Goal: Information Seeking & Learning: Learn about a topic

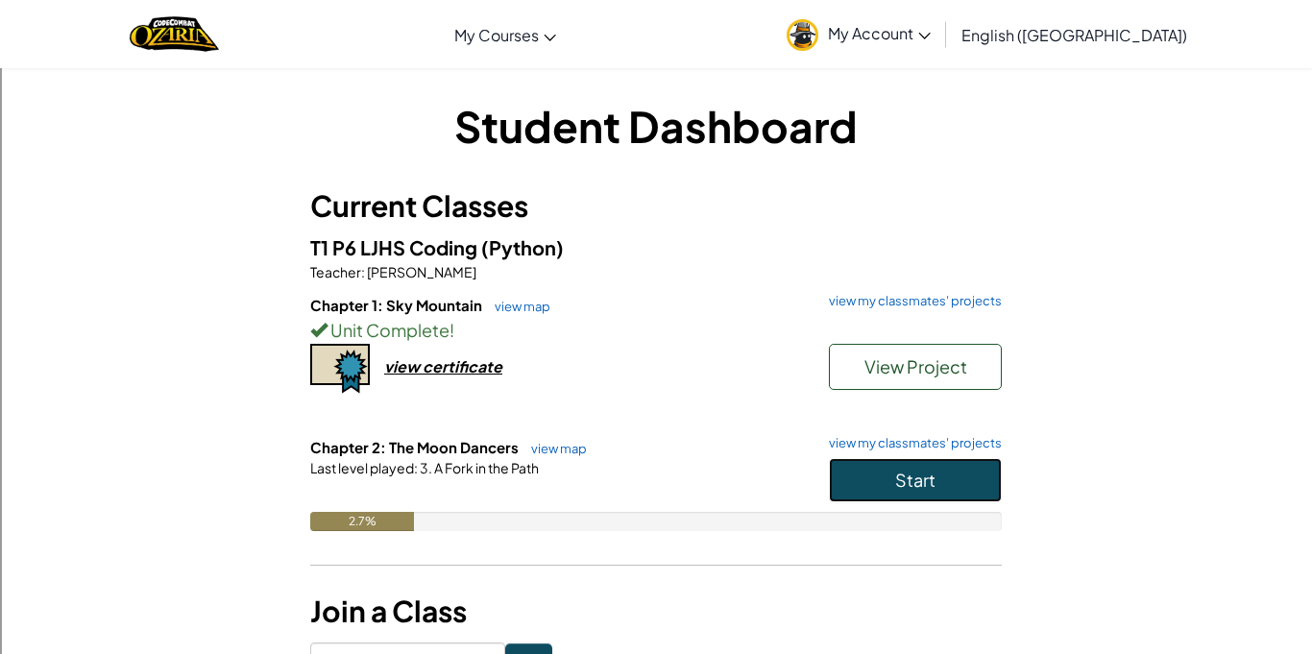
click at [894, 474] on button "Start" at bounding box center [915, 480] width 173 height 44
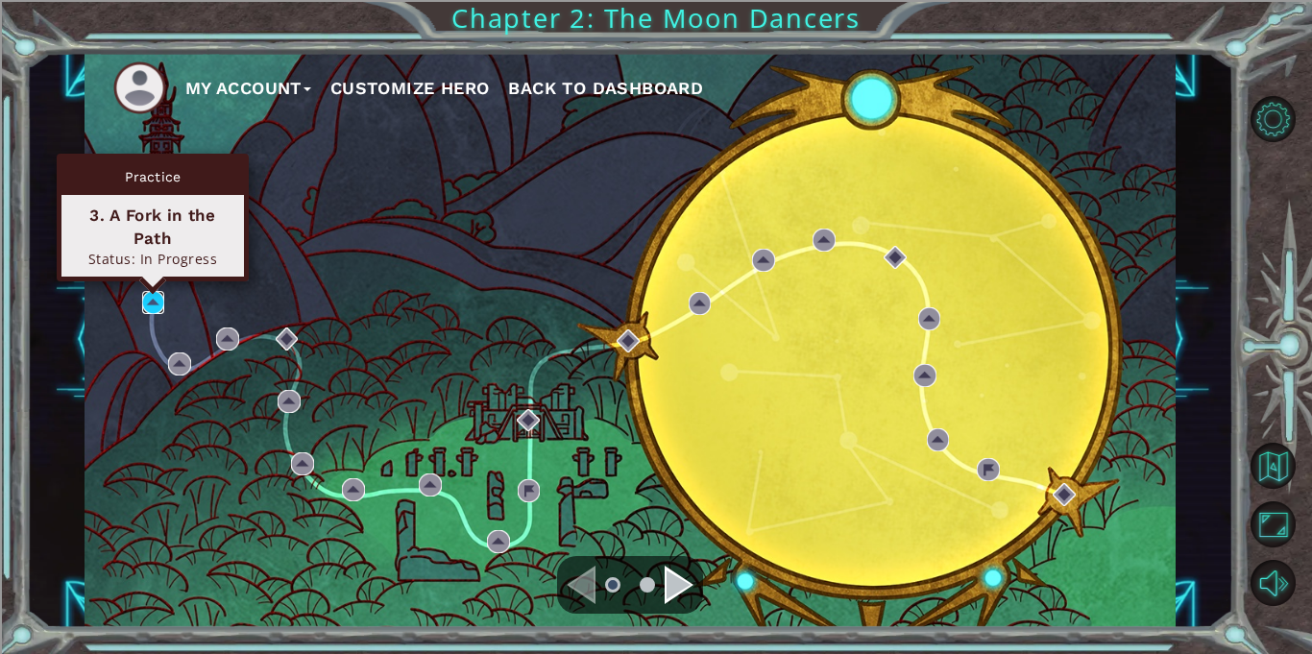
click at [160, 301] on img at bounding box center [153, 302] width 23 height 23
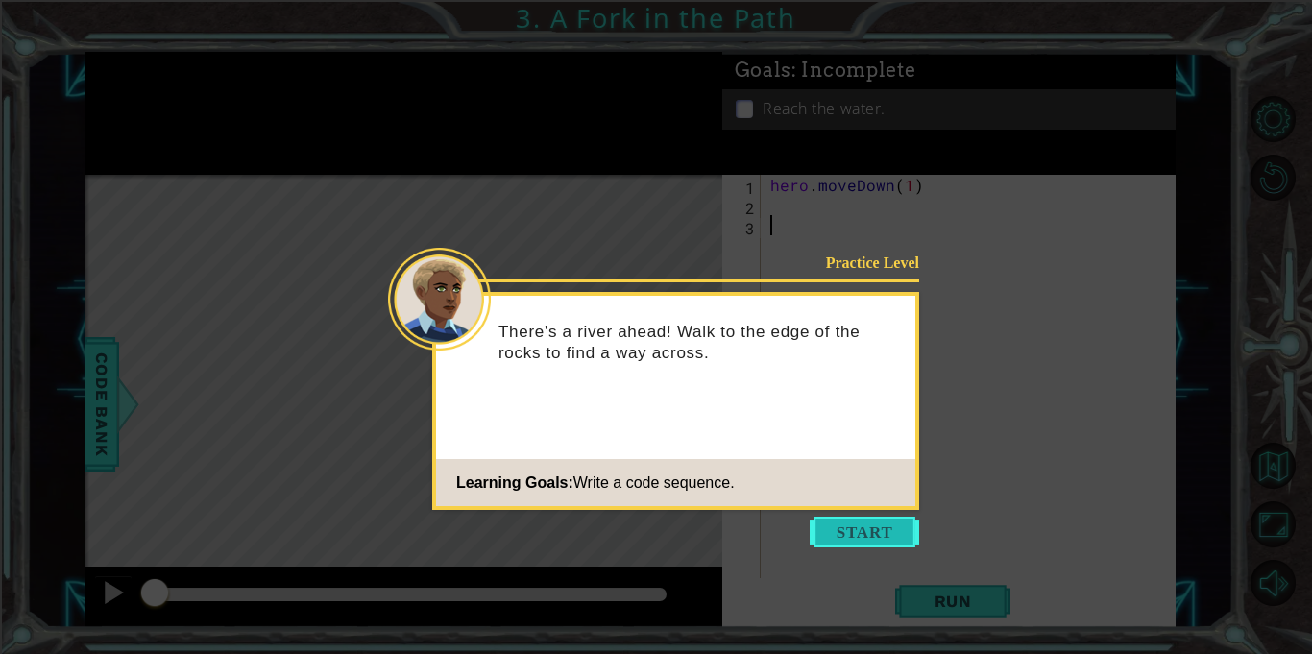
click at [885, 546] on button "Start" at bounding box center [865, 532] width 110 height 31
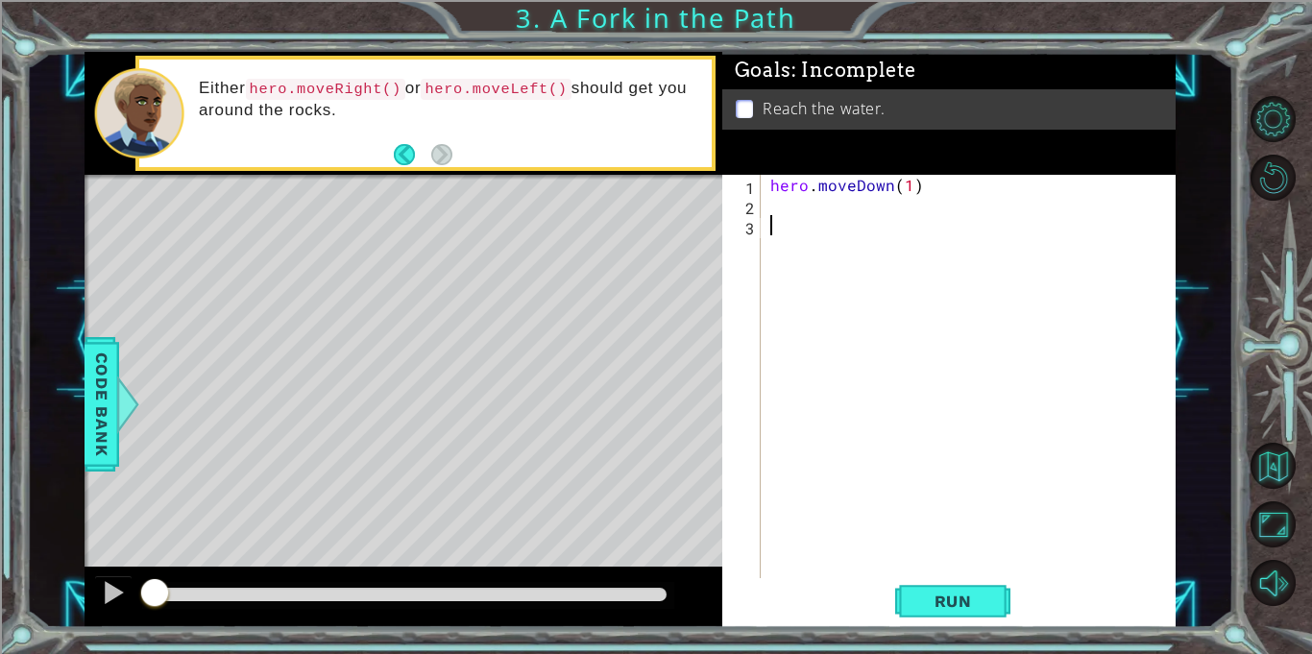
click at [792, 211] on div "hero . moveDown ( 1 )" at bounding box center [974, 397] width 414 height 444
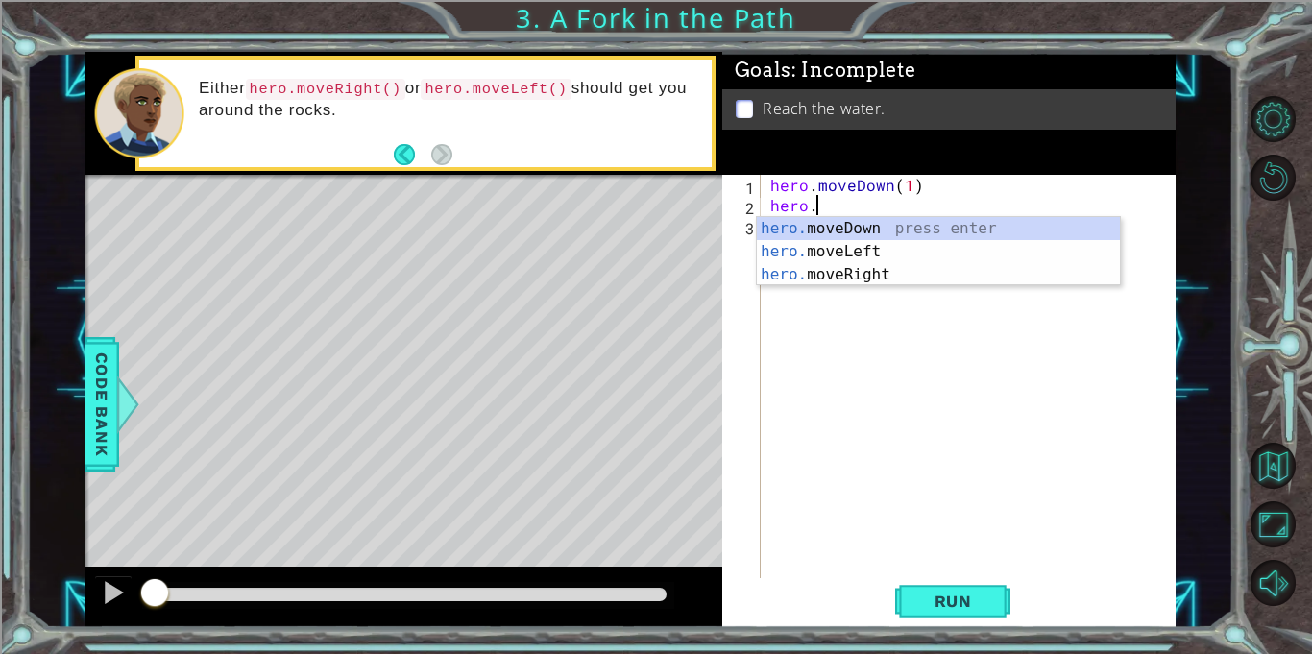
scroll to position [0, 2]
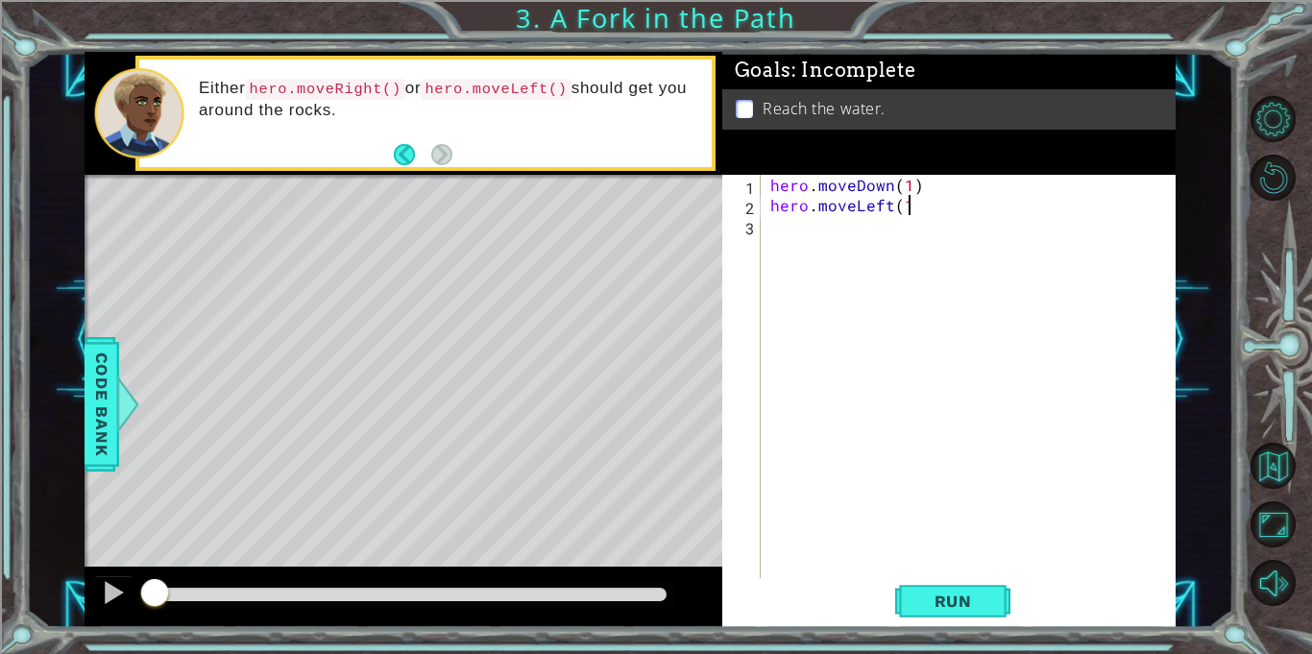
type textarea "hero.moveLeft(1)O"
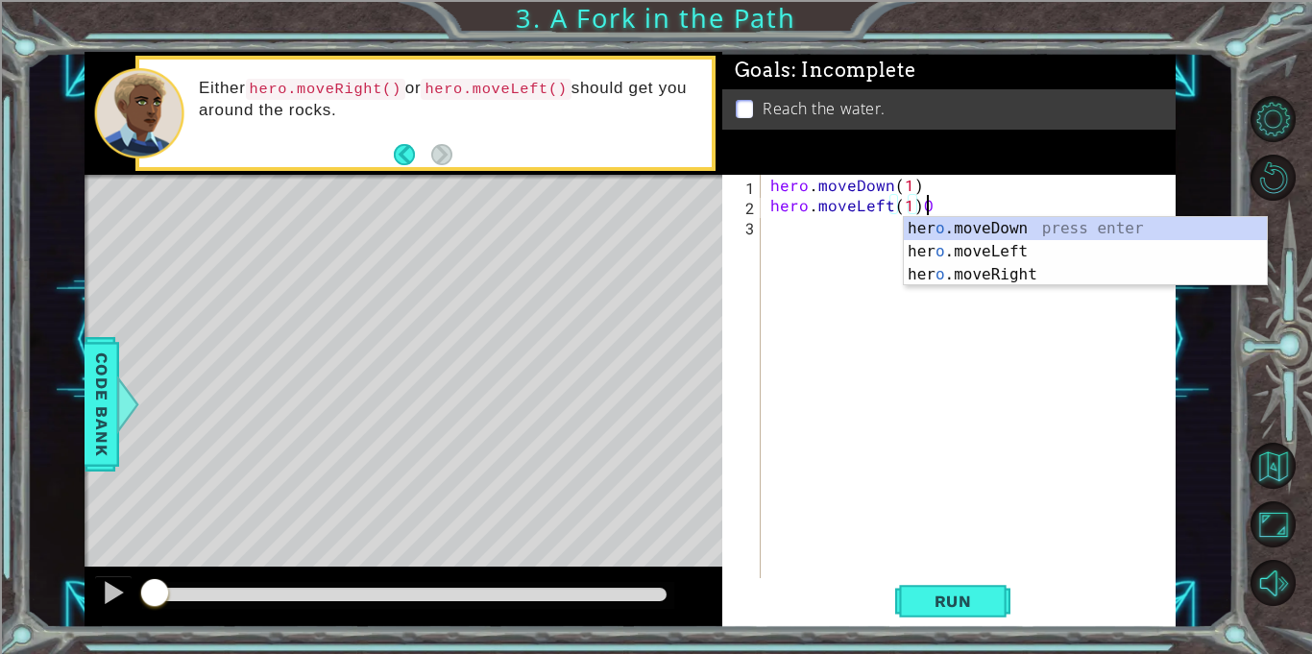
scroll to position [0, 9]
click at [882, 227] on div "hero . moveDown ( 1 ) hero . moveLeft ( 1 ) O" at bounding box center [974, 397] width 414 height 444
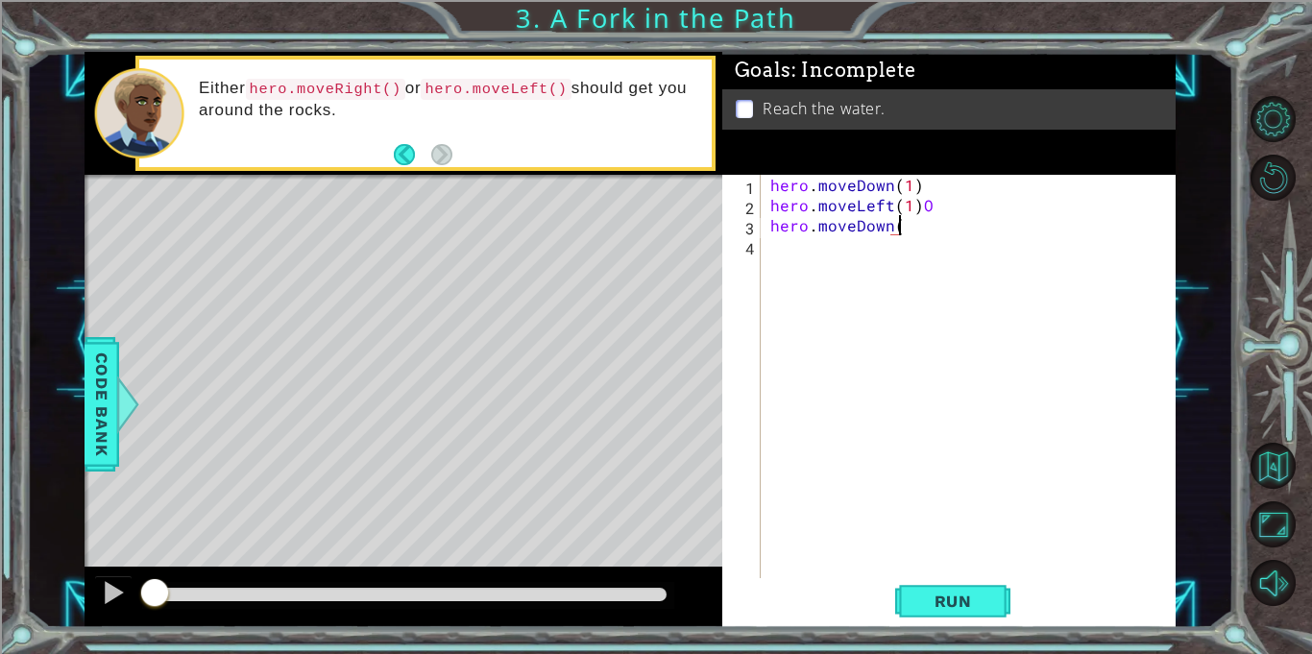
scroll to position [0, 8]
click at [943, 219] on div "hero . moveDown ( 1 ) hero . moveLeft ( 1 ) O hero . moveDown ( 1 )" at bounding box center [974, 397] width 414 height 444
click at [935, 191] on div "hero . moveDown ( 1 ) hero . moveLeft ( 1 ) O hero . moveDown ( 1 )" at bounding box center [974, 397] width 414 height 444
click at [951, 205] on div "hero . moveDown ( 1 ) hero . moveLeft ( 1 ) O hero . moveDown ( 1 )" at bounding box center [974, 397] width 414 height 444
type textarea "hero.moveLeft(1)"
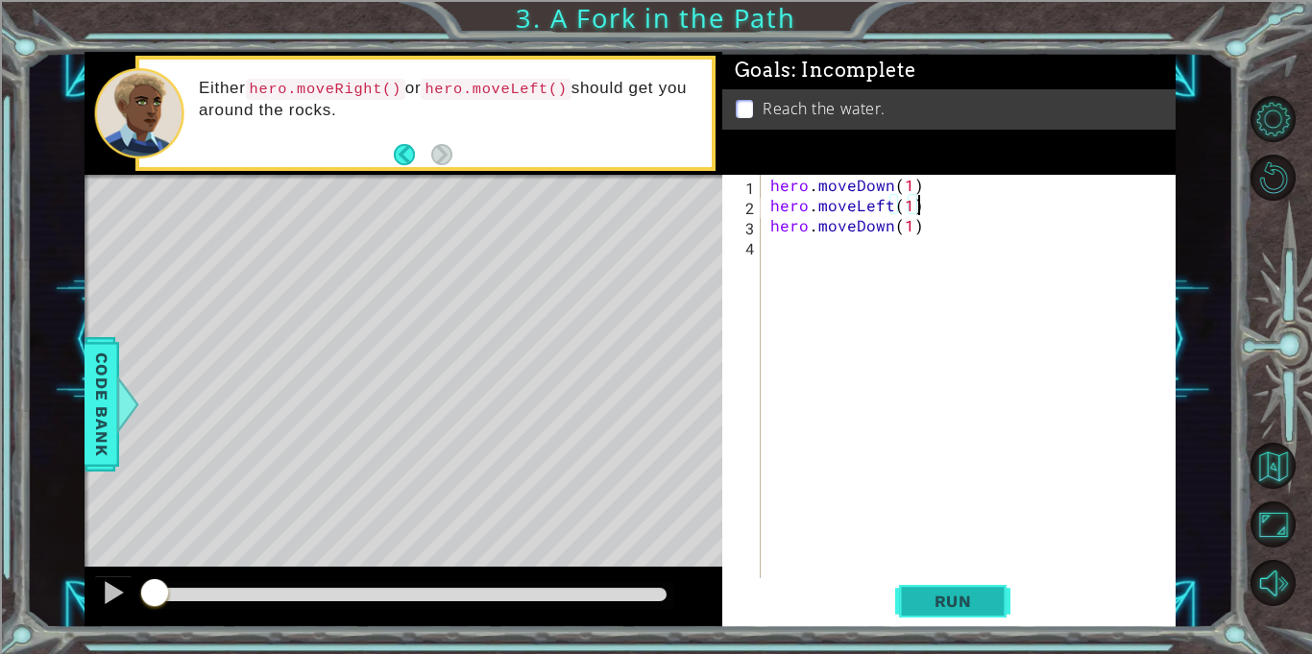
click at [995, 603] on button "Run" at bounding box center [952, 601] width 115 height 45
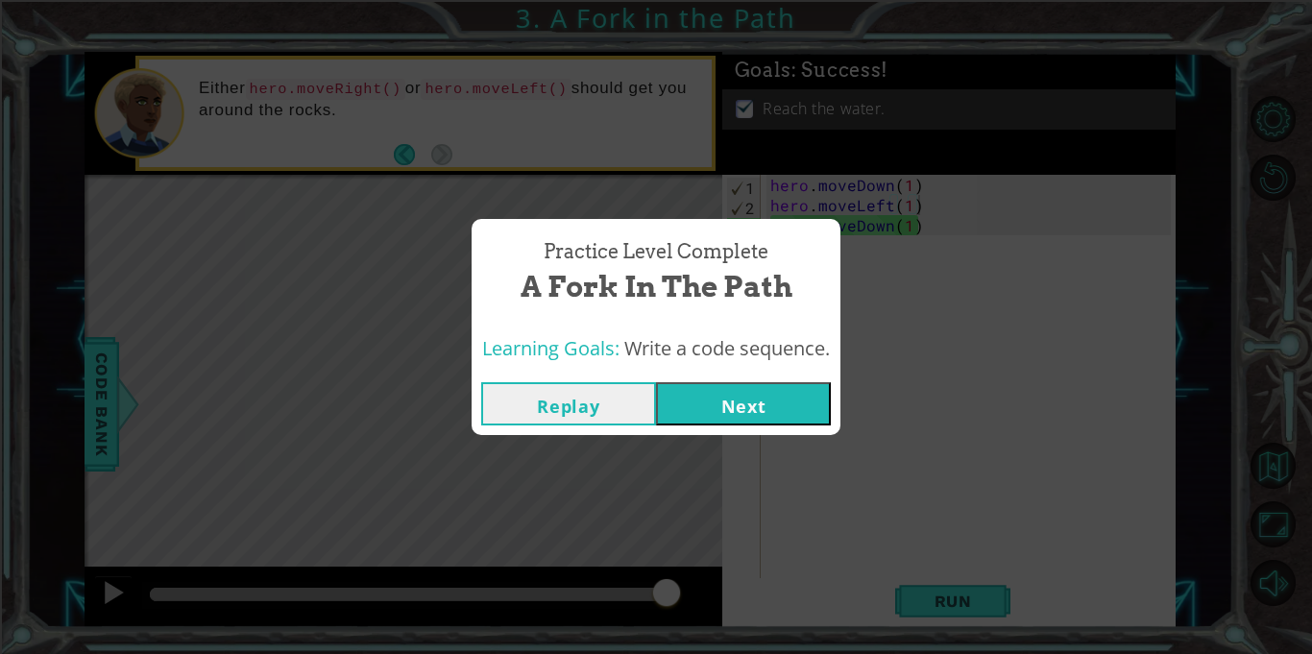
click at [816, 411] on button "Next" at bounding box center [743, 403] width 175 height 43
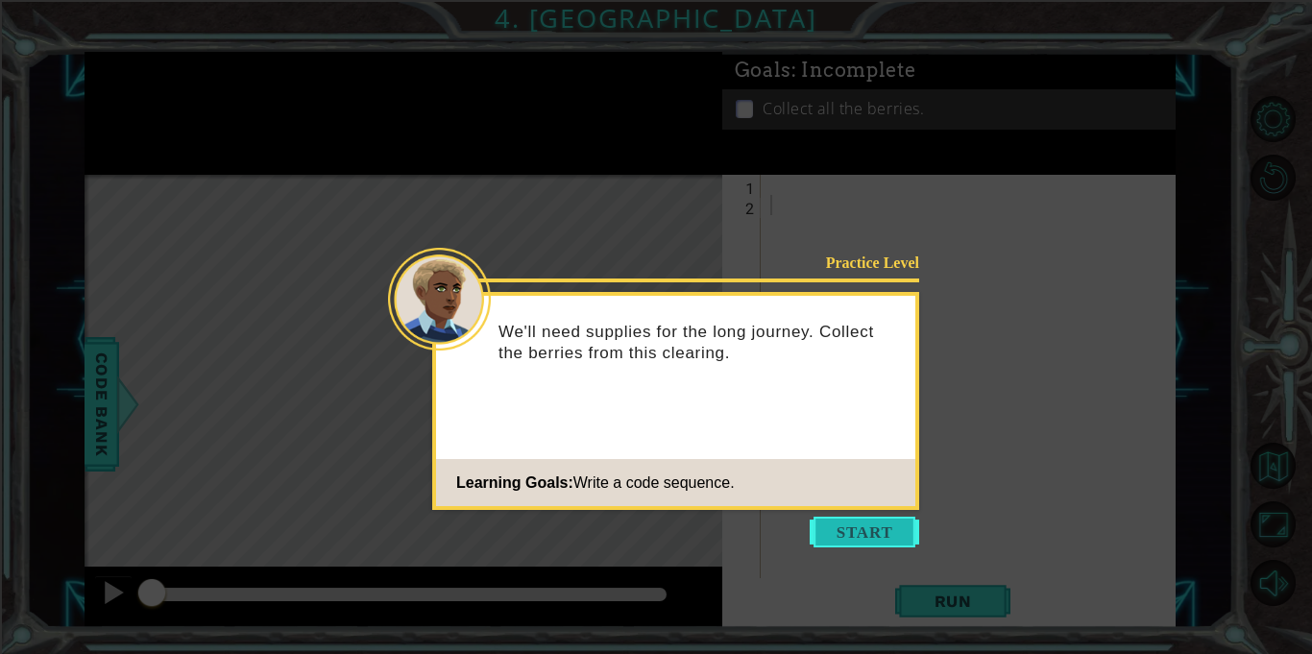
click at [865, 518] on button "Start" at bounding box center [865, 532] width 110 height 31
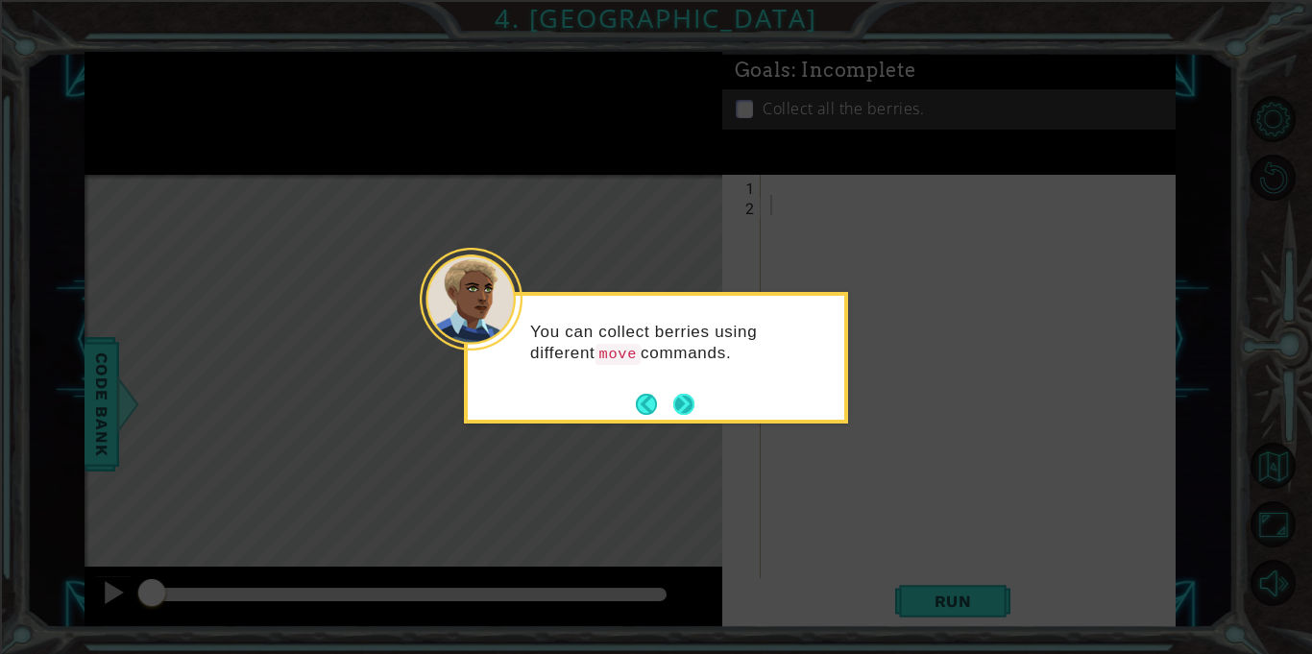
click at [688, 395] on button "Next" at bounding box center [684, 404] width 21 height 21
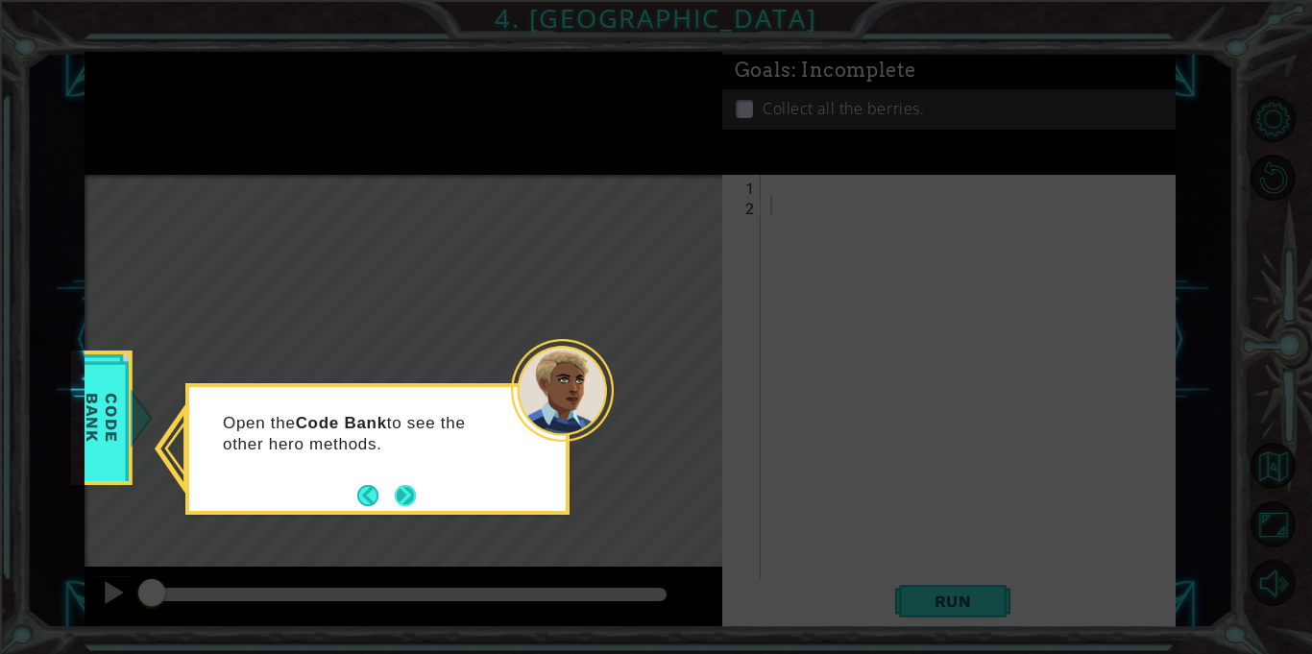
click at [410, 490] on button "Next" at bounding box center [405, 495] width 21 height 21
click at [134, 426] on icon at bounding box center [656, 327] width 1312 height 654
click at [118, 423] on span "Code Bank" at bounding box center [102, 417] width 50 height 110
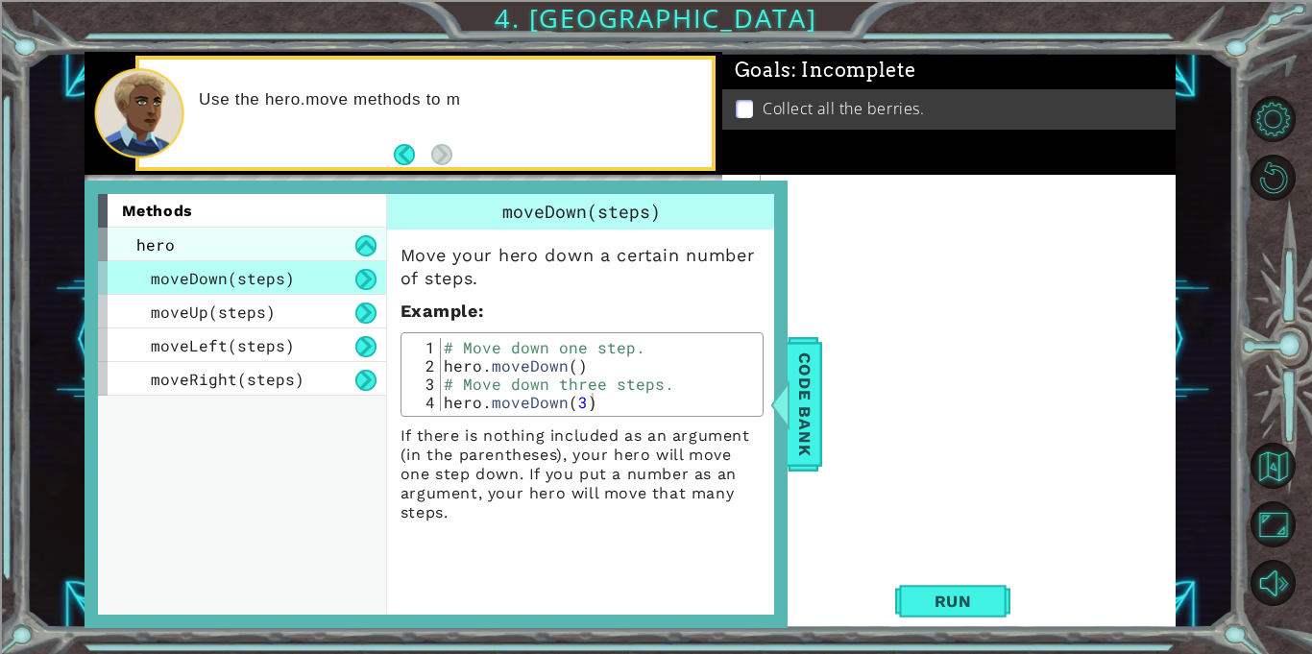
click at [295, 248] on div "hero" at bounding box center [242, 245] width 288 height 34
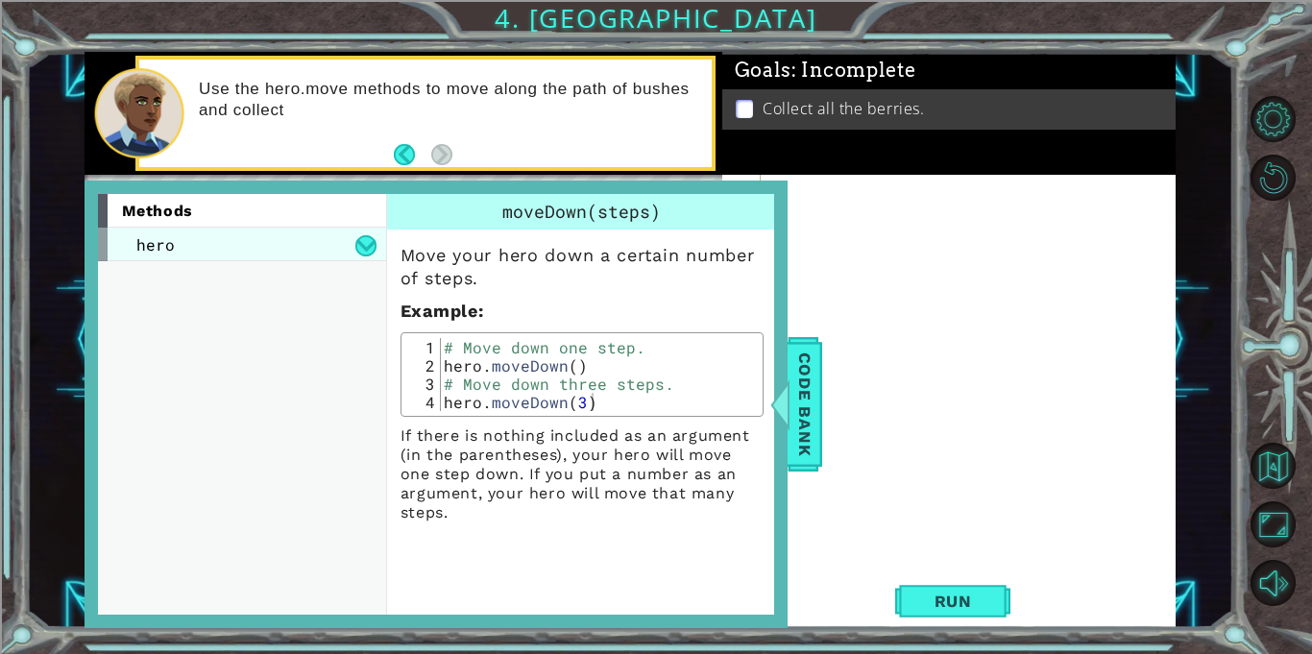
click at [295, 248] on div "hero" at bounding box center [242, 245] width 288 height 34
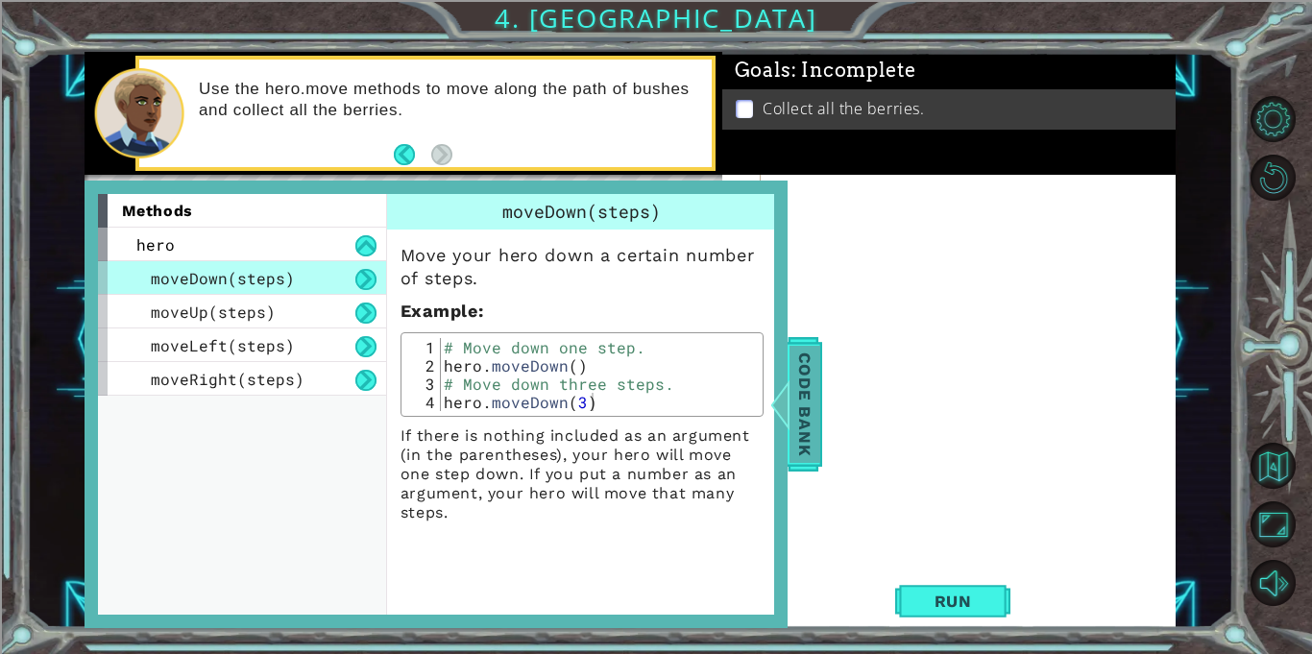
click at [819, 378] on span "Code Bank" at bounding box center [805, 404] width 31 height 117
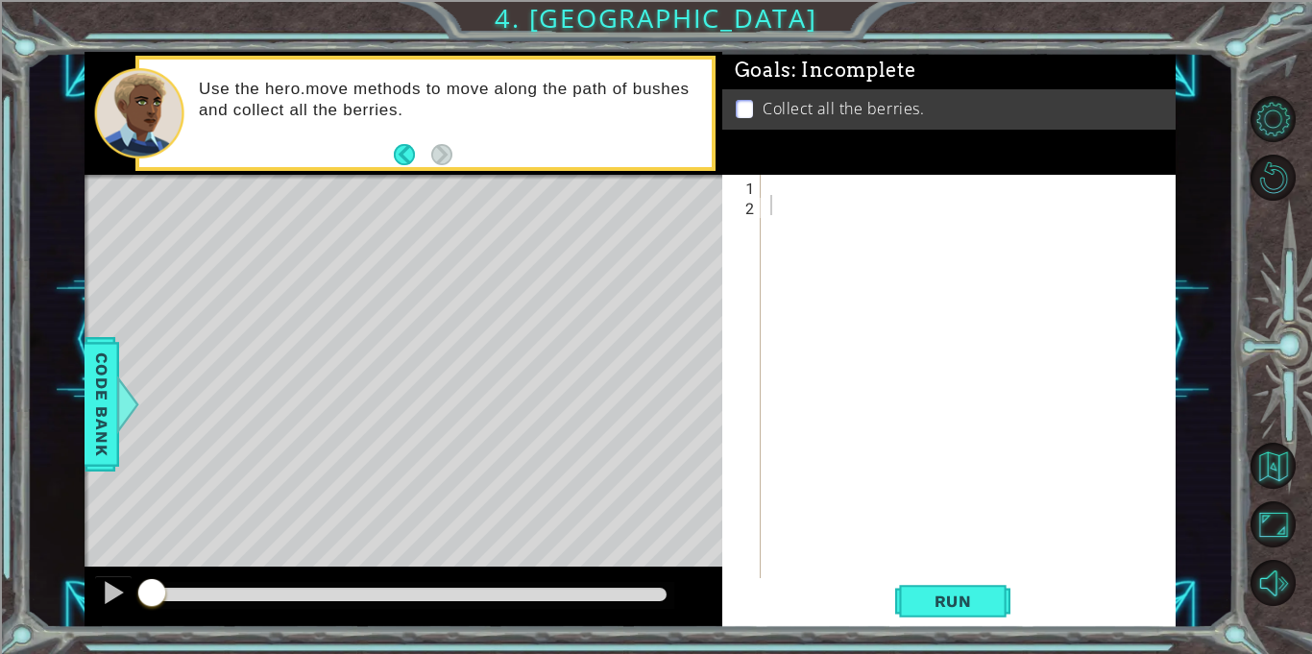
click at [784, 175] on div at bounding box center [974, 397] width 414 height 444
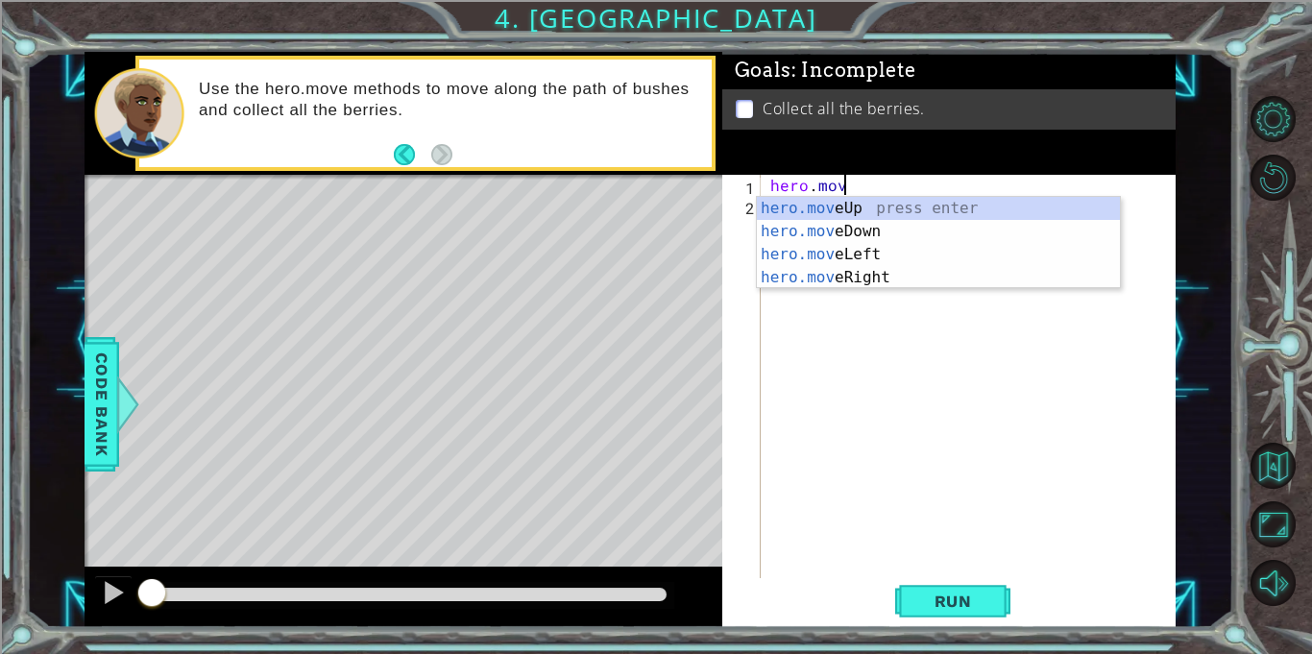
scroll to position [0, 4]
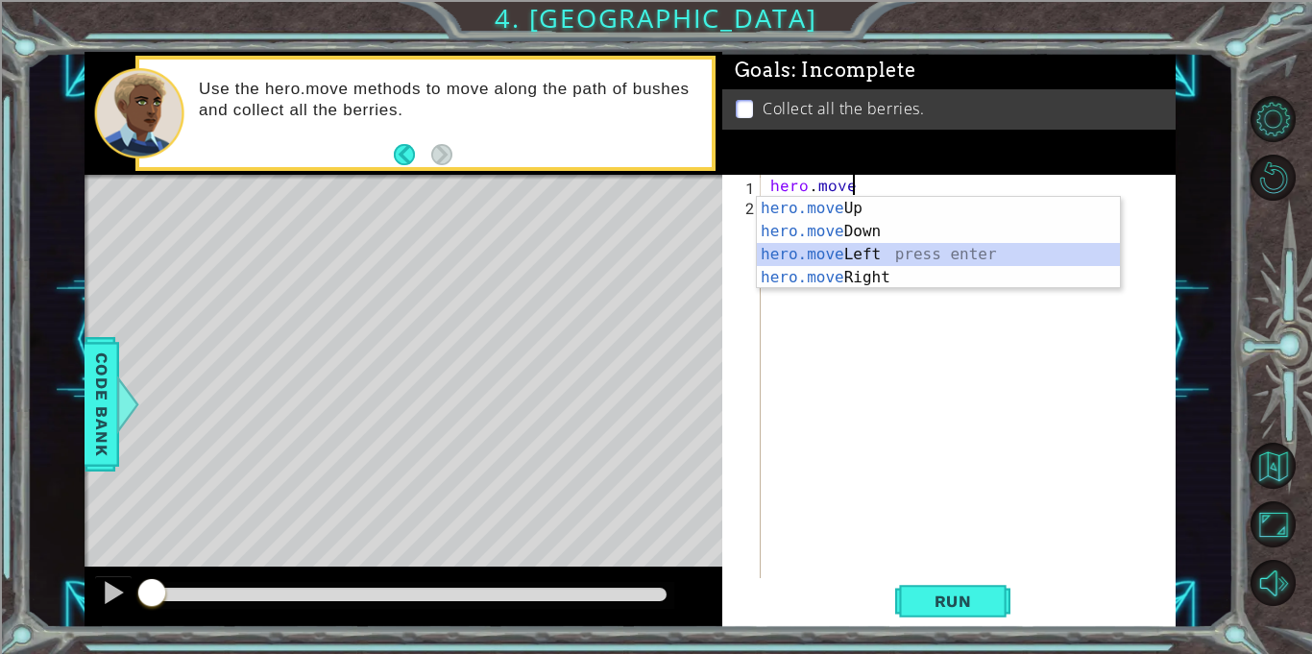
click at [859, 254] on div "hero.move Up press enter hero.move Down press enter hero.move Left press enter …" at bounding box center [938, 266] width 363 height 138
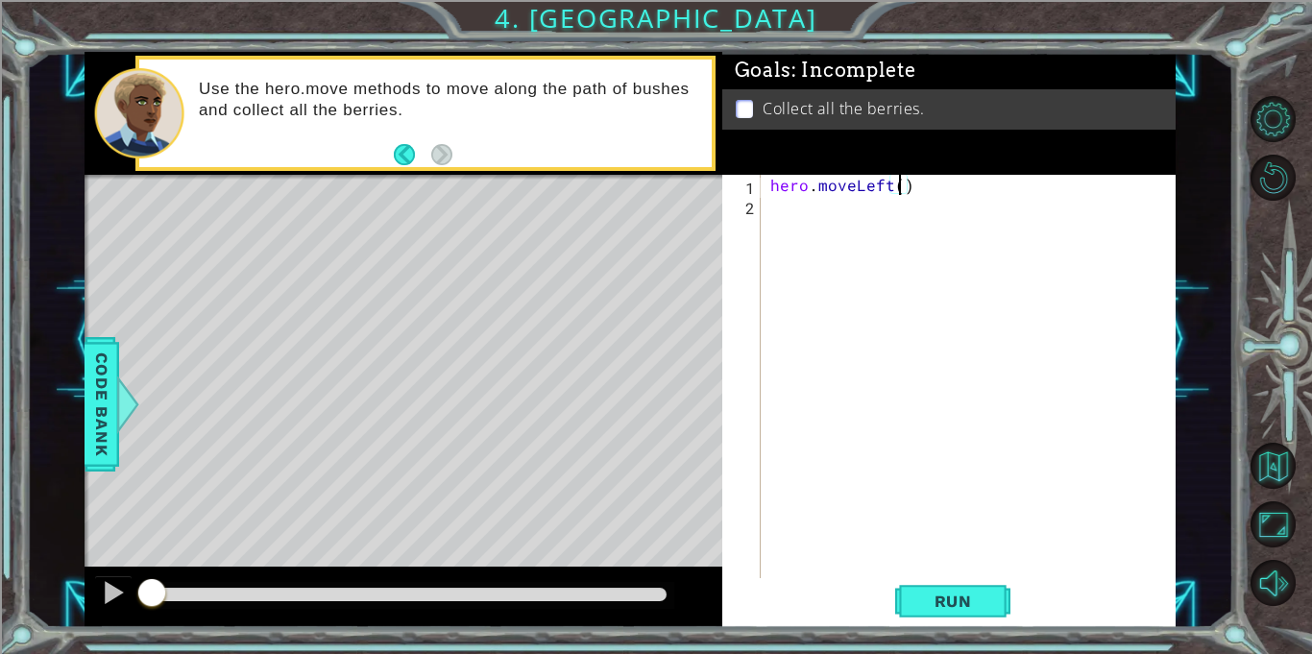
type textarea "hero.moveLeft(2)"
click at [815, 205] on div "hero . moveLeft ( 2 )" at bounding box center [974, 397] width 414 height 444
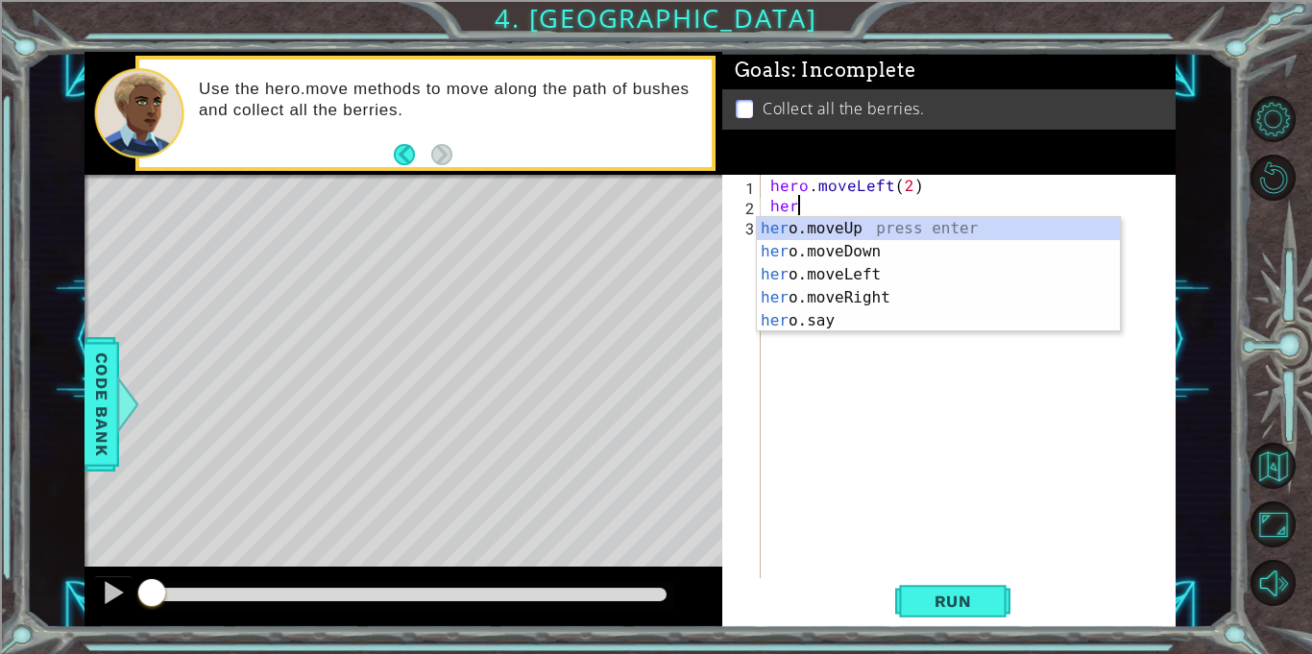
scroll to position [0, 1]
click at [830, 243] on div "hero .moveUp press enter hero .moveDown press enter hero .moveLeft press enter …" at bounding box center [938, 297] width 363 height 161
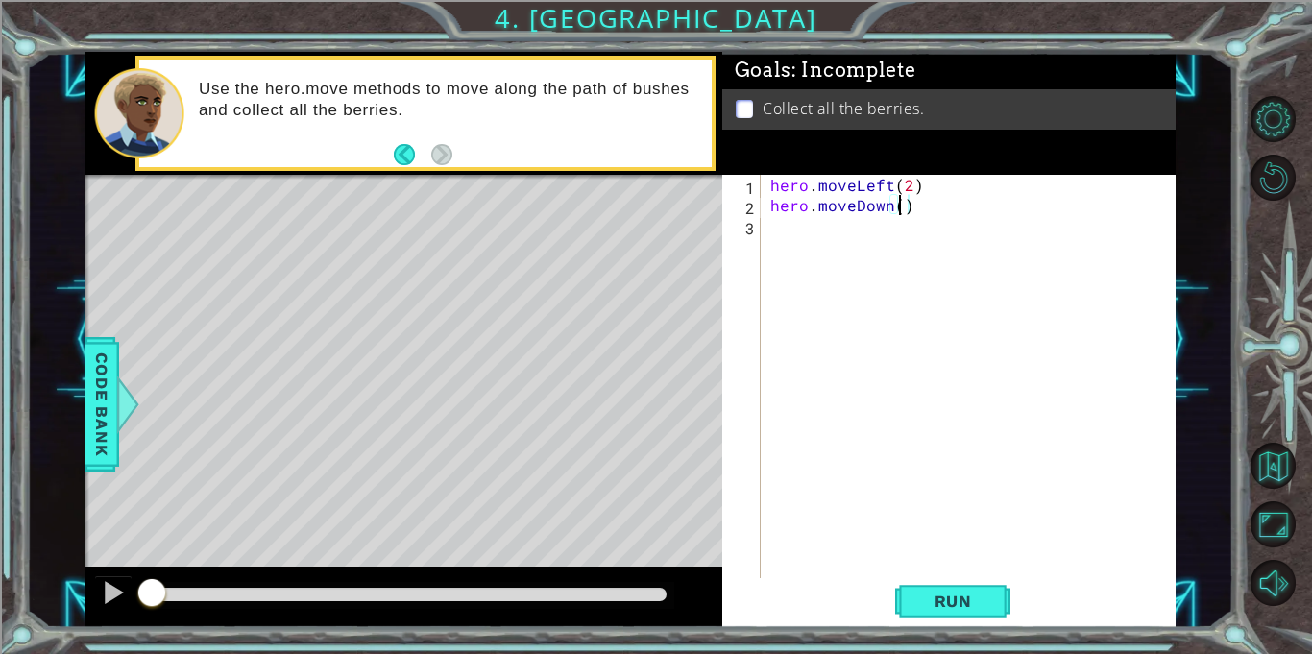
scroll to position [0, 8]
type textarea "hero.moveDown(2)"
click at [976, 245] on div "hero . moveLeft ( 2 ) hero . moveDown ( 2 )" at bounding box center [974, 397] width 414 height 444
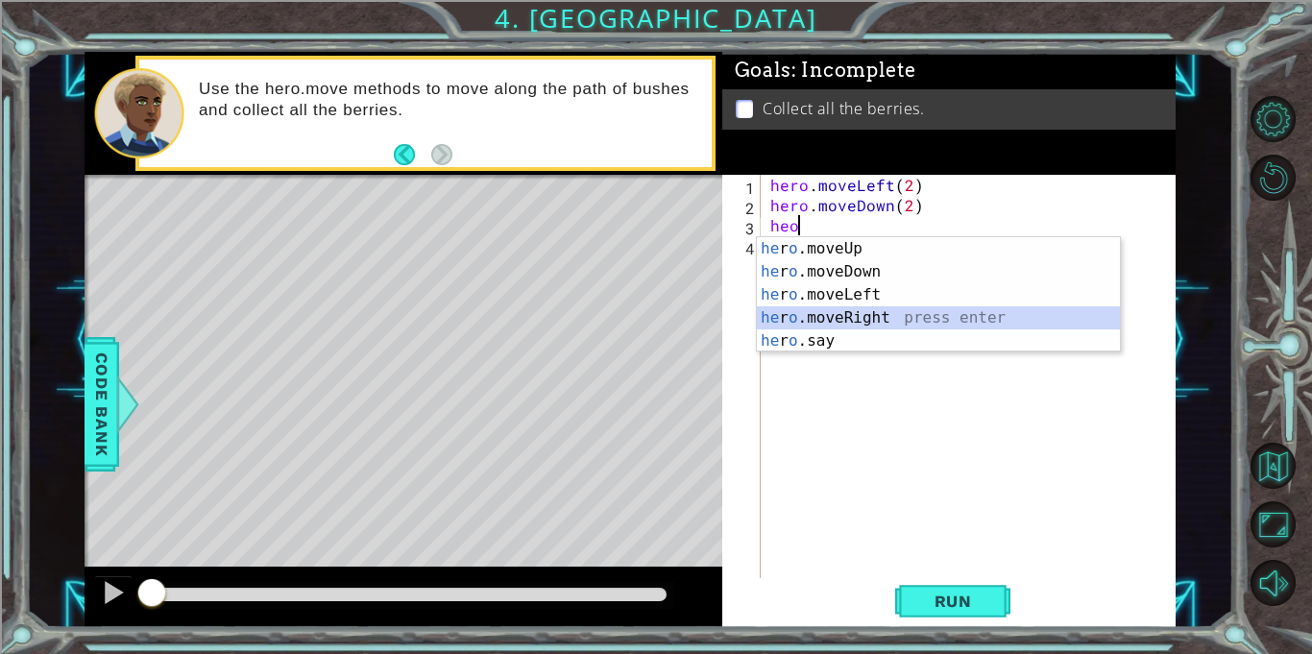
click at [961, 314] on div "he r o .moveUp press enter he r o .moveDown press enter he r o .moveLeft press …" at bounding box center [938, 317] width 363 height 161
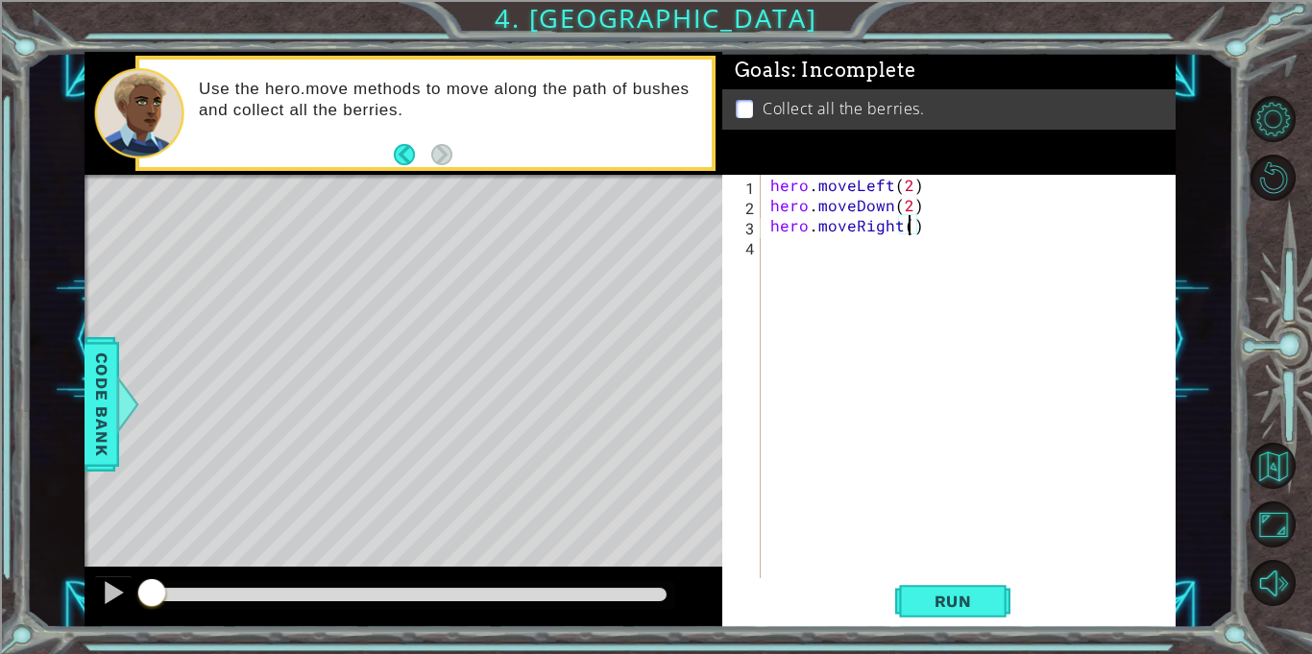
type textarea "hero.moveRight(2)"
click at [934, 265] on div "hero . moveLeft ( 2 ) hero . moveDown ( 2 ) hero . moveRight ( 2 )" at bounding box center [974, 397] width 414 height 444
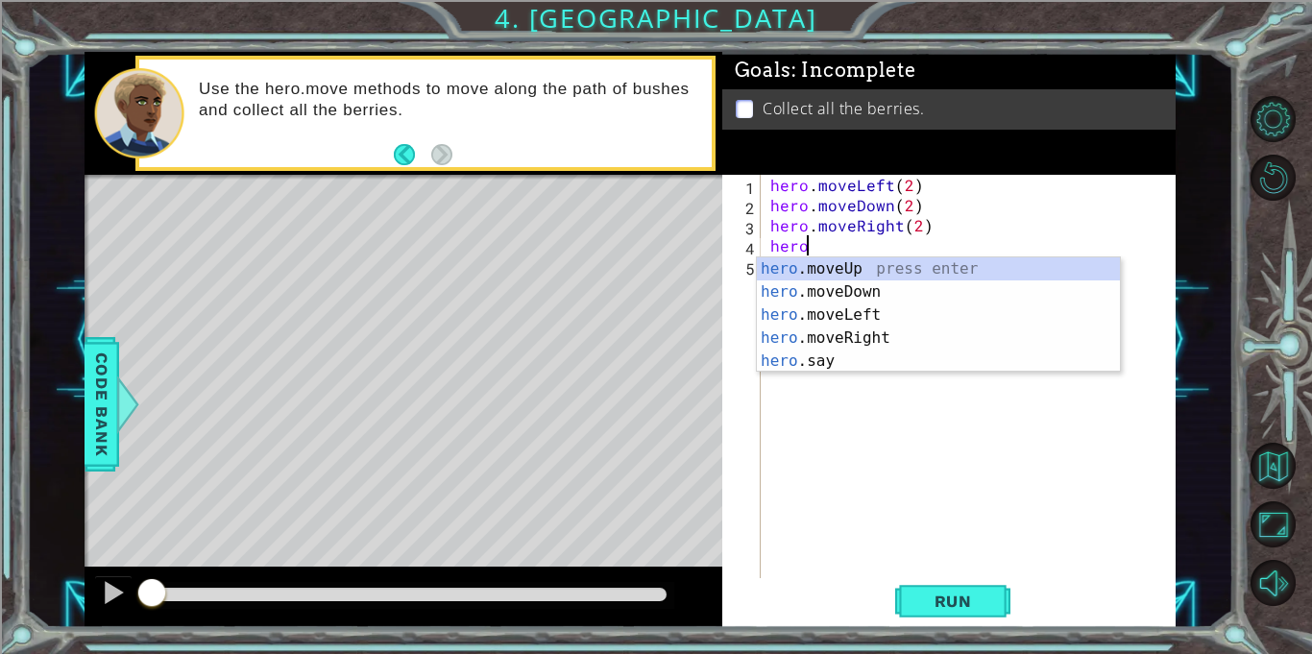
scroll to position [0, 1]
click at [896, 269] on div "hero .moveUp press enter hero .moveDown press enter hero .moveLeft press enter …" at bounding box center [938, 337] width 363 height 161
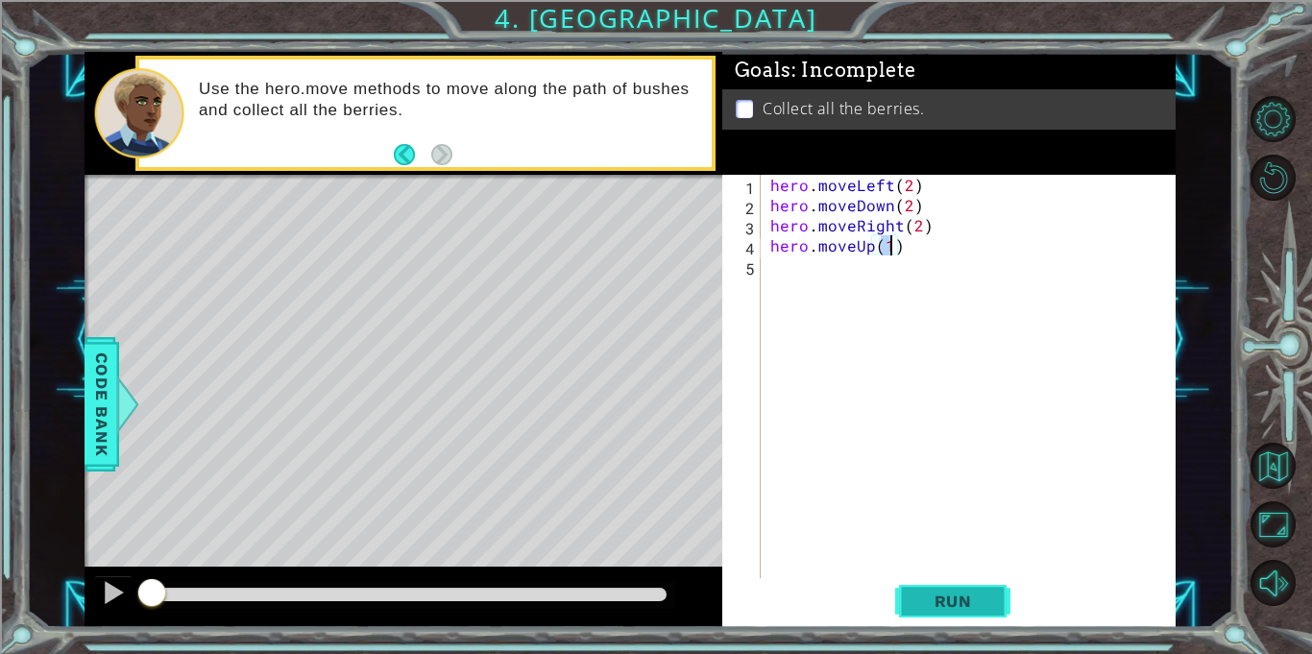
type textarea "hero.moveUp(1)"
click at [985, 592] on span "Run" at bounding box center [954, 601] width 76 height 19
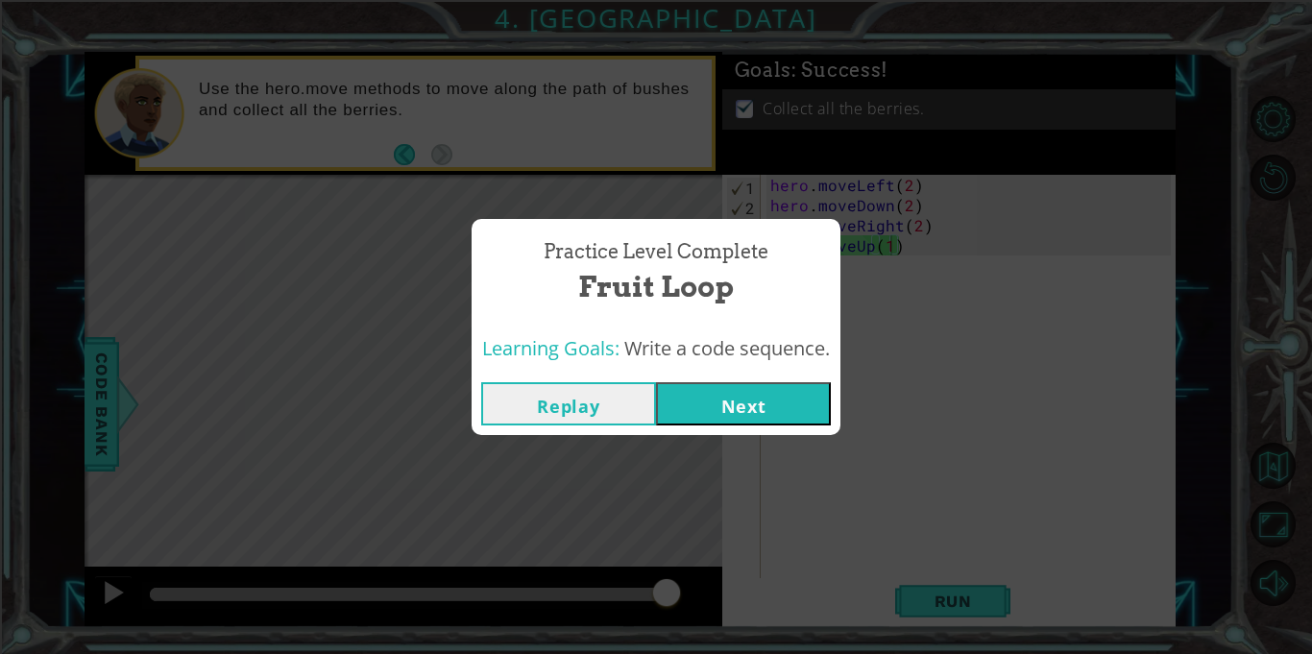
click at [774, 396] on button "Next" at bounding box center [743, 403] width 175 height 43
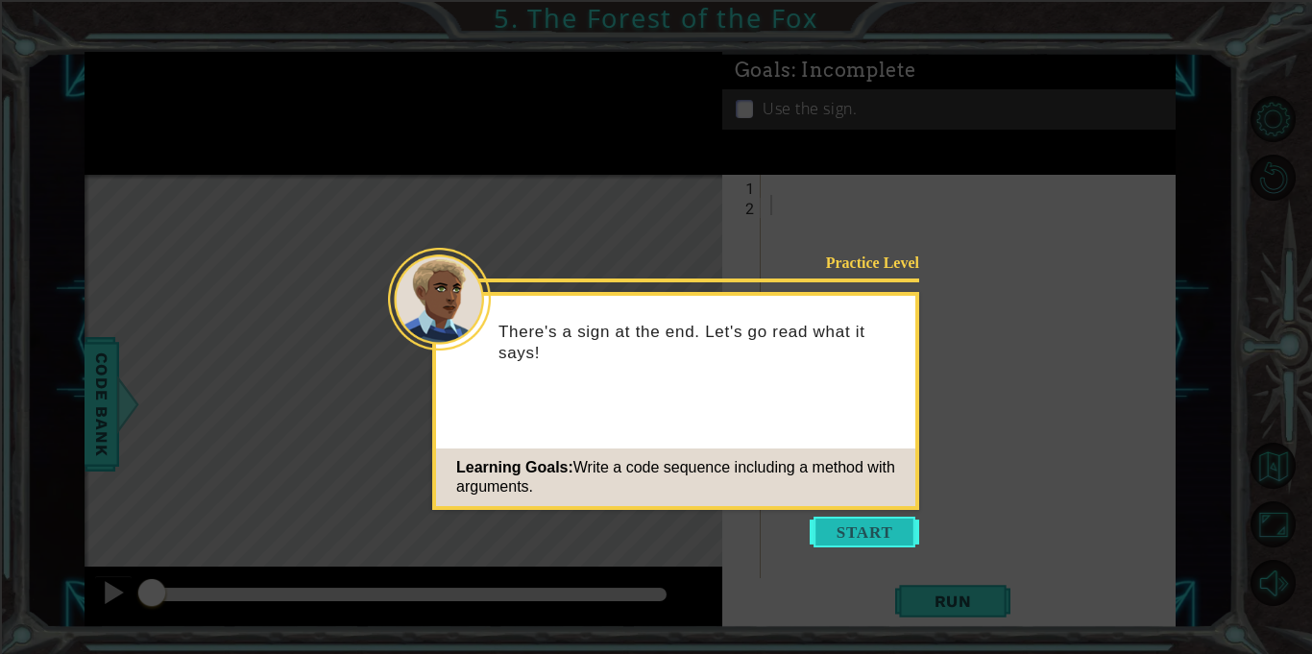
click at [894, 522] on button "Start" at bounding box center [865, 532] width 110 height 31
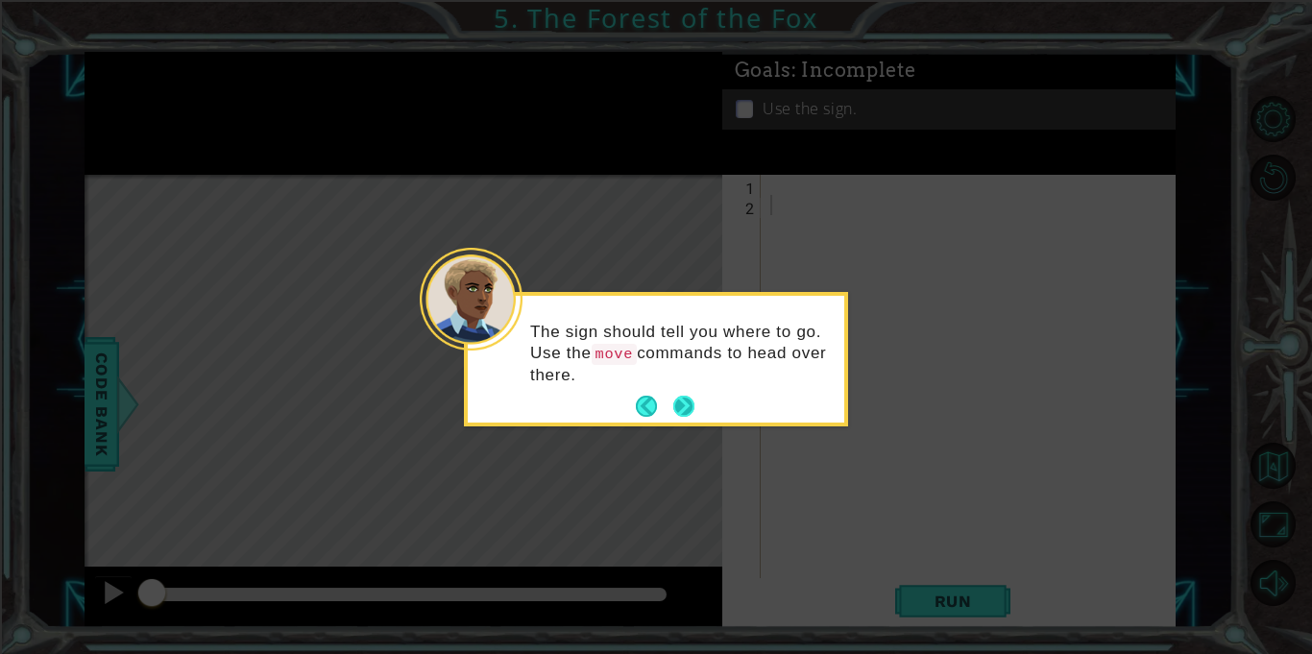
click at [688, 405] on button "Next" at bounding box center [684, 406] width 21 height 21
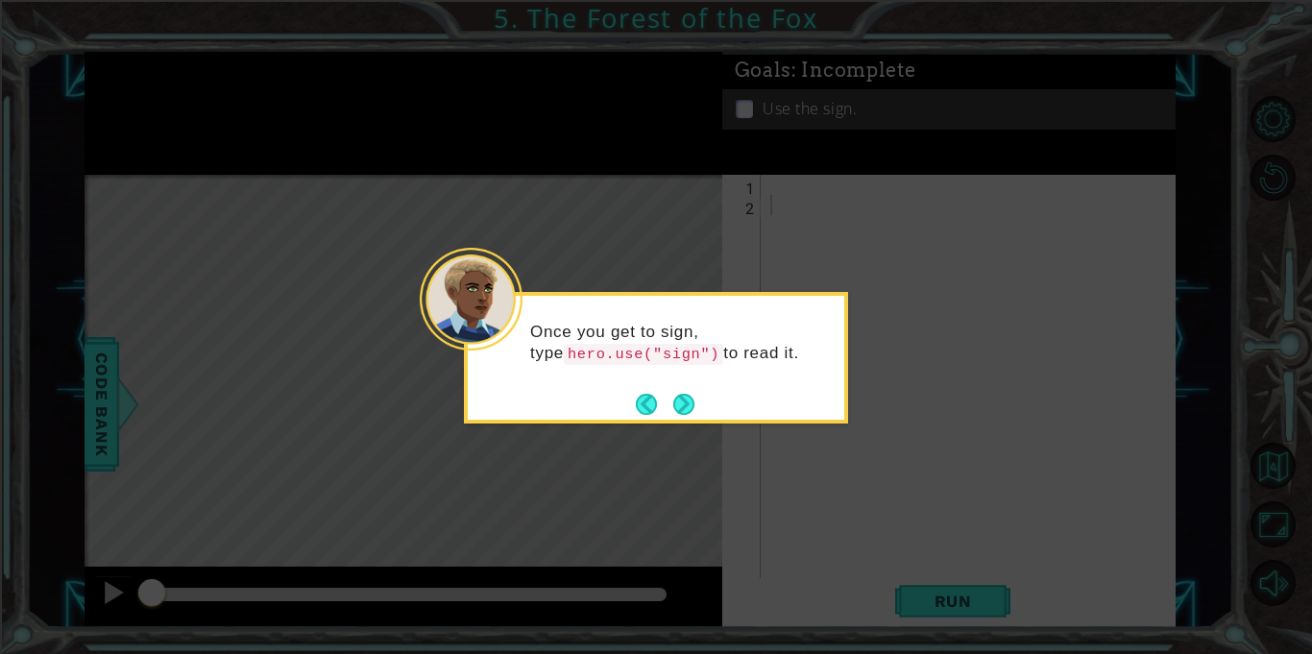
click at [688, 405] on button "Next" at bounding box center [684, 404] width 21 height 21
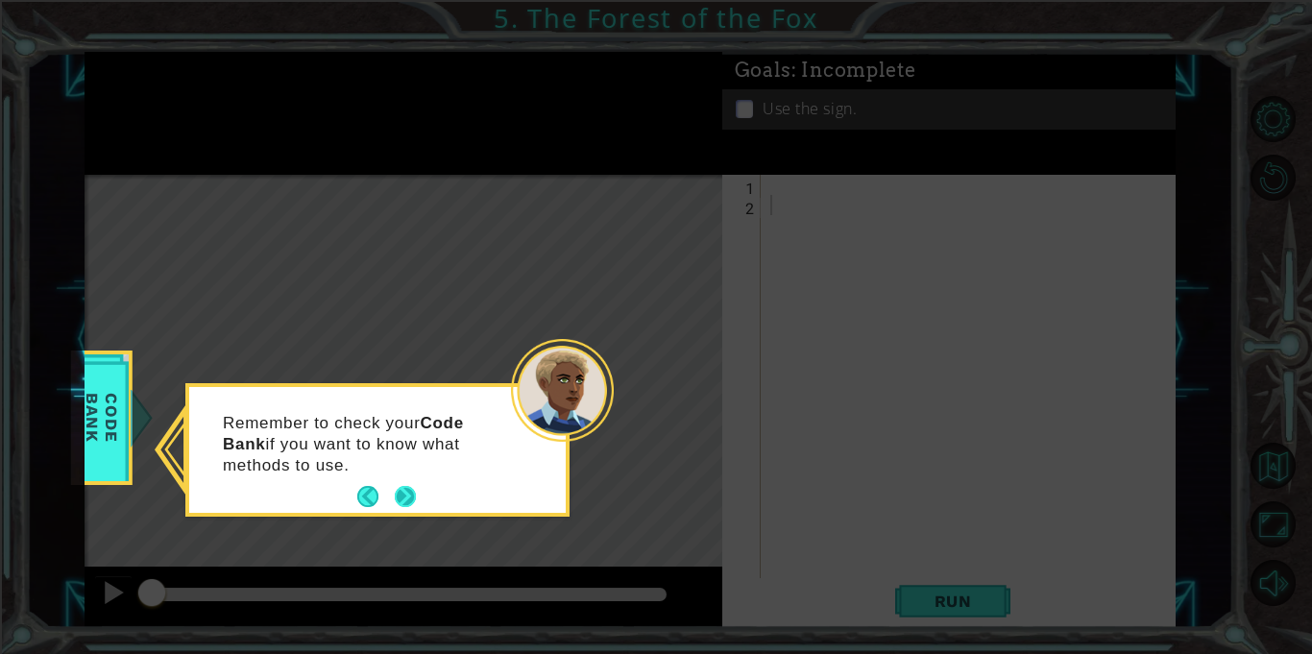
click at [407, 503] on button "Next" at bounding box center [405, 496] width 21 height 21
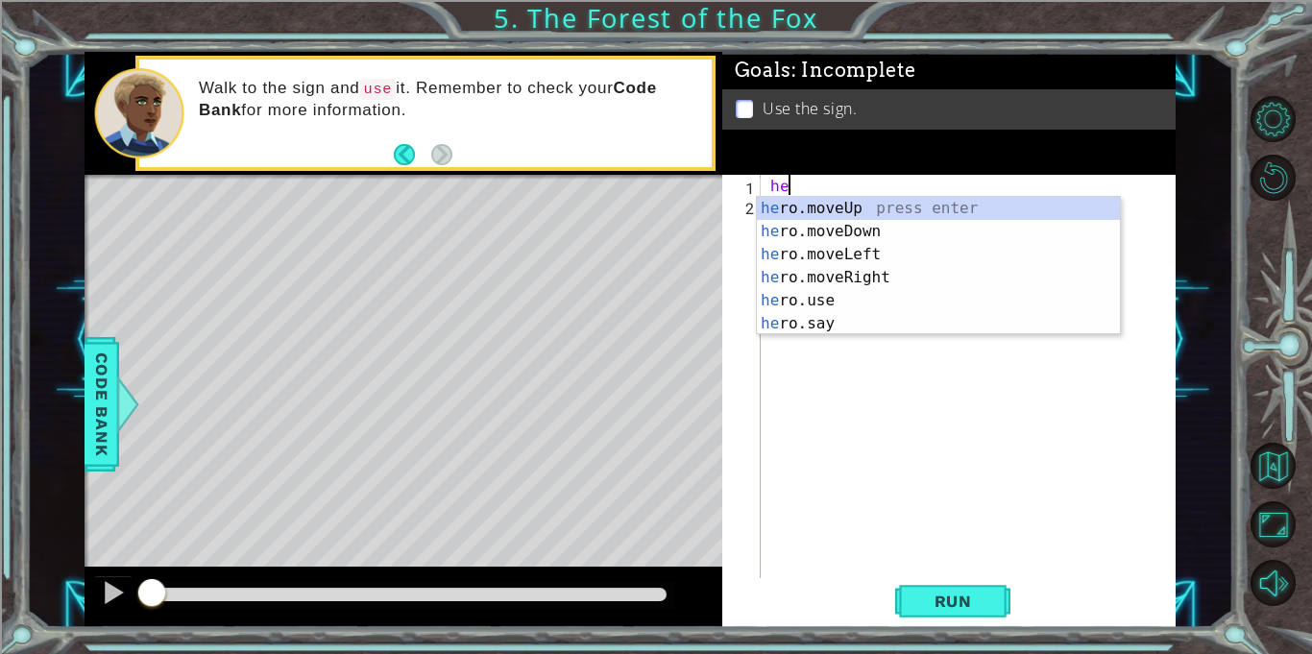
scroll to position [0, 1]
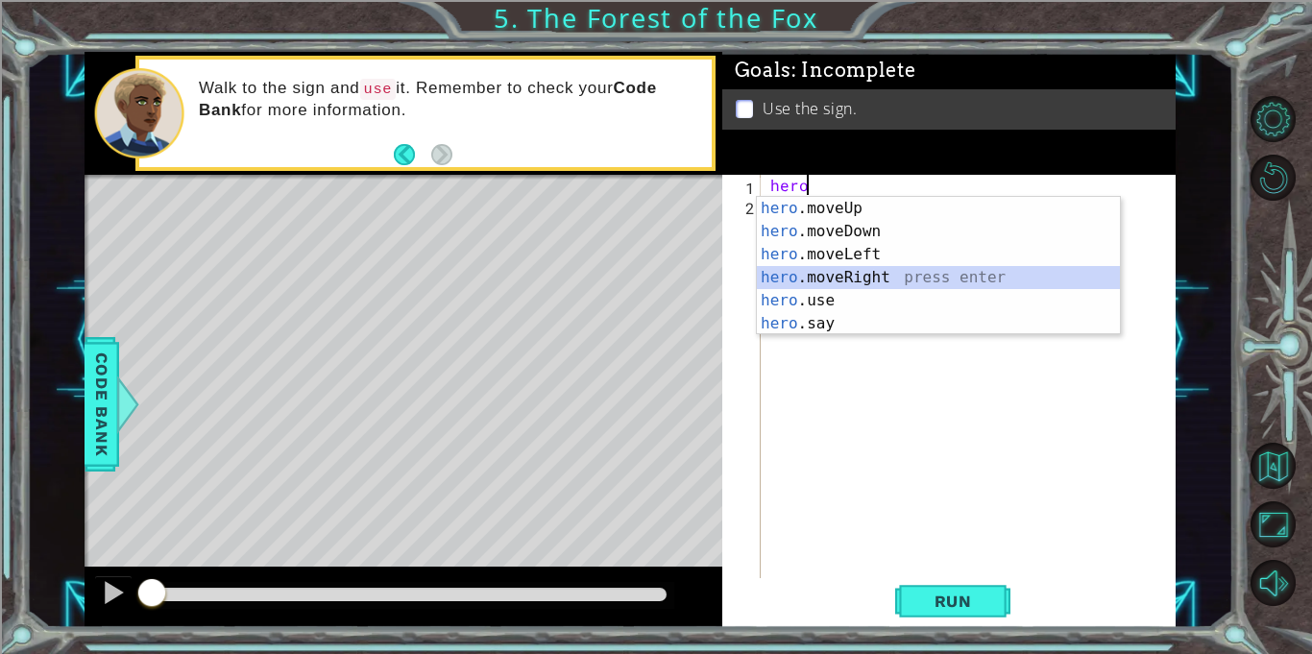
click at [794, 280] on div "hero .moveUp press enter hero .moveDown press enter hero .moveLeft press enter …" at bounding box center [938, 289] width 363 height 184
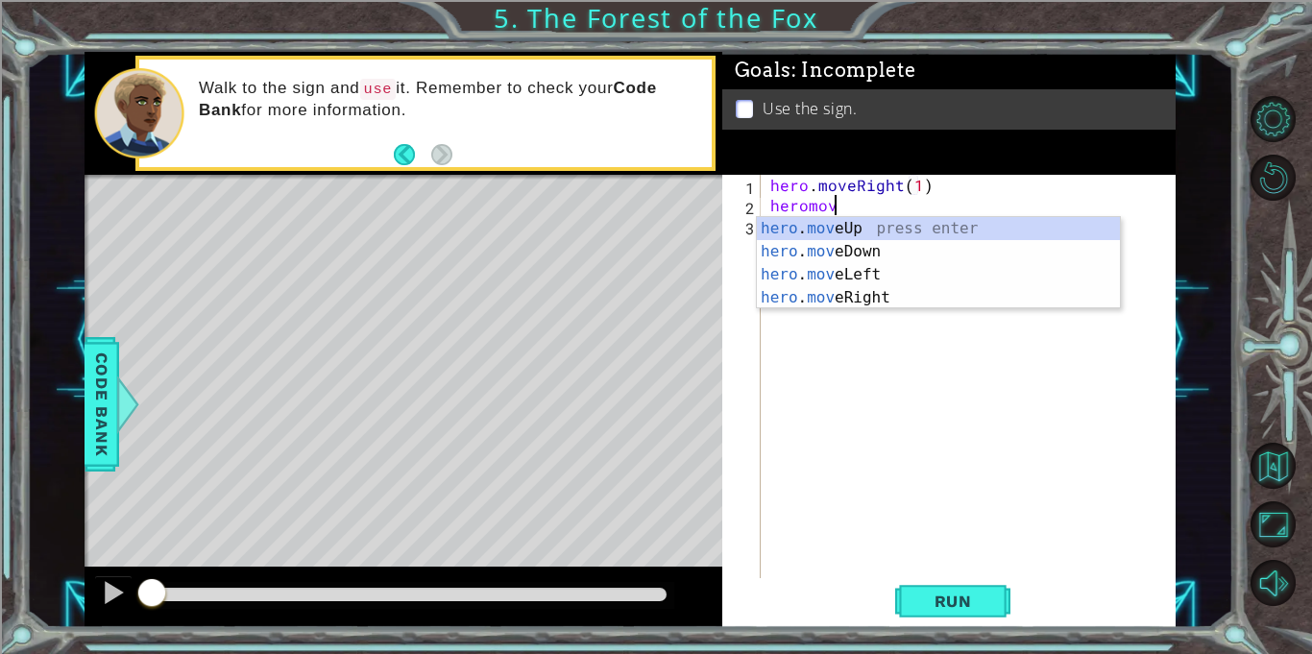
scroll to position [0, 12]
click at [821, 226] on div "hero . mov eUp press enter hero . mov eDown press enter hero . mov eLeft press …" at bounding box center [938, 286] width 363 height 138
type textarea "hero.moveUp(1)"
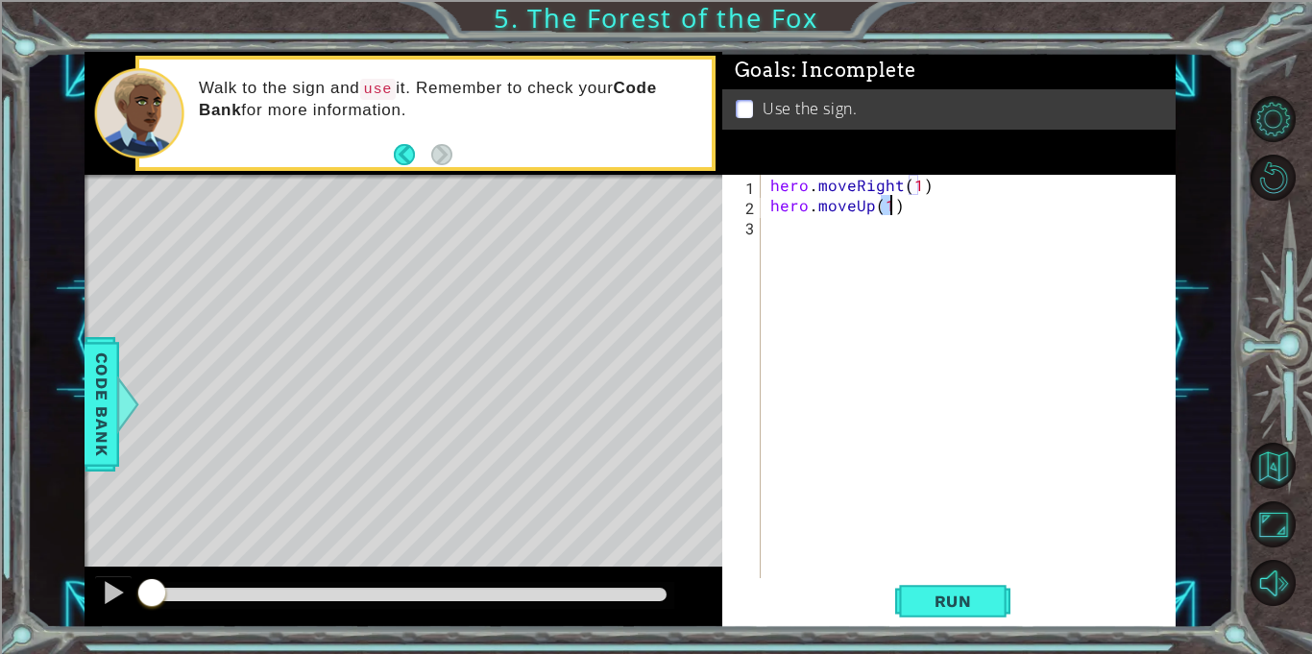
scroll to position [0, 7]
click at [826, 232] on div "hero . moveRight ( 1 ) hero . moveUp ( 1 )" at bounding box center [974, 397] width 414 height 444
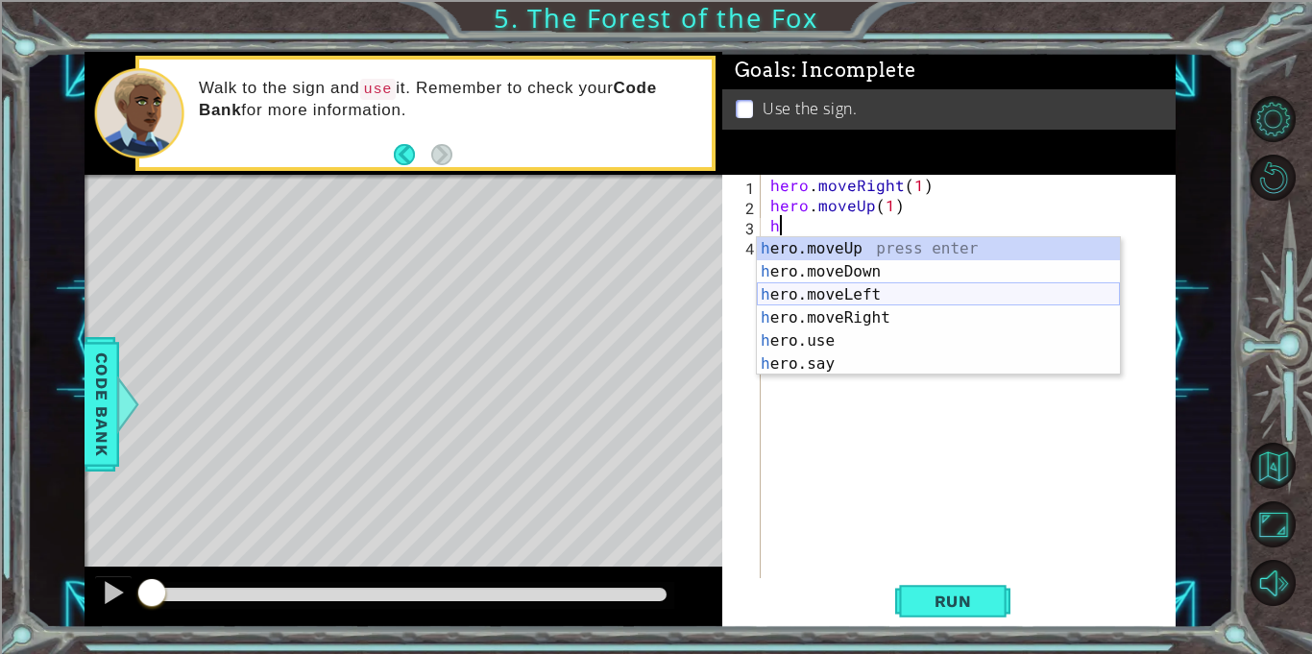
click at [855, 297] on div "h ero.moveUp press enter h ero.moveDown press enter h ero.moveLeft press enter …" at bounding box center [938, 329] width 363 height 184
type textarea "hero.moveLeft(1)"
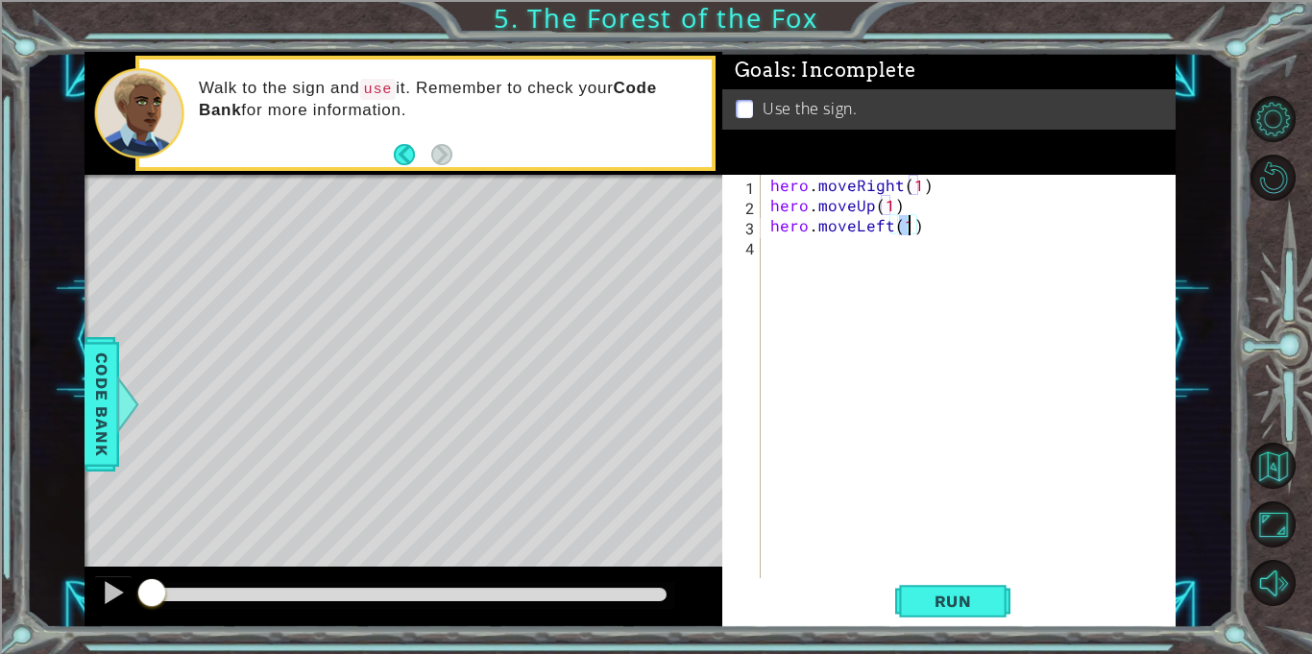
click at [816, 274] on div "hero . moveRight ( 1 ) hero . moveUp ( 1 ) hero . moveLeft ( 1 )" at bounding box center [974, 397] width 414 height 444
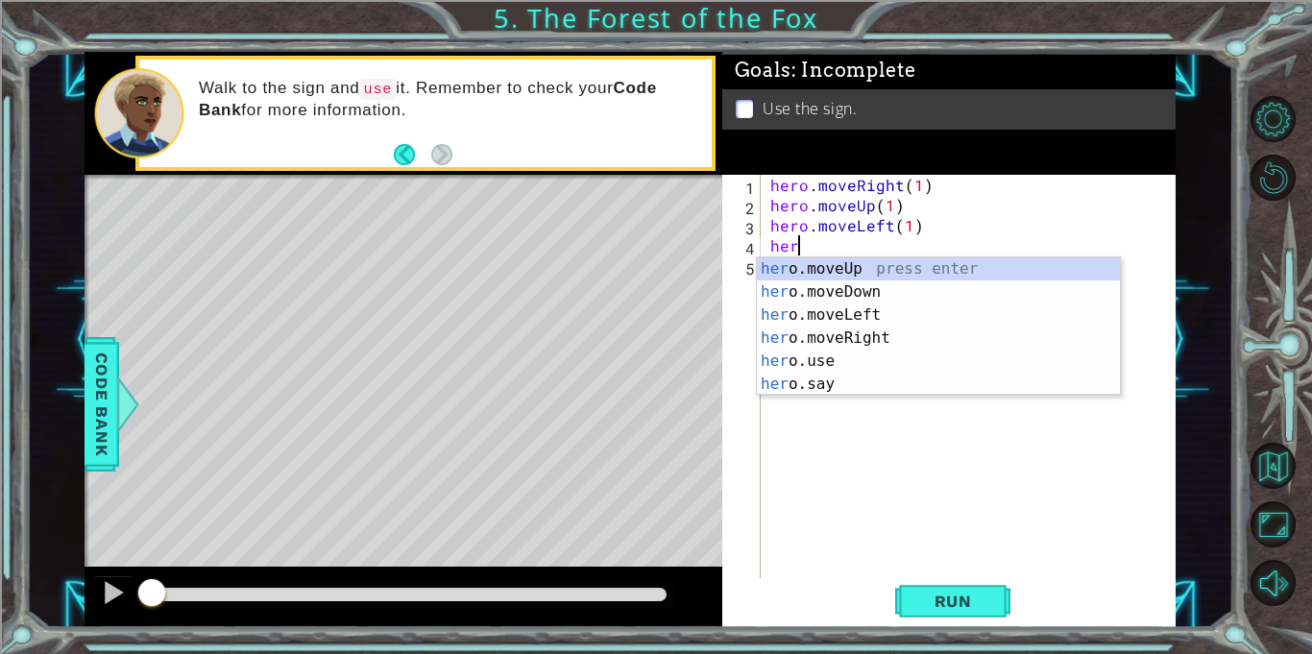
scroll to position [0, 1]
click at [844, 267] on div "hero .moveUp press enter hero .moveDown press enter hero .moveLeft press enter …" at bounding box center [938, 349] width 363 height 184
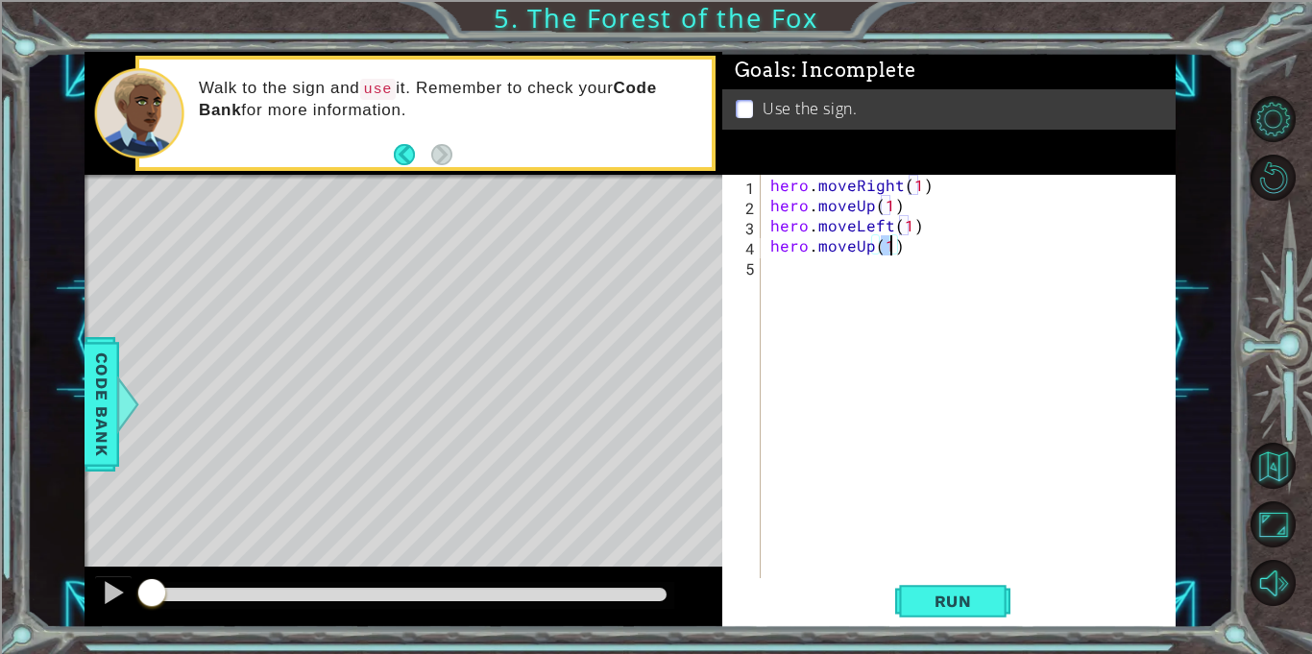
click at [844, 267] on div "hero . moveRight ( 1 ) hero . moveUp ( 1 ) hero . moveLeft ( 1 ) hero . moveUp …" at bounding box center [974, 397] width 414 height 444
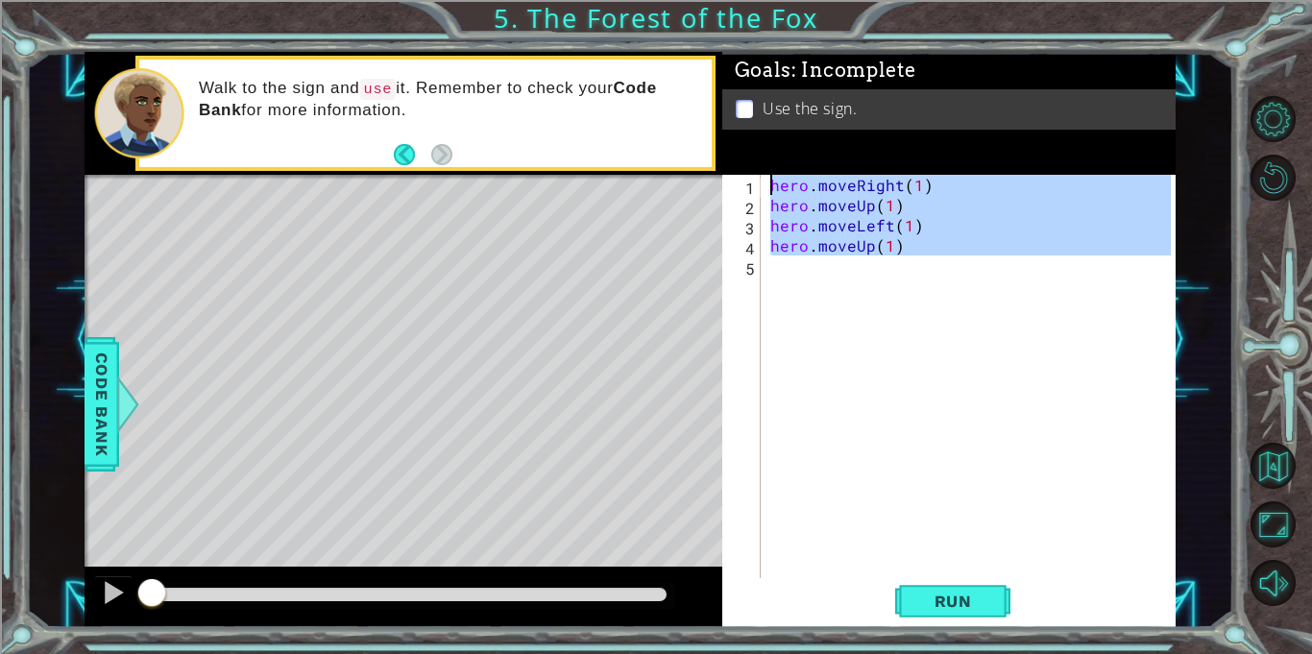
type textarea "hero.moveRight(1) hero.moveUp(1)"
click at [846, 271] on div "hero . moveRight ( 1 ) hero . moveUp ( 1 ) hero . moveLeft ( 1 ) hero . moveUp …" at bounding box center [969, 377] width 405 height 404
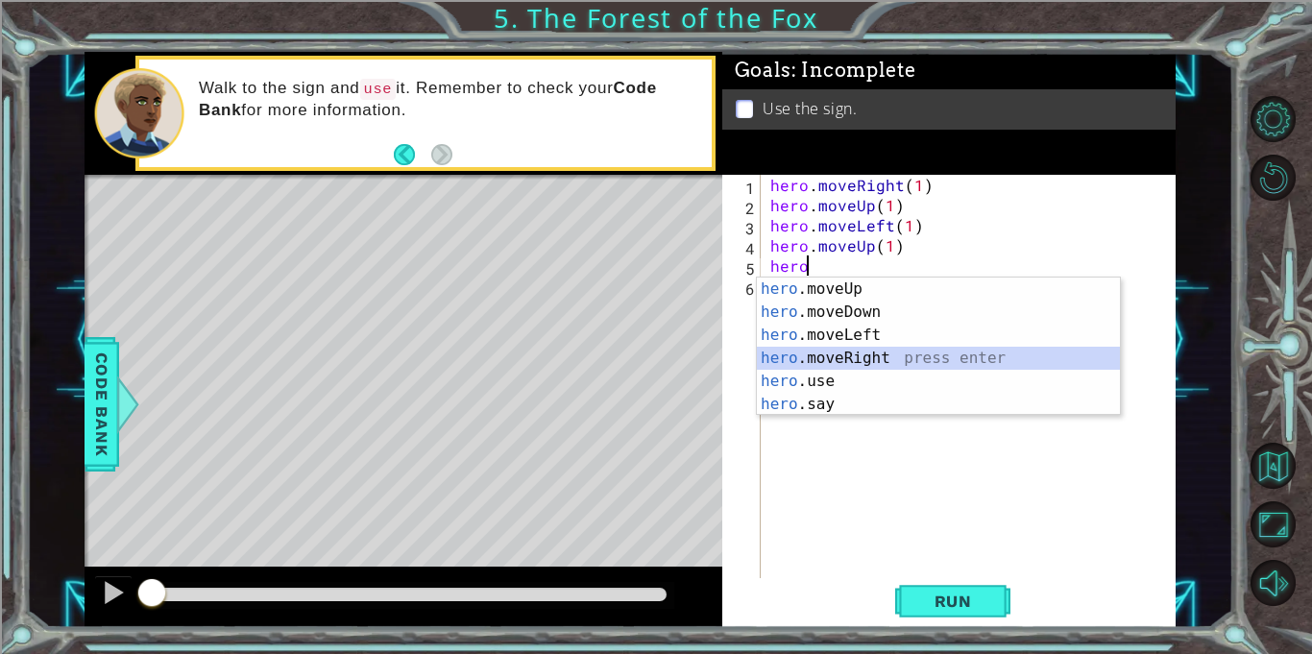
click at [908, 355] on div "hero .moveUp press enter hero .moveDown press enter hero .moveLeft press enter …" at bounding box center [938, 370] width 363 height 184
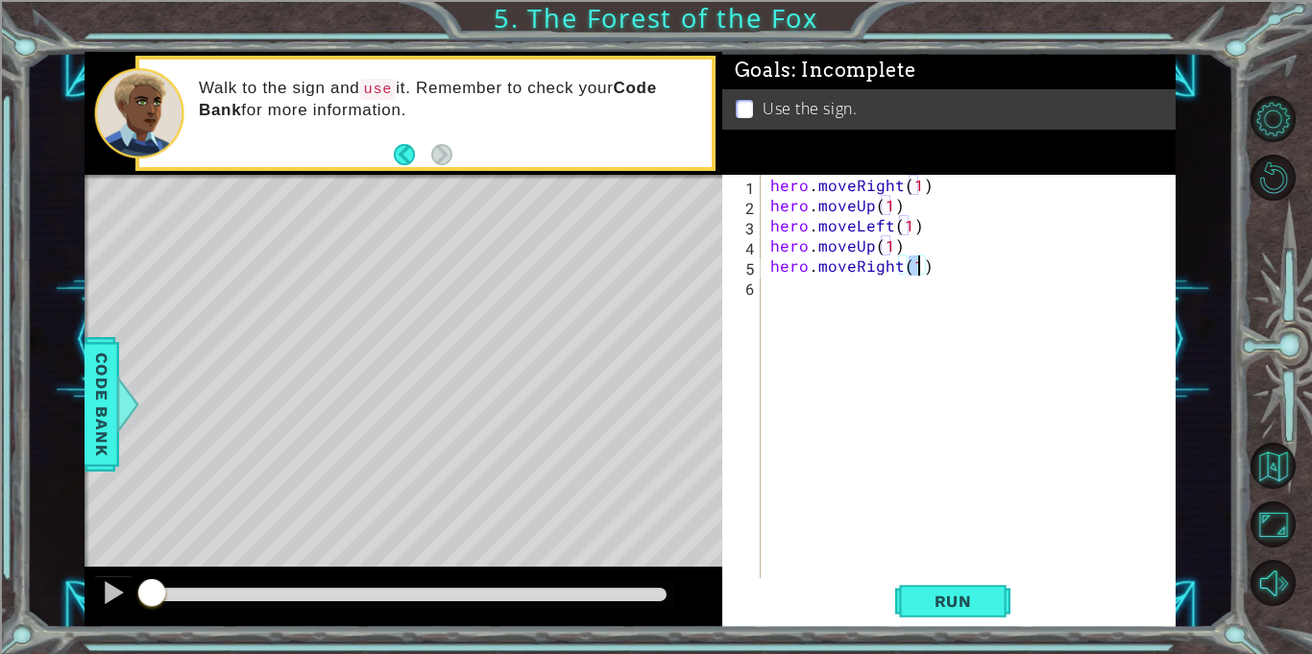
type textarea "hero.moveRight(2)"
click at [863, 301] on div "hero . moveRight ( 1 ) hero . moveUp ( 1 ) hero . moveLeft ( 1 ) hero . moveUp …" at bounding box center [974, 397] width 414 height 444
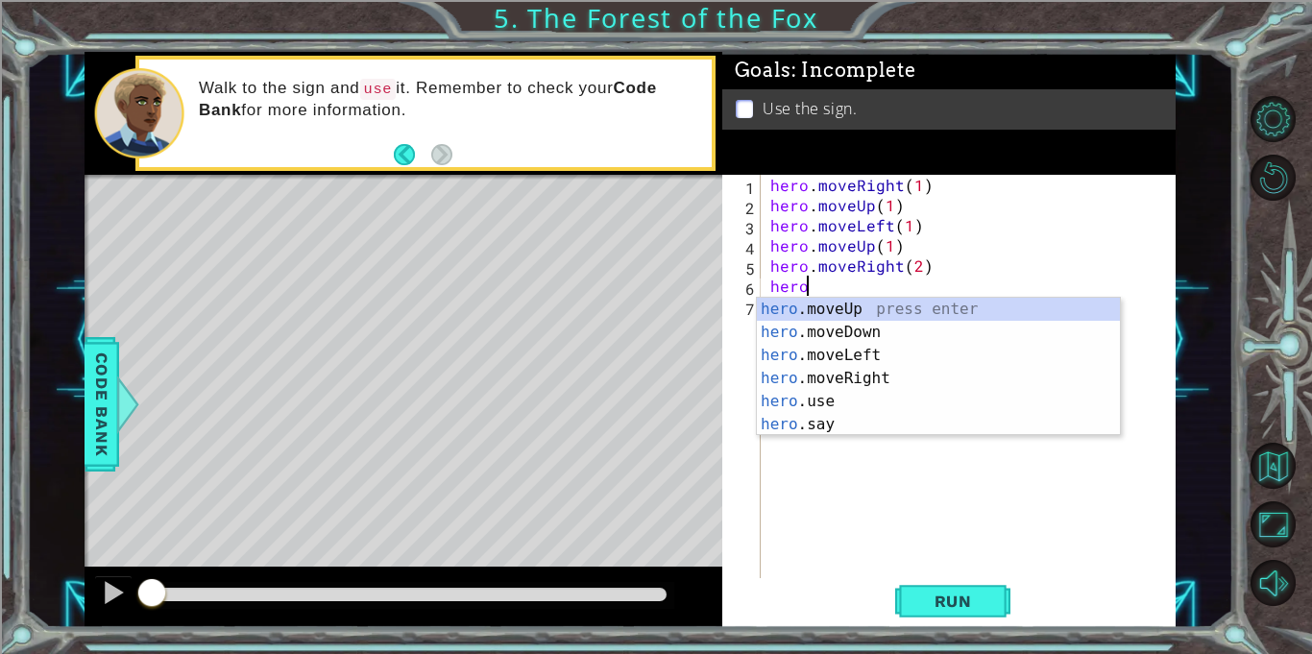
scroll to position [0, 1]
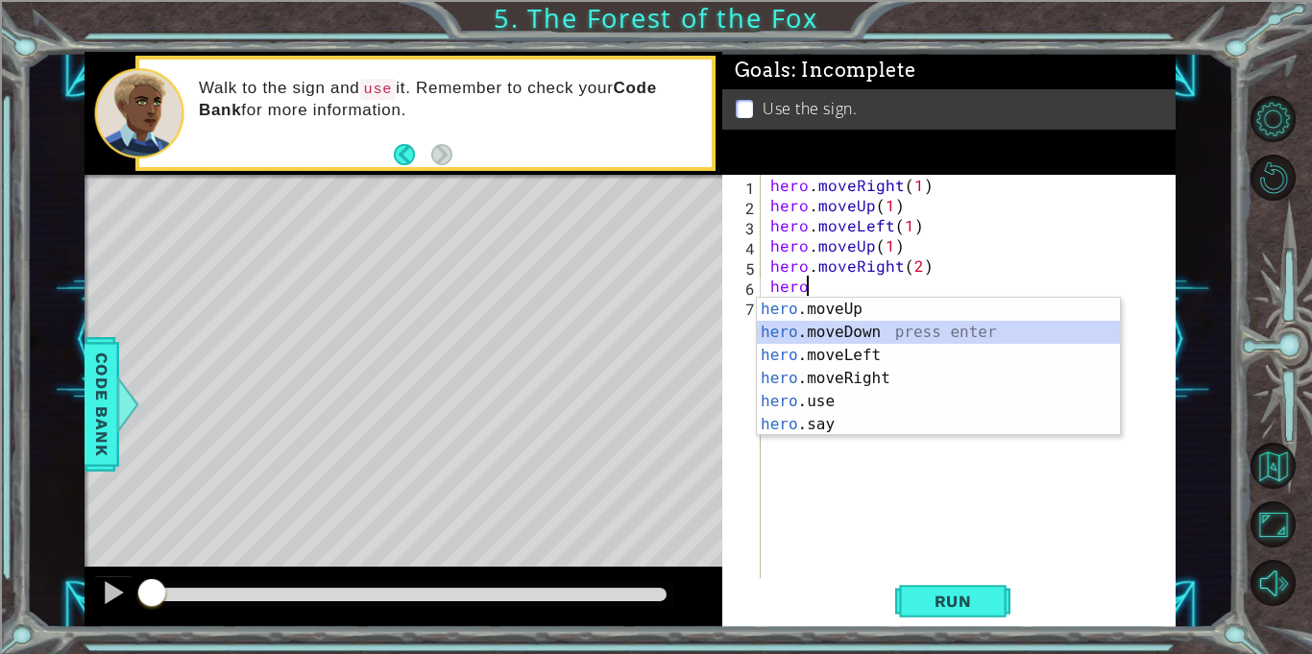
click at [875, 334] on div "hero .moveUp press enter hero .moveDown press enter hero .moveLeft press enter …" at bounding box center [938, 390] width 363 height 184
type textarea "hero.moveDown(1)"
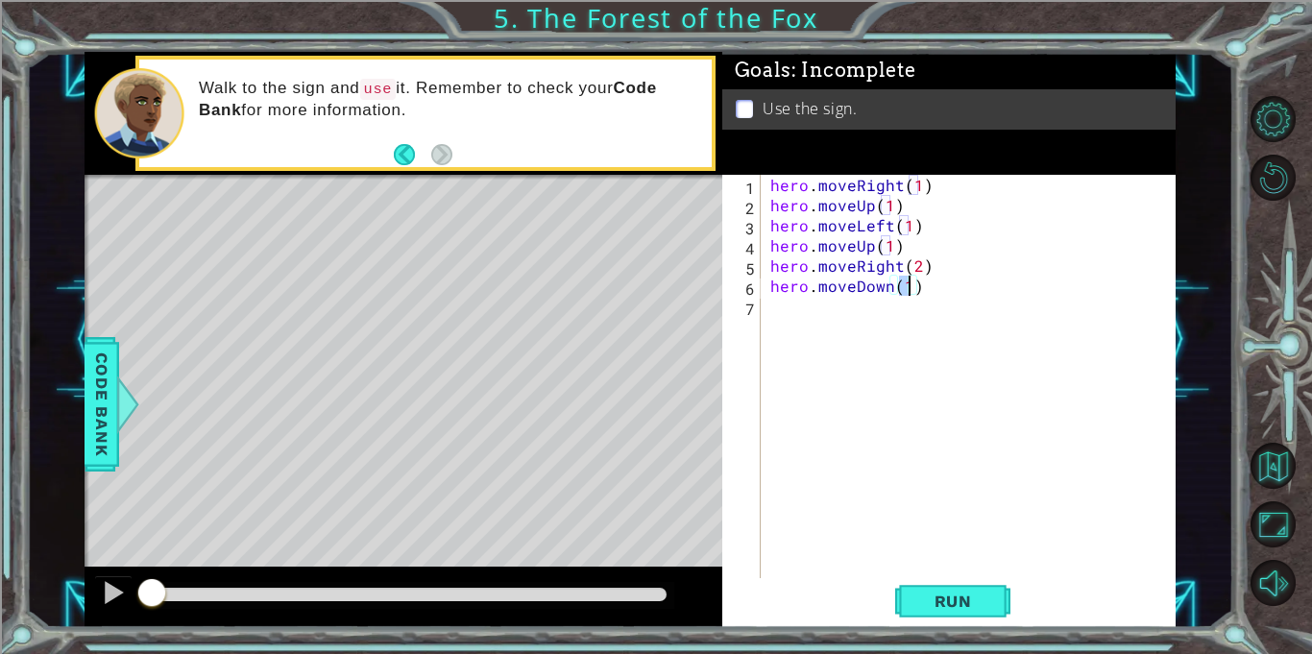
click at [855, 326] on div "hero . moveRight ( 1 ) hero . moveUp ( 1 ) hero . moveLeft ( 1 ) hero . moveUp …" at bounding box center [974, 397] width 414 height 444
type textarea "hero.use("sign")"
click at [864, 344] on div "hero . moveRight ( 1 ) hero . moveUp ( 1 ) hero . moveLeft ( 1 ) hero . moveUp …" at bounding box center [974, 397] width 414 height 444
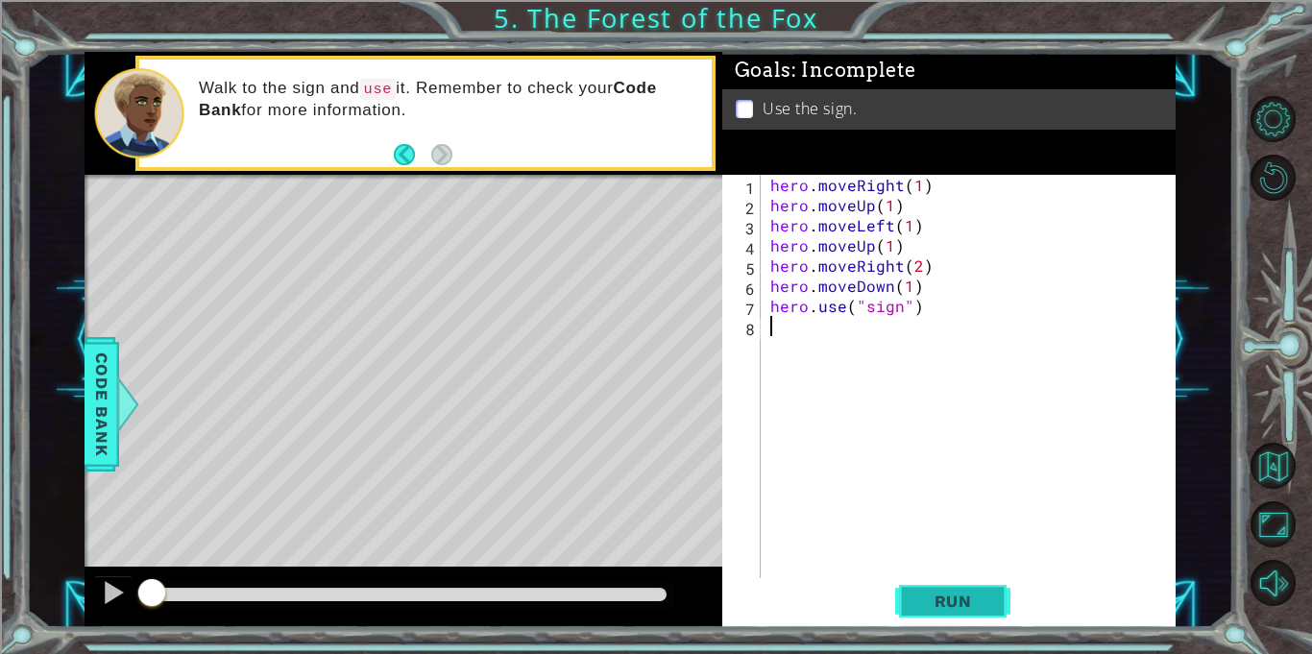
click at [993, 610] on button "Run" at bounding box center [952, 601] width 115 height 45
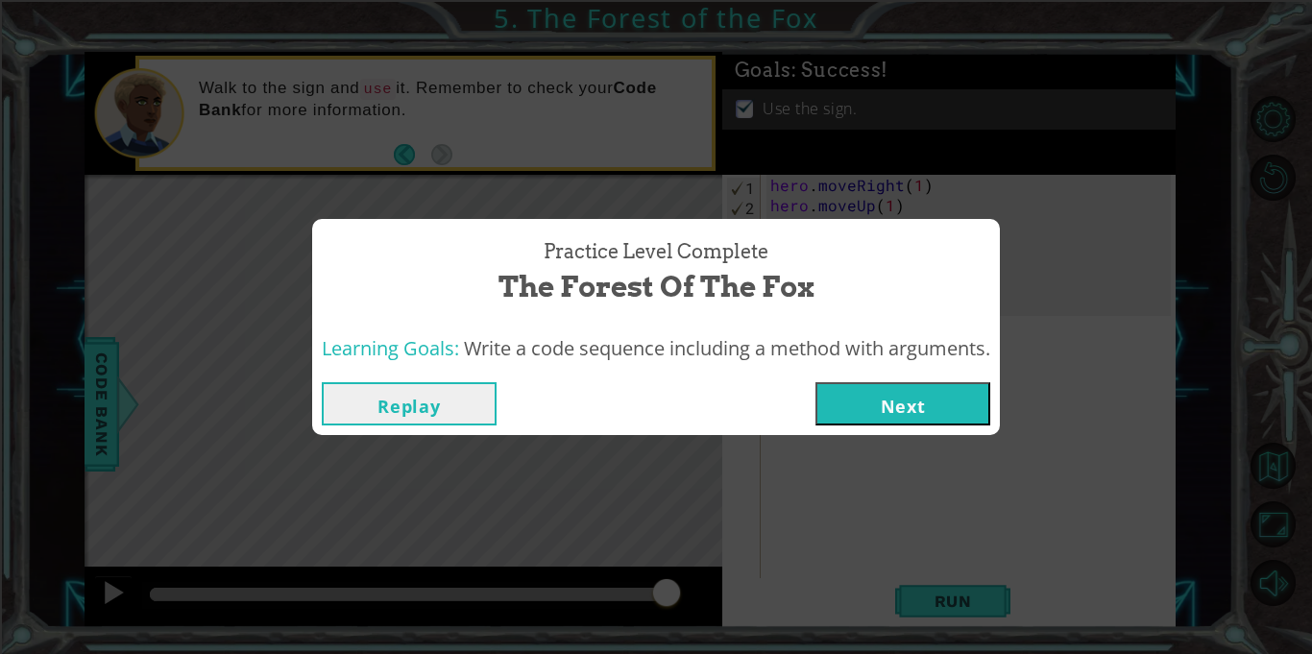
click at [942, 414] on button "Next" at bounding box center [903, 403] width 175 height 43
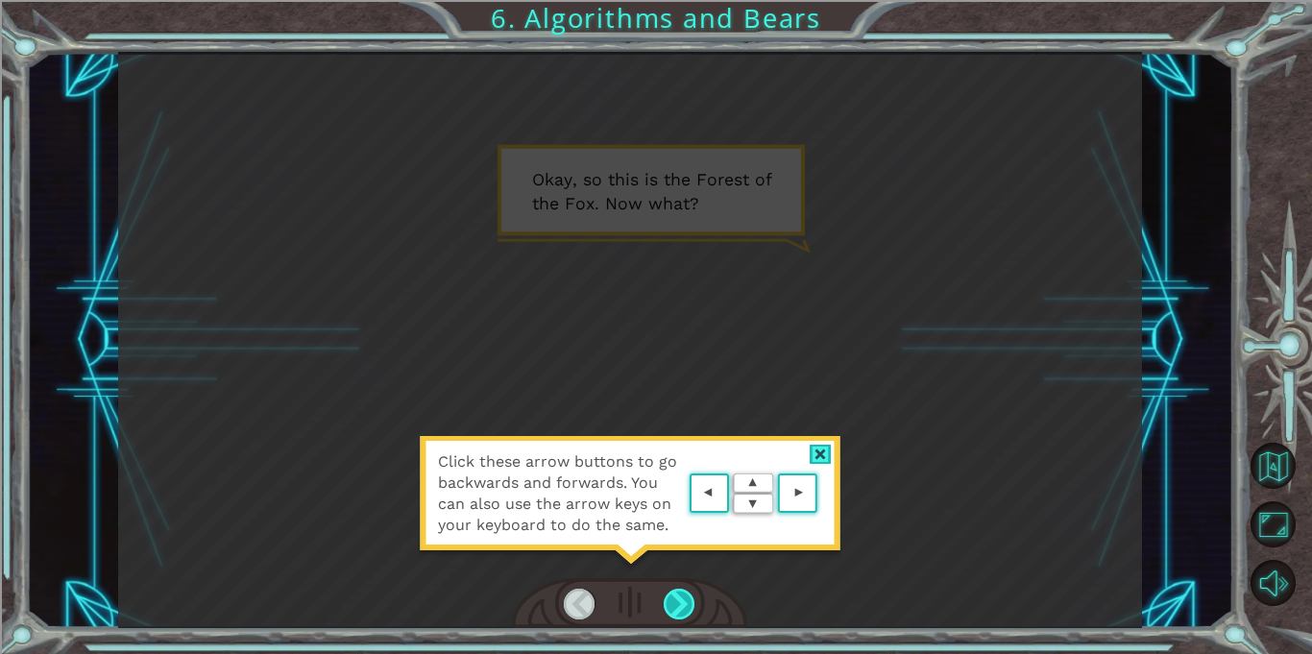
click at [692, 601] on div at bounding box center [680, 604] width 32 height 31
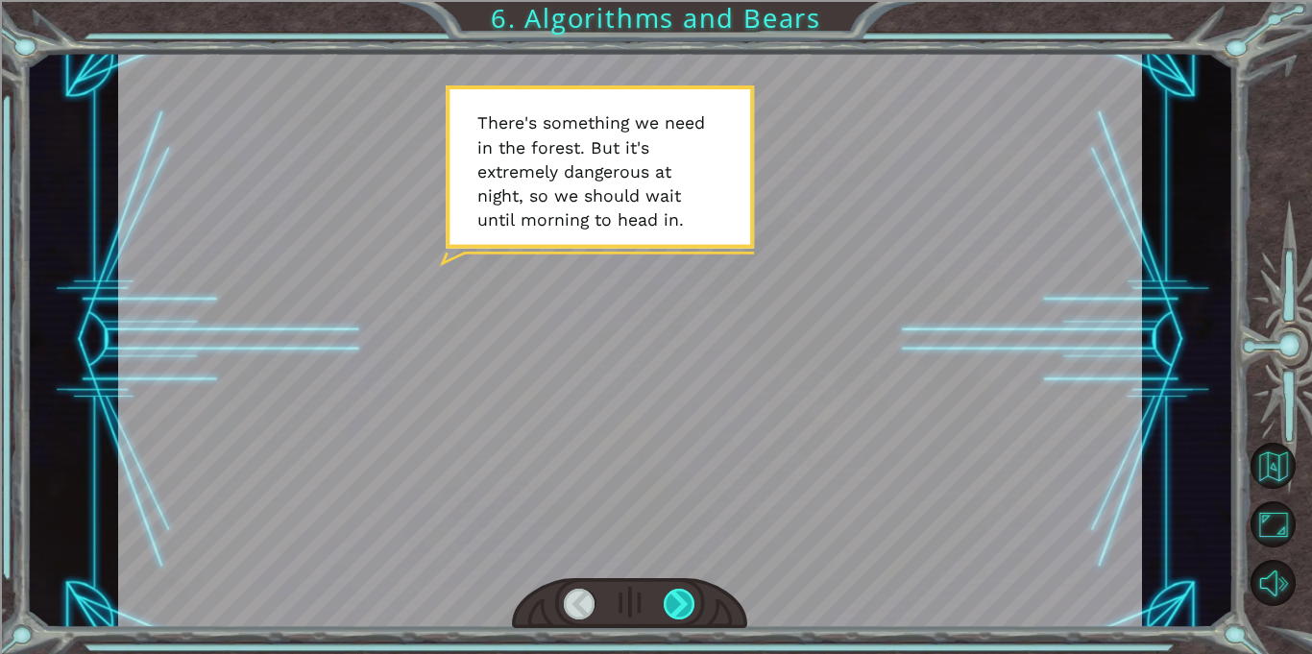
click at [690, 601] on div at bounding box center [680, 604] width 32 height 31
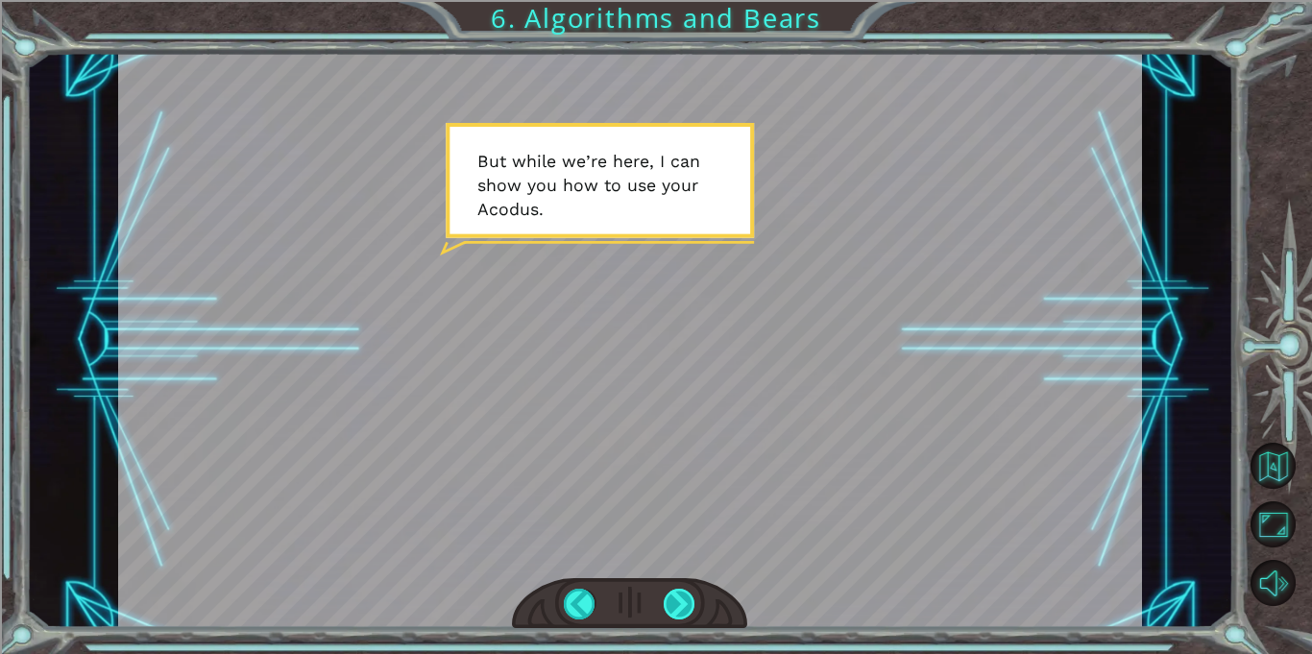
click at [690, 601] on div at bounding box center [680, 604] width 32 height 31
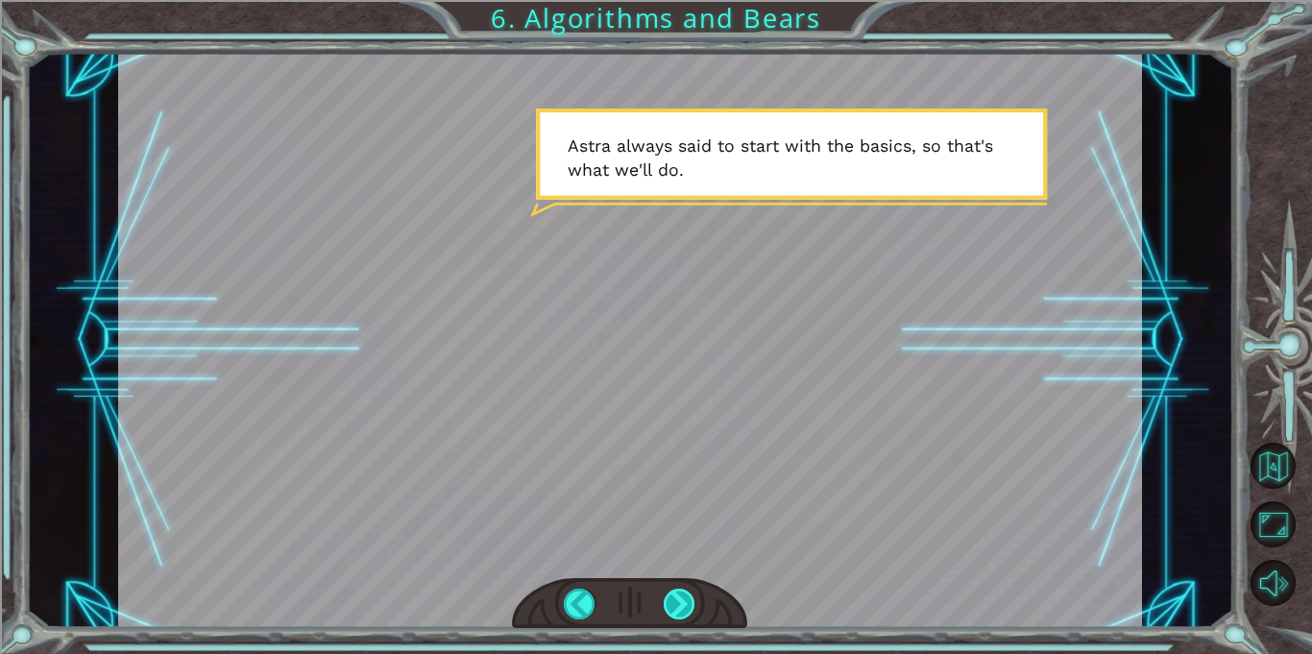
click at [690, 601] on div at bounding box center [680, 604] width 32 height 31
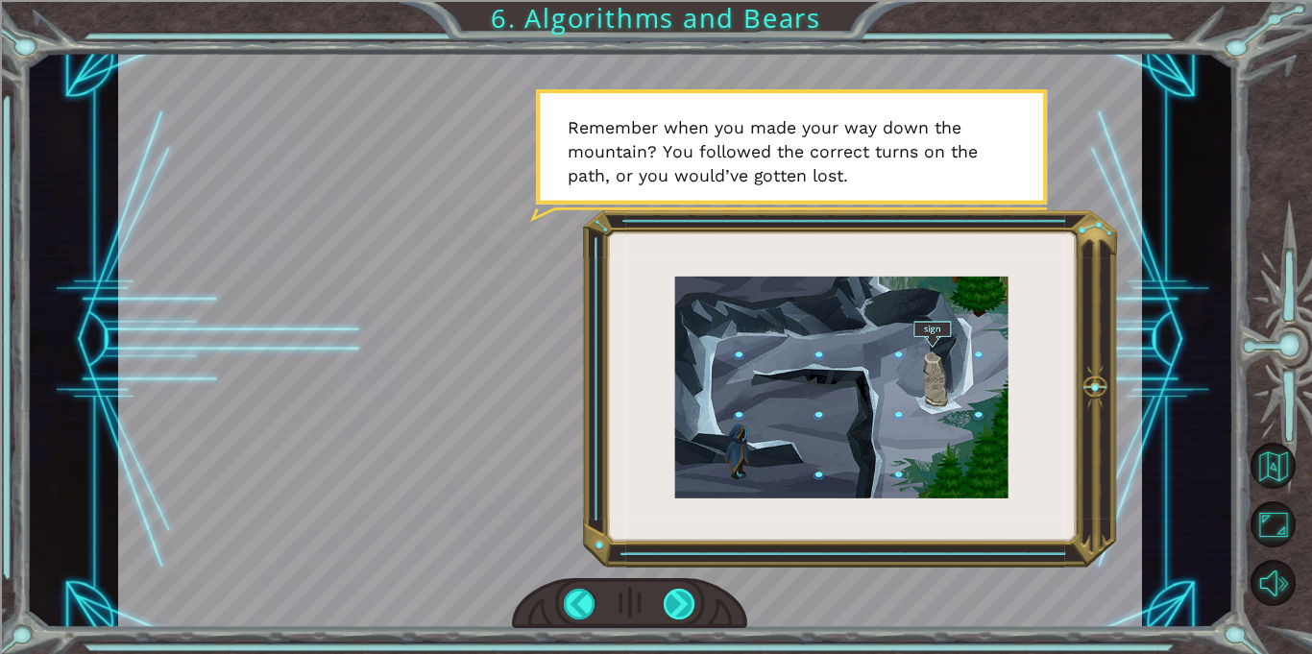
click at [686, 594] on div at bounding box center [680, 604] width 32 height 31
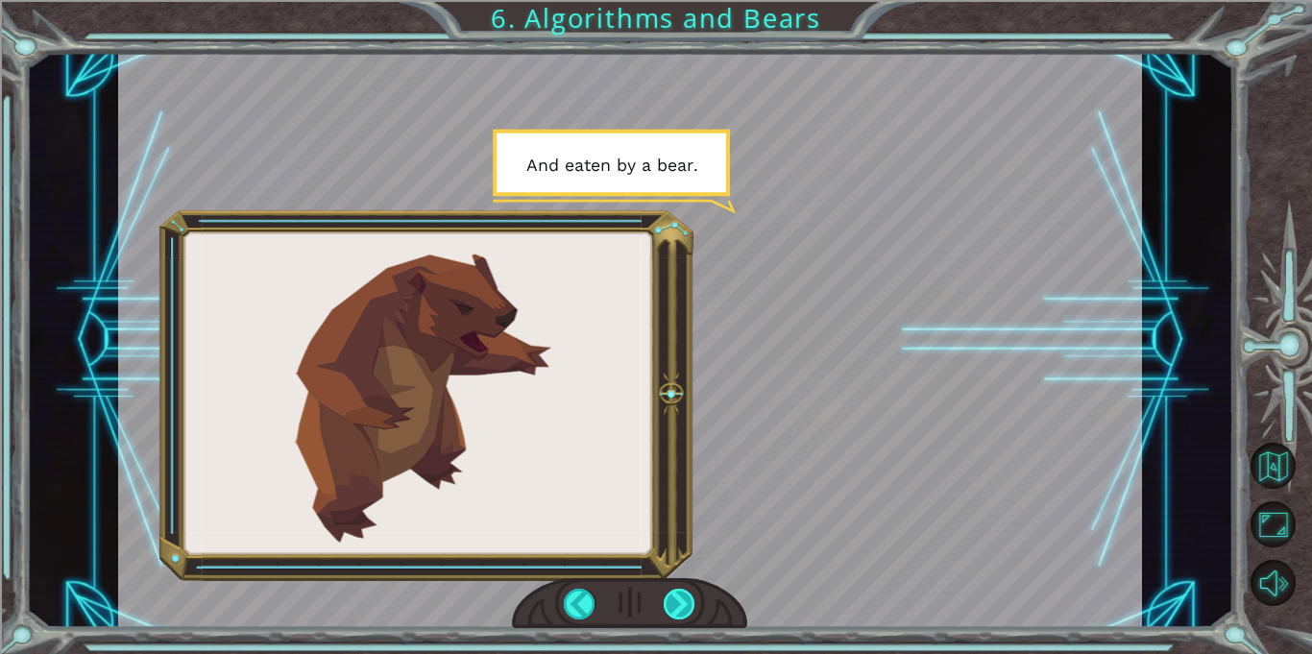
click at [686, 594] on div at bounding box center [680, 604] width 32 height 31
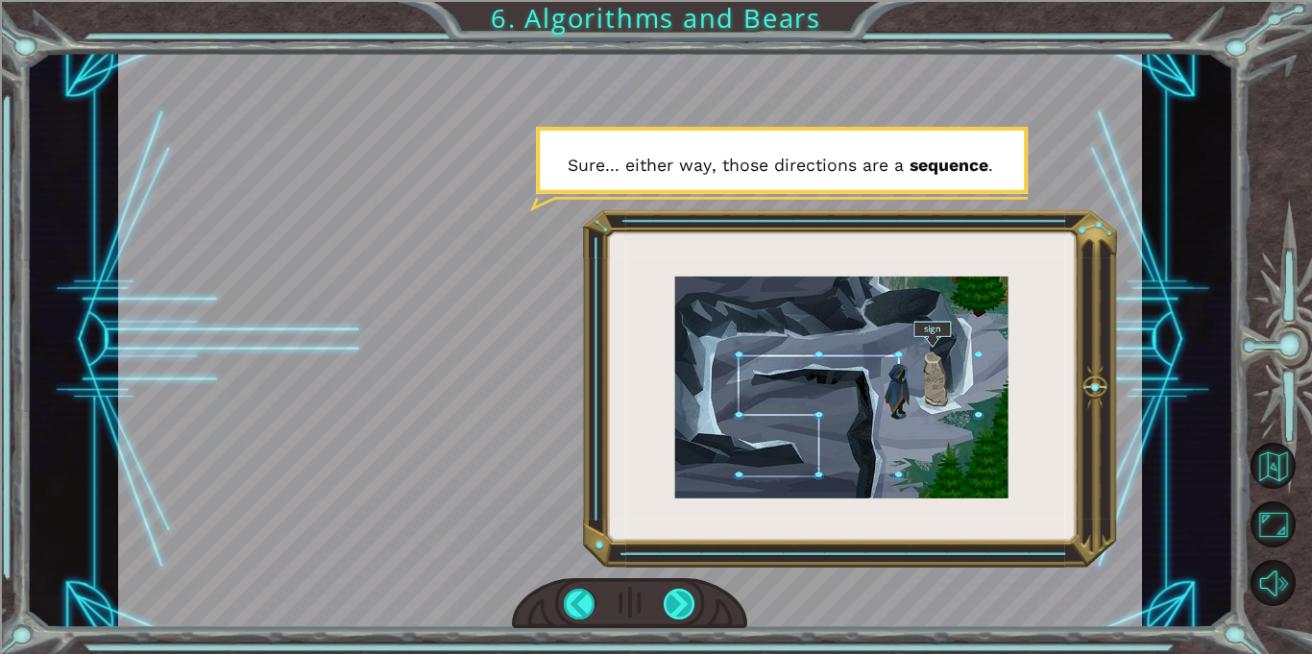
click at [686, 594] on div at bounding box center [680, 604] width 32 height 31
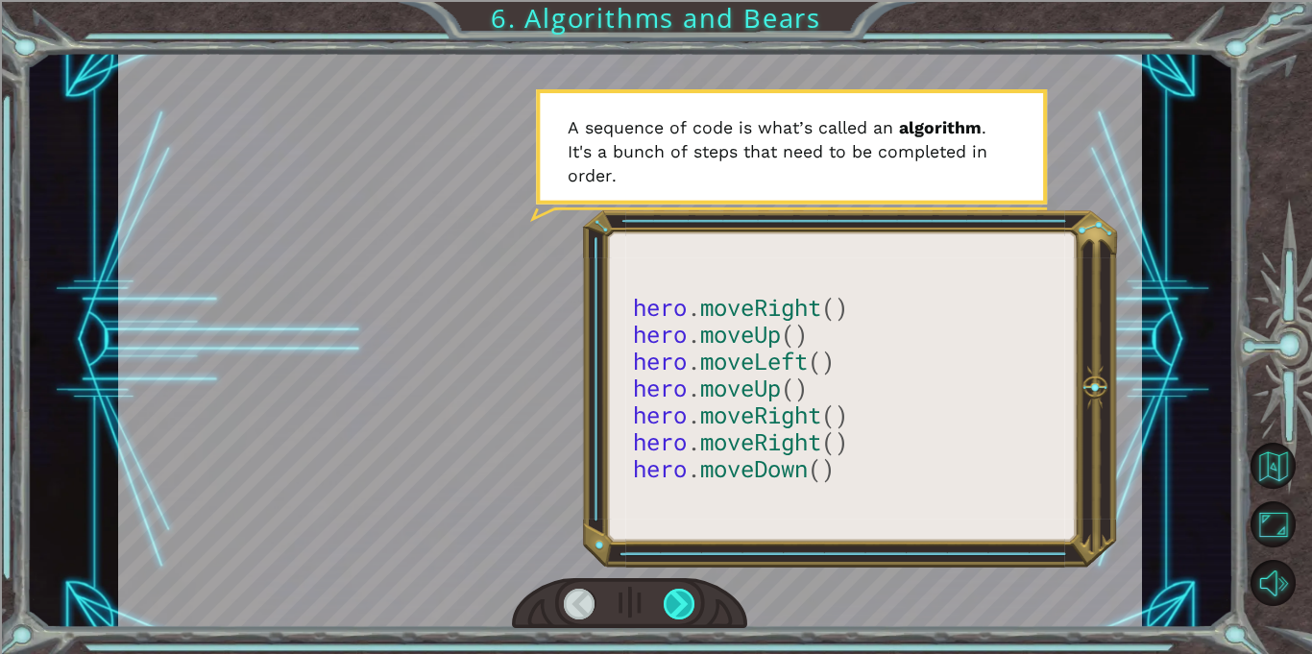
click at [686, 594] on div at bounding box center [680, 604] width 32 height 31
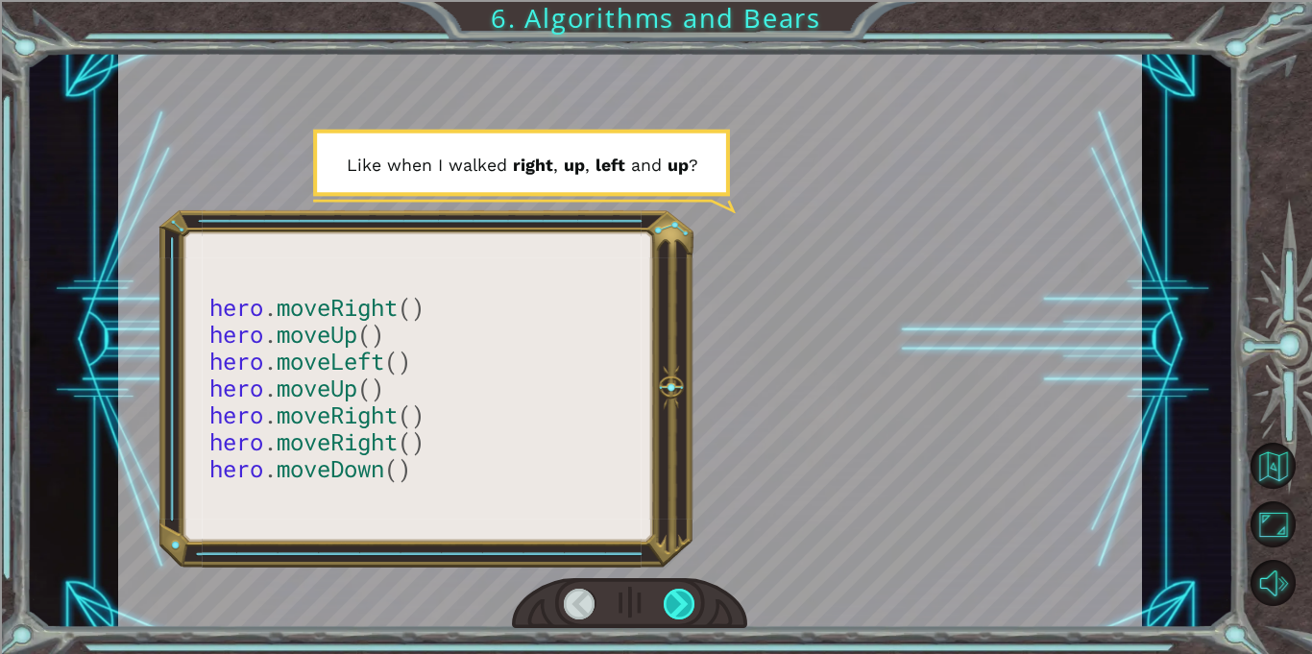
click at [686, 594] on div at bounding box center [680, 604] width 32 height 31
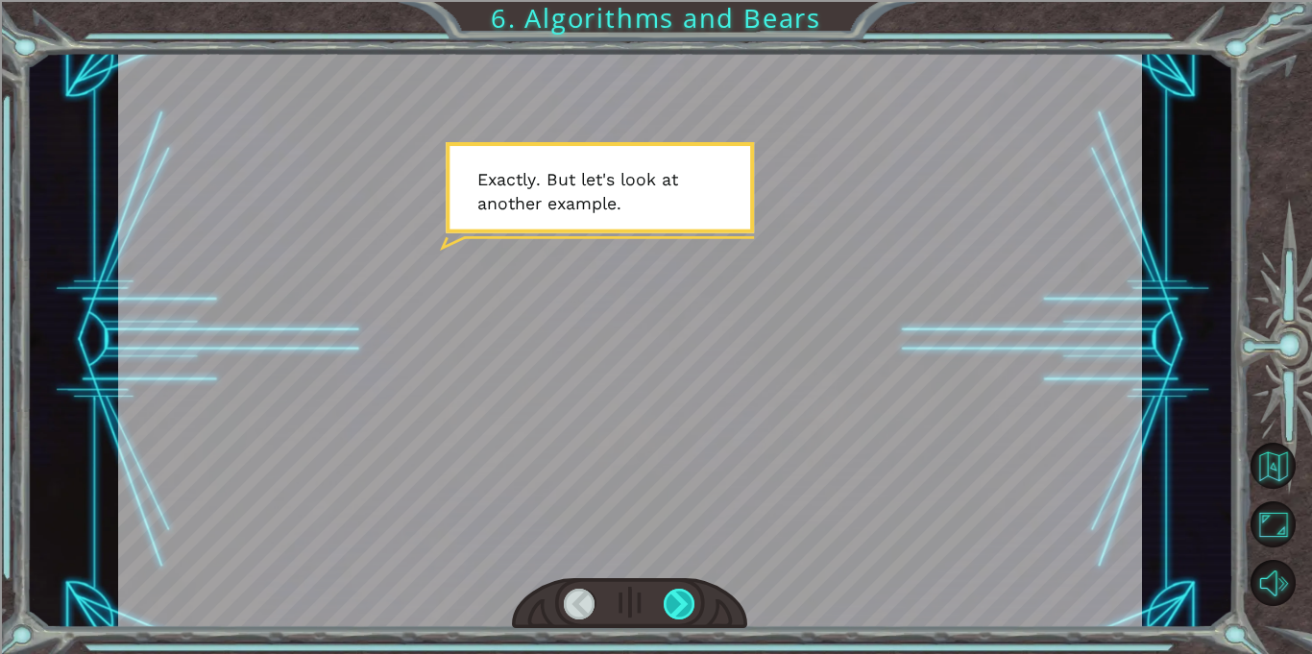
click at [686, 594] on div at bounding box center [680, 604] width 32 height 31
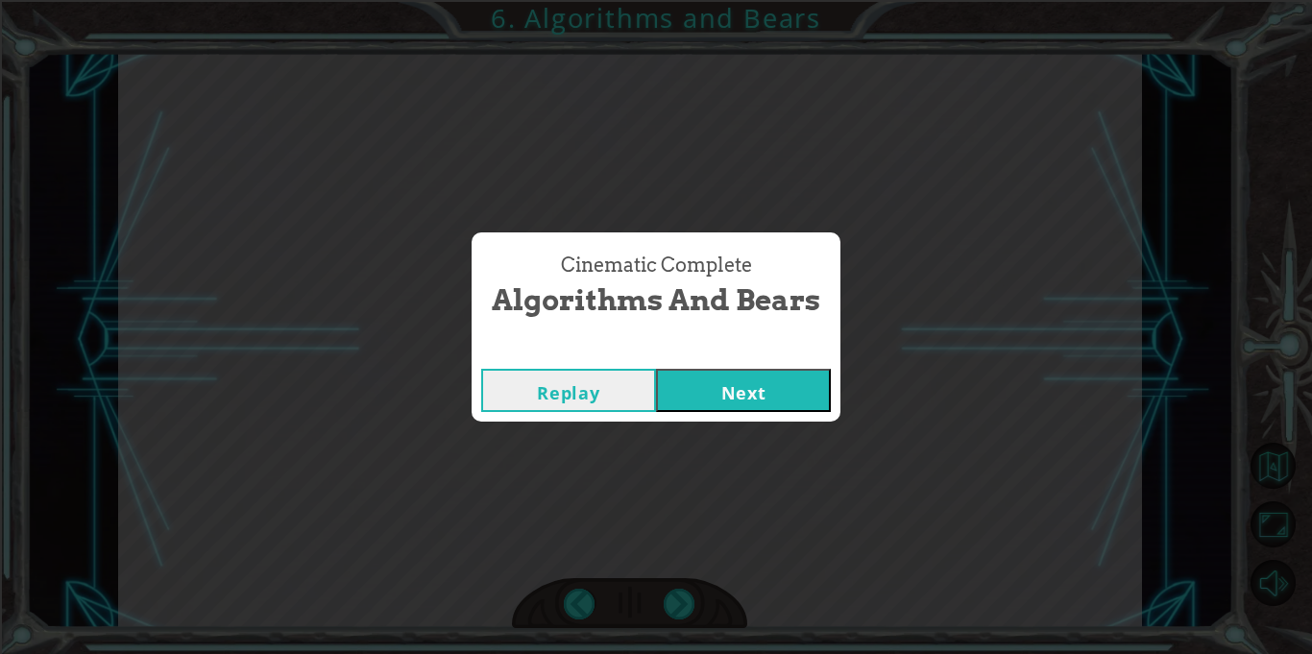
click at [711, 394] on button "Next" at bounding box center [743, 390] width 175 height 43
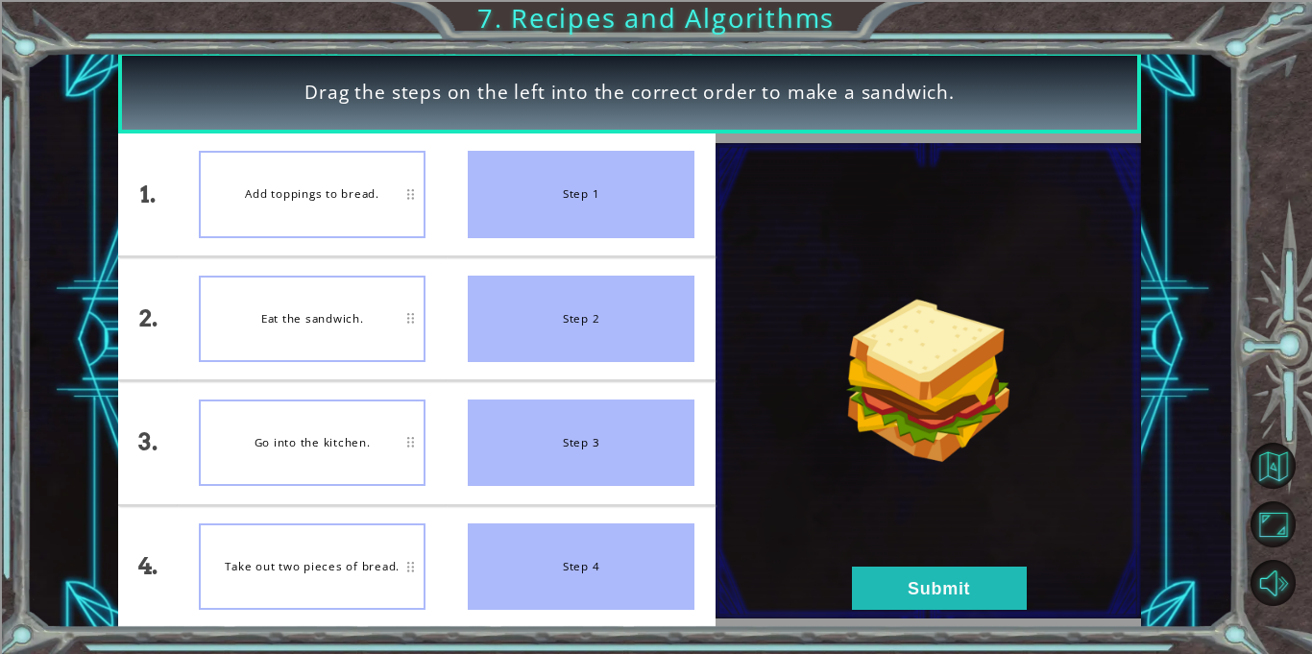
drag, startPoint x: 575, startPoint y: 206, endPoint x: 458, endPoint y: 395, distance: 222.1
click at [458, 395] on ul "Step 1 Step 2 Step 3 Step 4" at bounding box center [581, 381] width 269 height 495
drag, startPoint x: 525, startPoint y: 208, endPoint x: 569, endPoint y: 455, distance: 250.9
click at [569, 455] on ul "Step 1 Step 2 Step 3 Step 4" at bounding box center [581, 381] width 269 height 495
drag, startPoint x: 583, startPoint y: 162, endPoint x: 589, endPoint y: 231, distance: 68.5
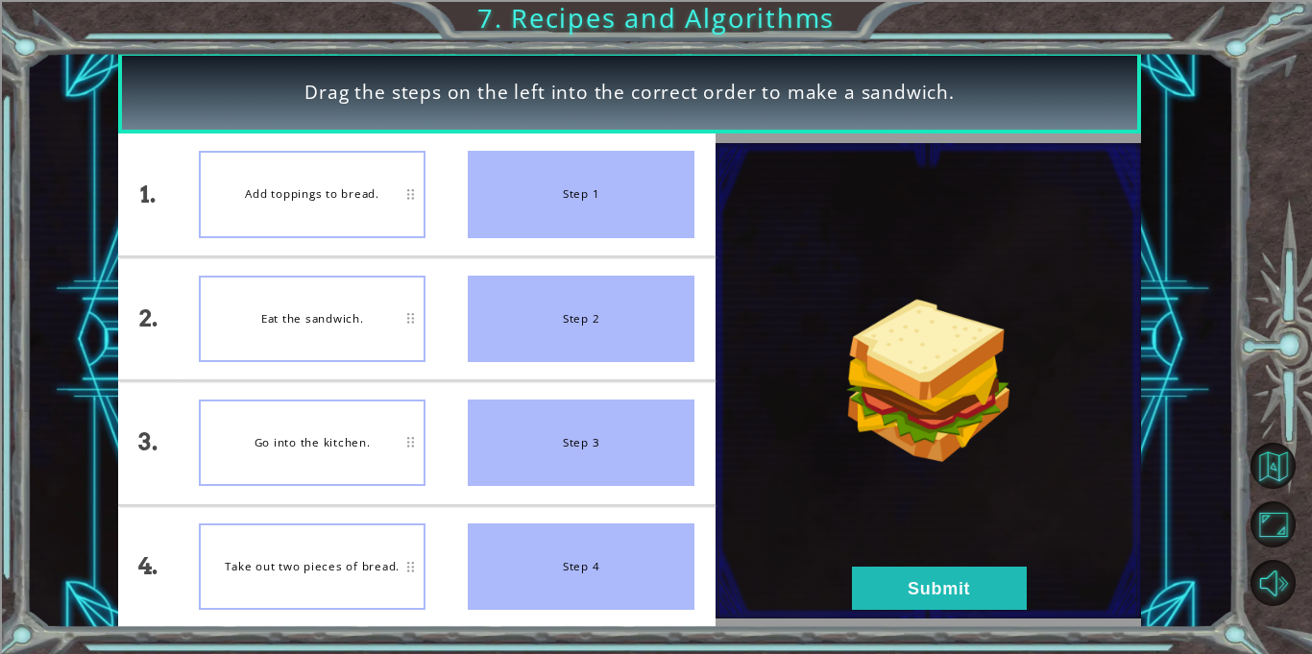
click at [589, 231] on div "Step 1" at bounding box center [581, 194] width 227 height 86
click at [353, 461] on div "Add toppings to bread." at bounding box center [312, 443] width 227 height 86
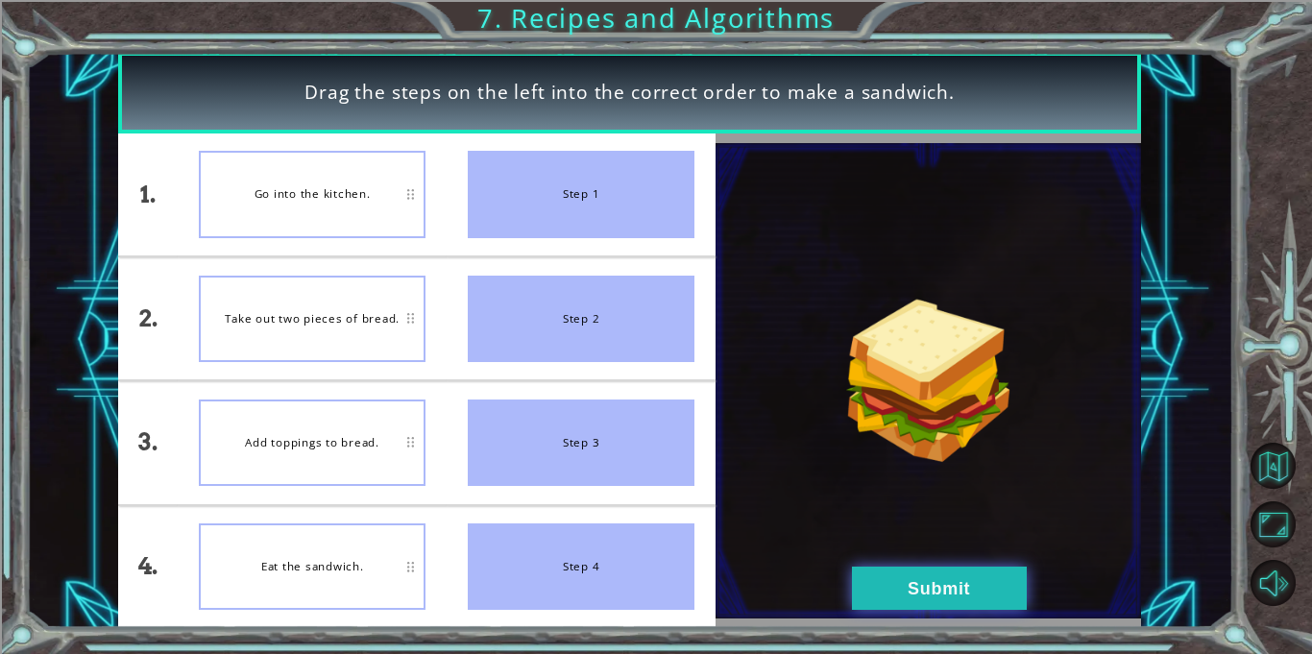
click at [961, 596] on button "Submit" at bounding box center [939, 588] width 175 height 43
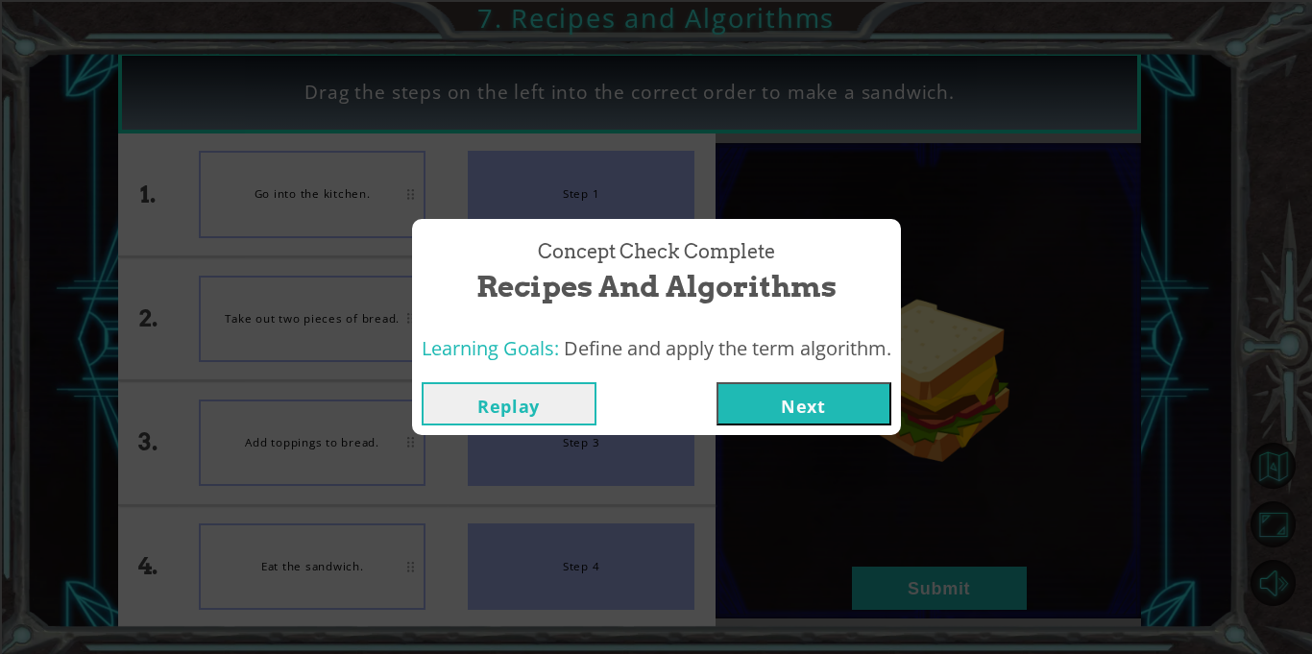
click at [827, 414] on button "Next" at bounding box center [804, 403] width 175 height 43
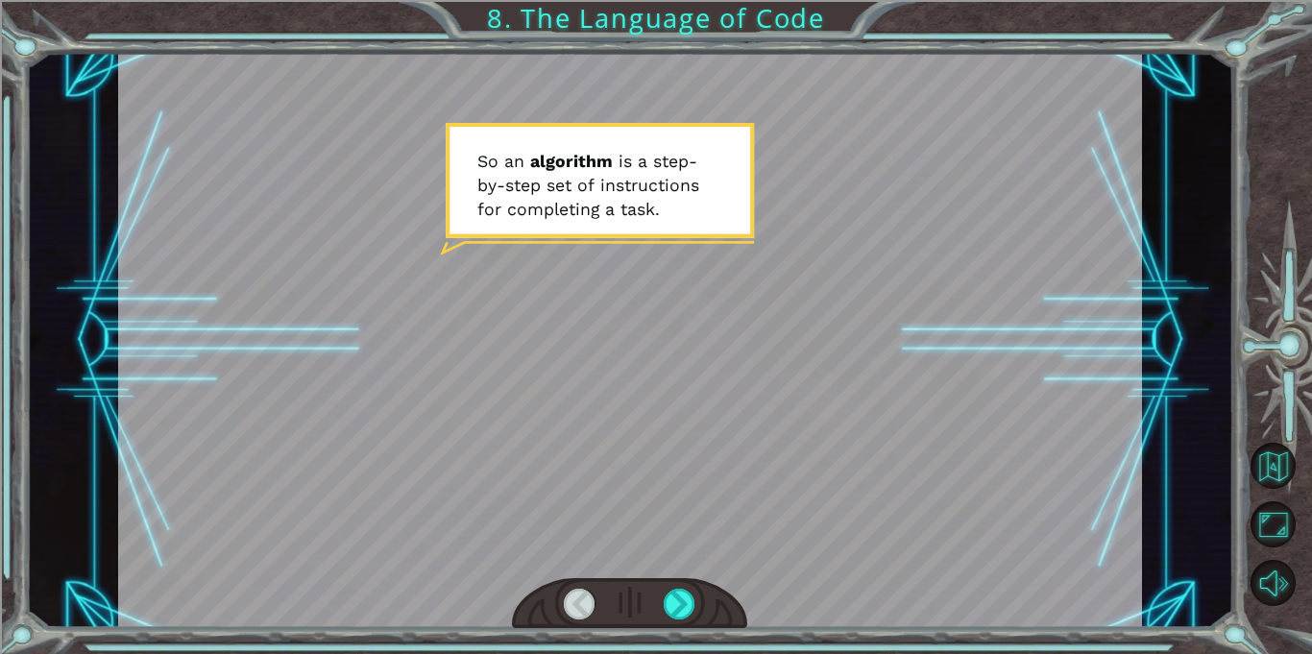
click at [826, 412] on div at bounding box center [630, 340] width 1024 height 576
click at [692, 590] on div at bounding box center [680, 604] width 32 height 31
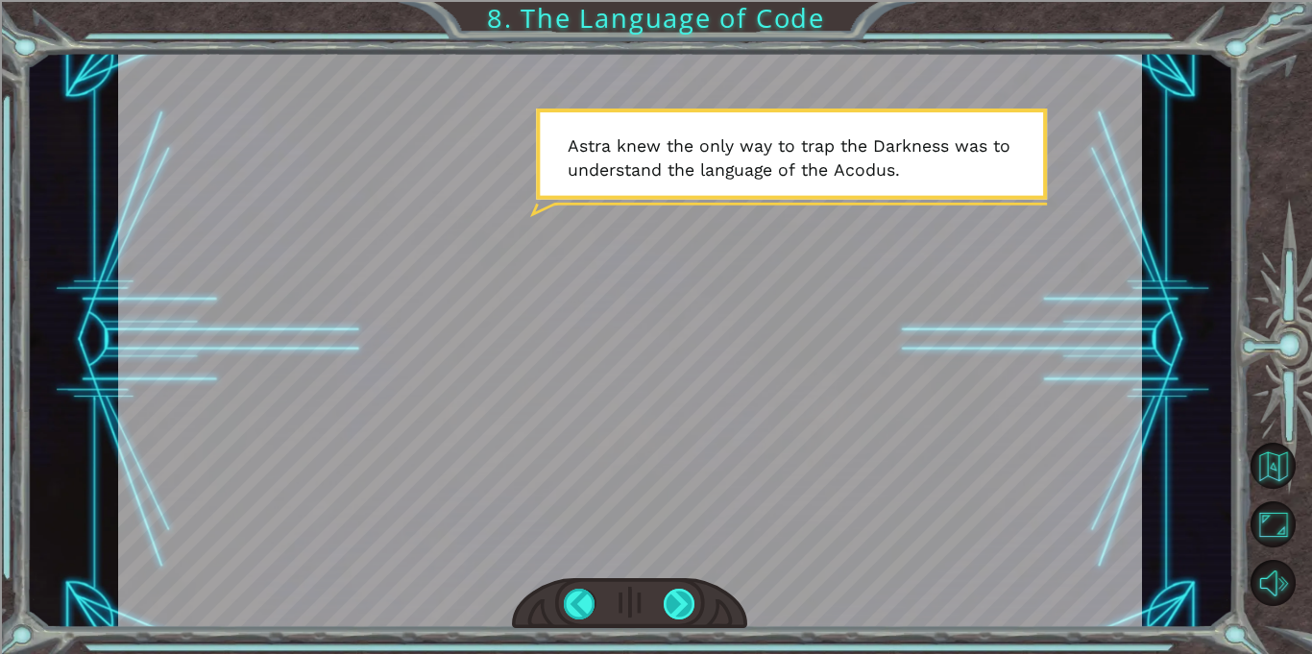
click at [692, 590] on div at bounding box center [680, 604] width 32 height 31
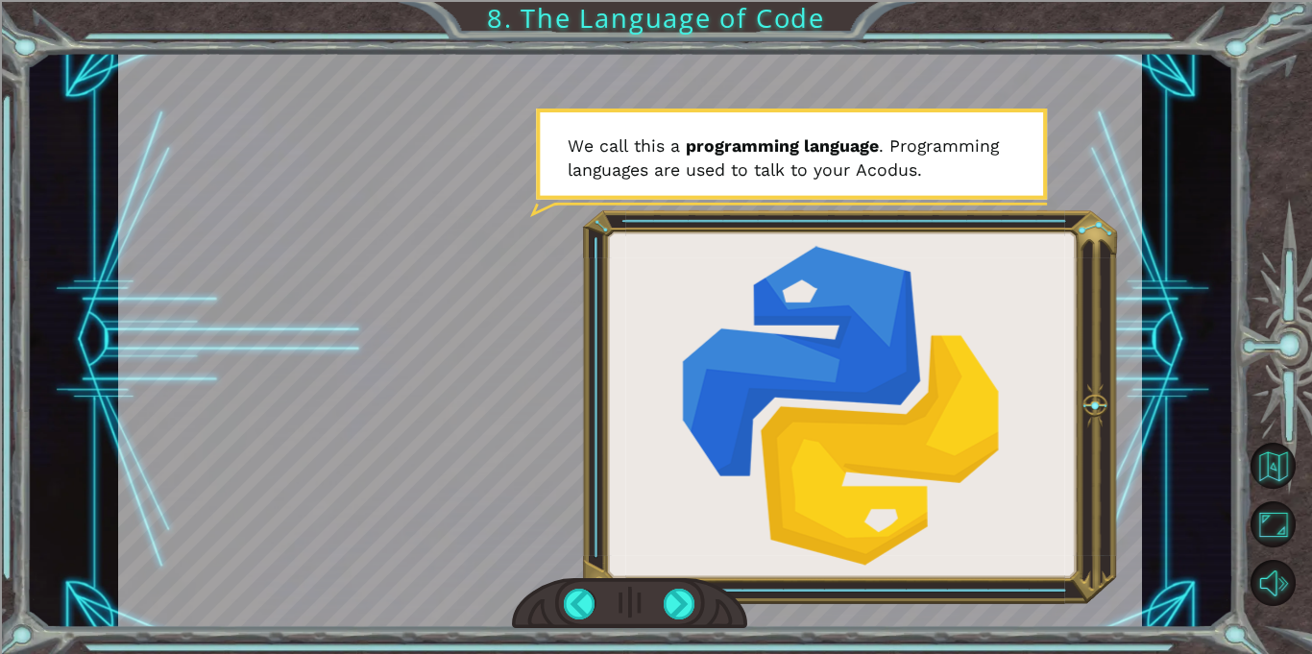
click at [696, 594] on div at bounding box center [629, 604] width 235 height 52
click at [690, 594] on div at bounding box center [680, 604] width 32 height 31
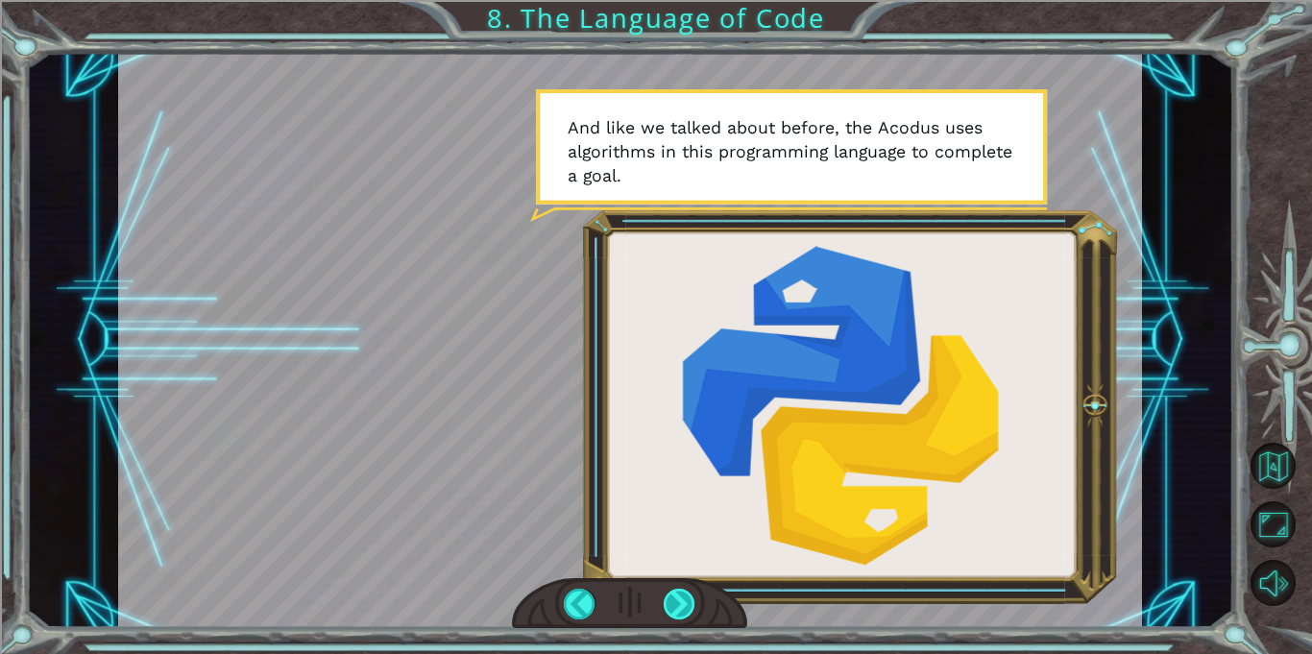
click at [689, 606] on div at bounding box center [680, 604] width 32 height 31
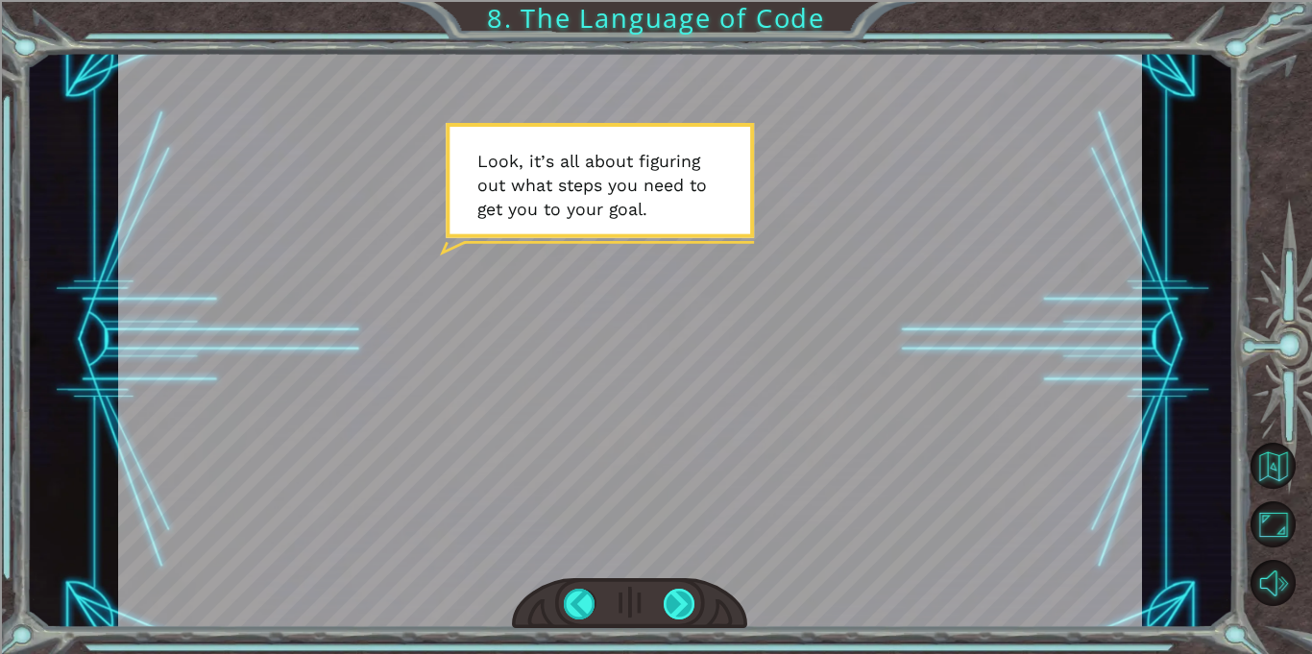
click at [689, 606] on div at bounding box center [680, 604] width 32 height 31
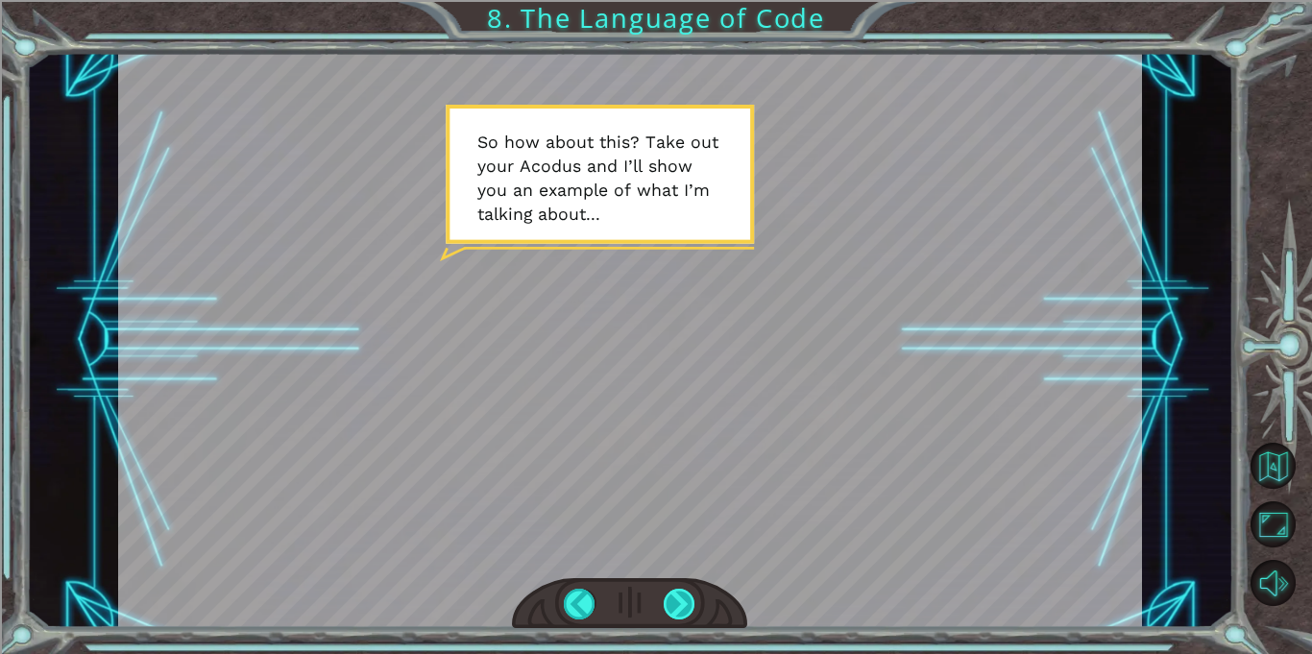
click at [672, 593] on div at bounding box center [680, 604] width 32 height 31
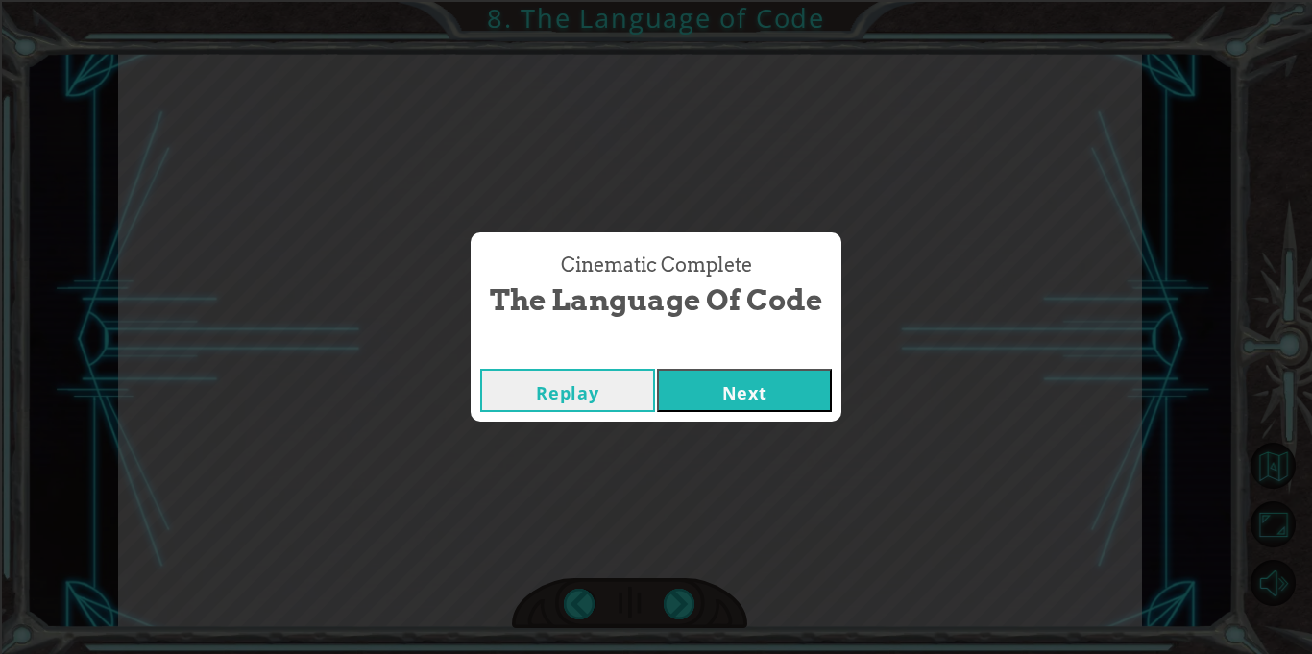
click at [720, 379] on button "Next" at bounding box center [744, 390] width 175 height 43
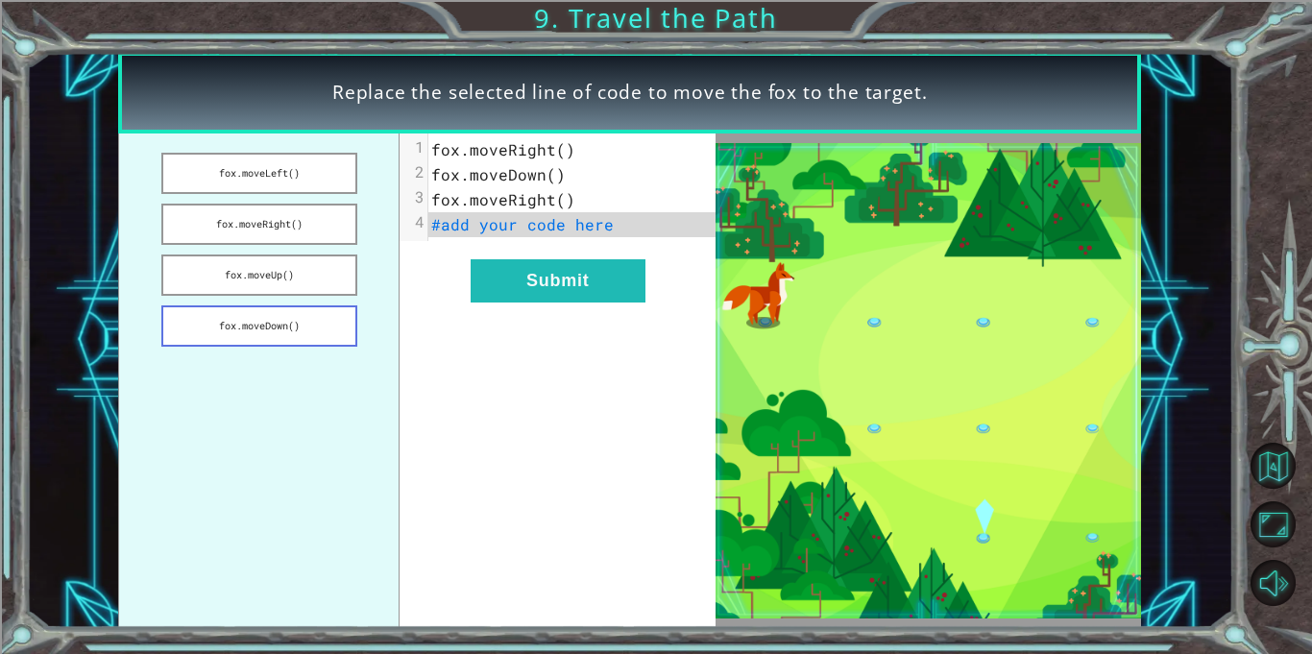
click at [330, 326] on button "fox.moveDown()" at bounding box center [259, 326] width 196 height 41
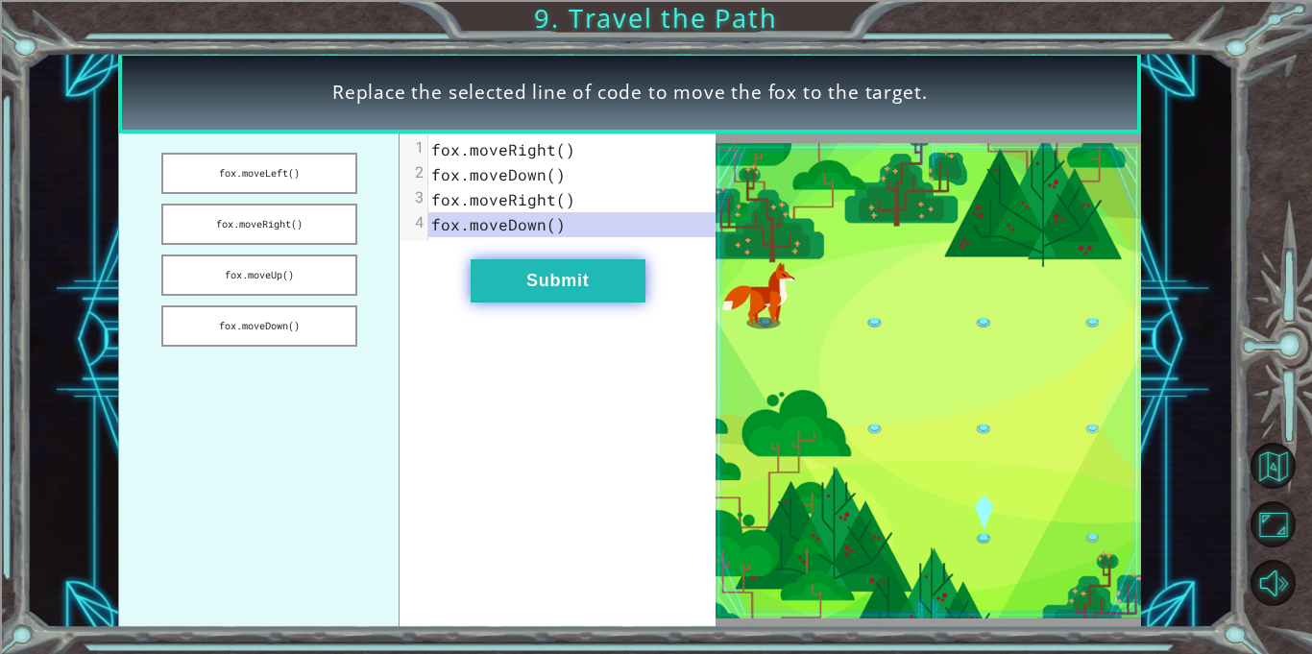
click at [512, 283] on button "Submit" at bounding box center [558, 280] width 175 height 43
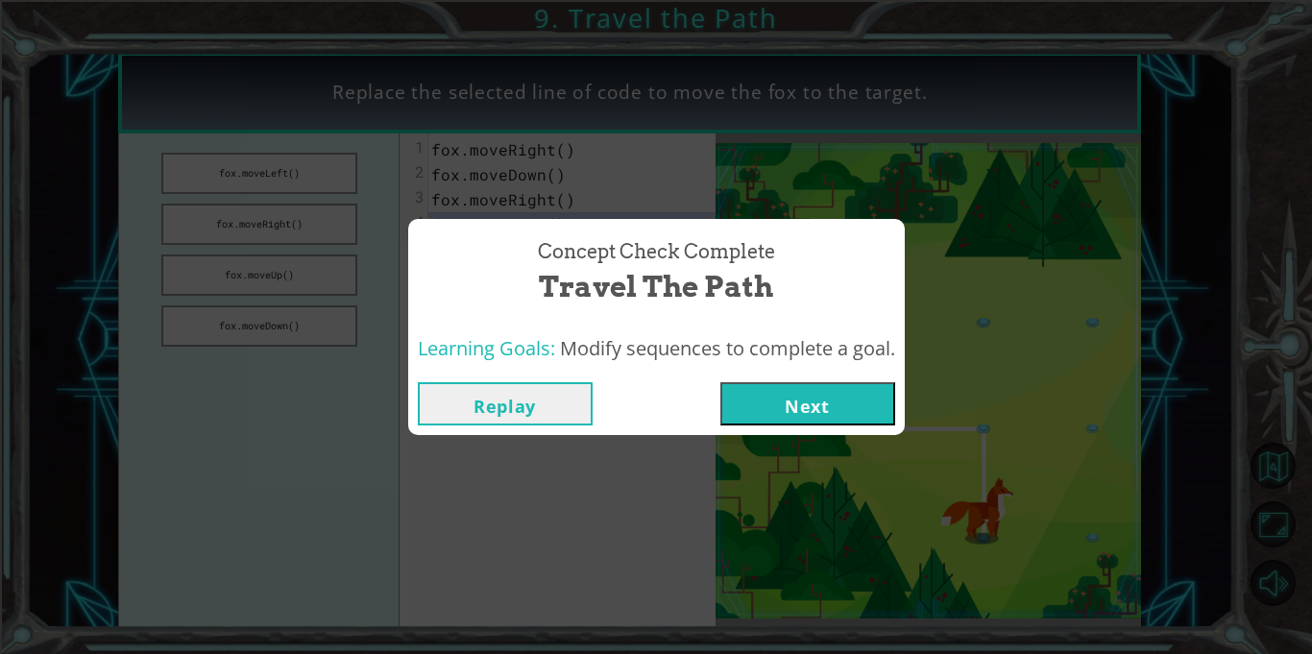
click at [788, 383] on button "Next" at bounding box center [808, 403] width 175 height 43
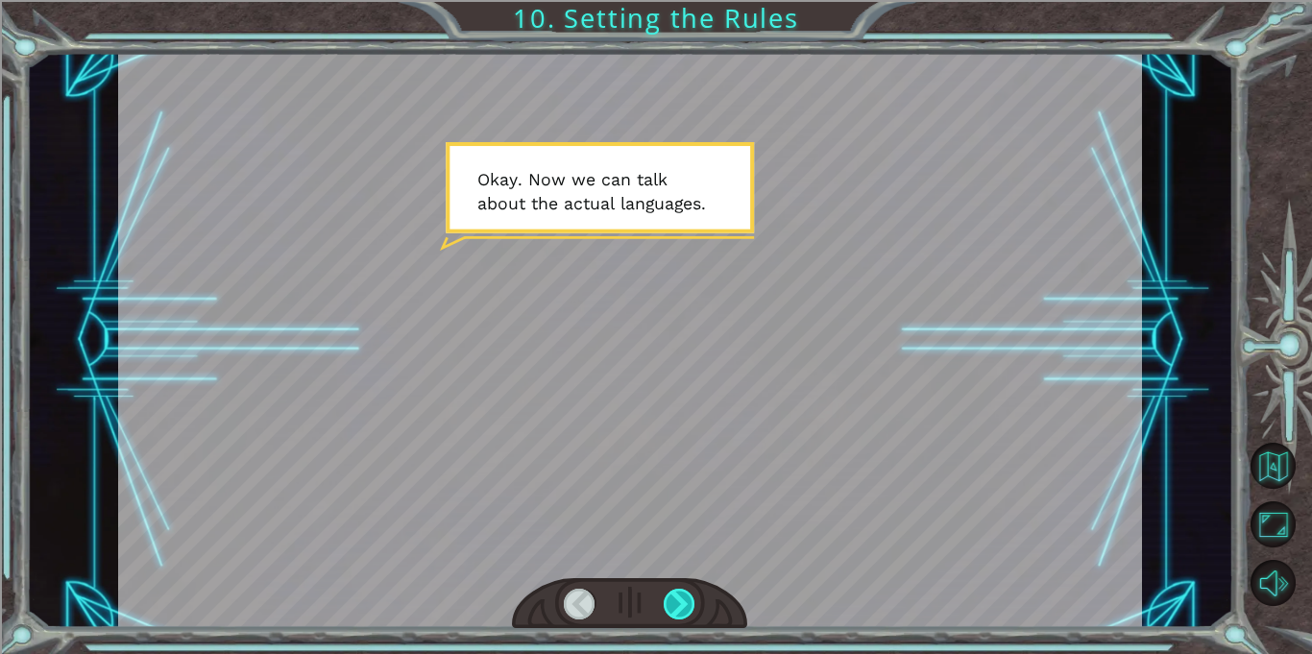
click at [685, 606] on div at bounding box center [680, 604] width 32 height 31
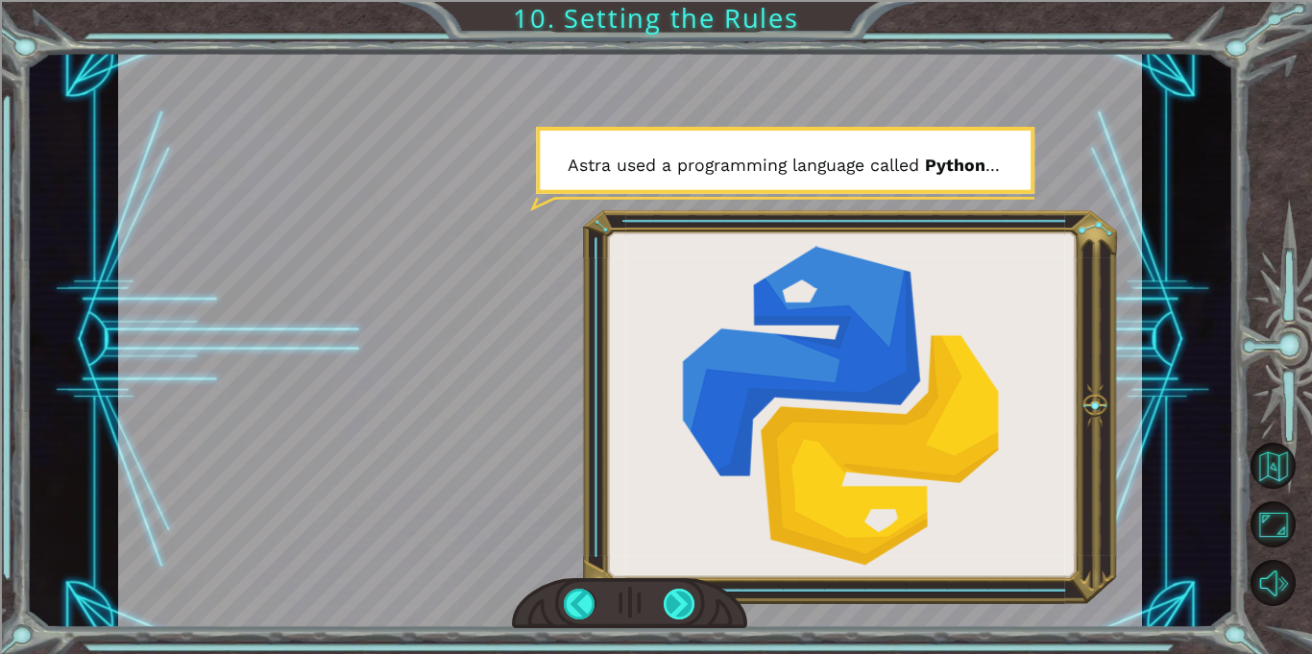
click at [694, 596] on div at bounding box center [680, 604] width 32 height 31
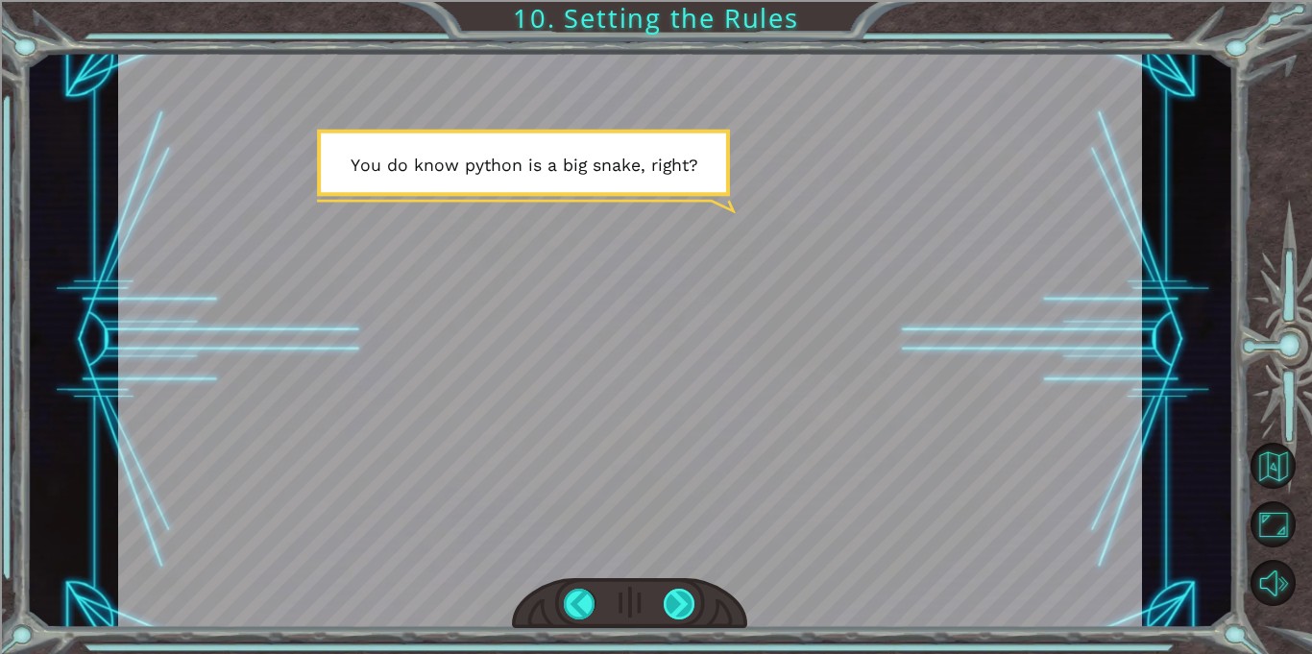
click at [694, 596] on div at bounding box center [680, 604] width 32 height 31
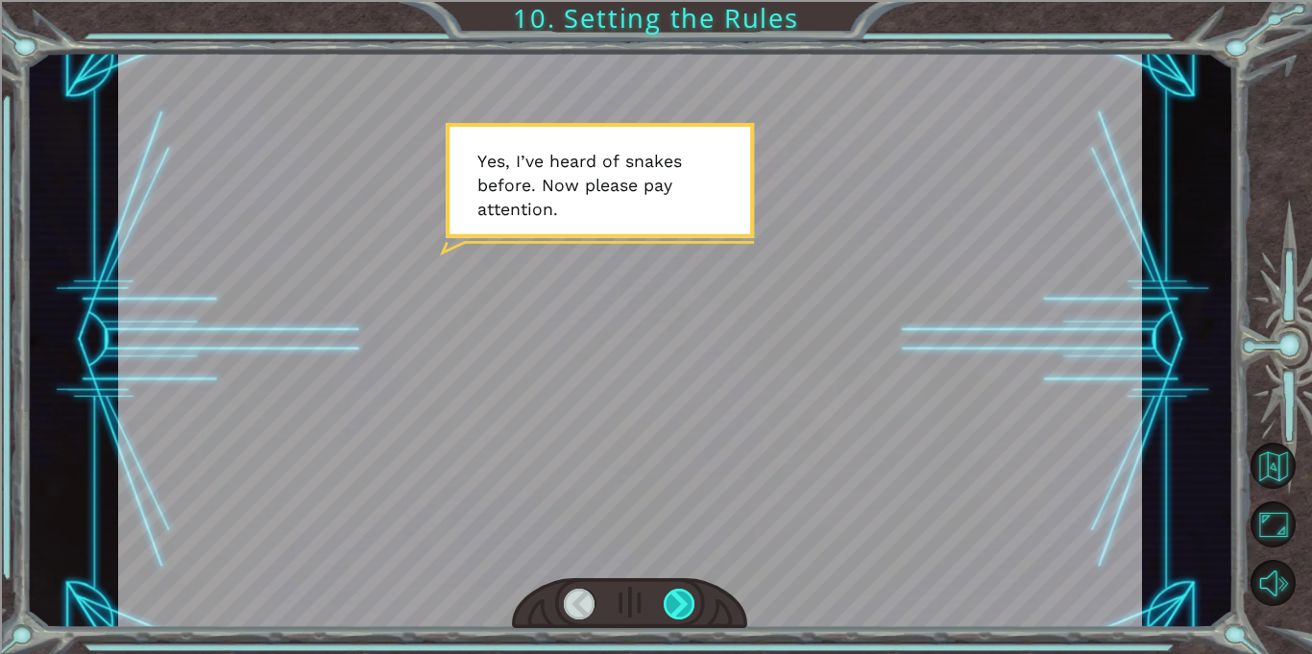
click at [694, 596] on div at bounding box center [680, 604] width 32 height 31
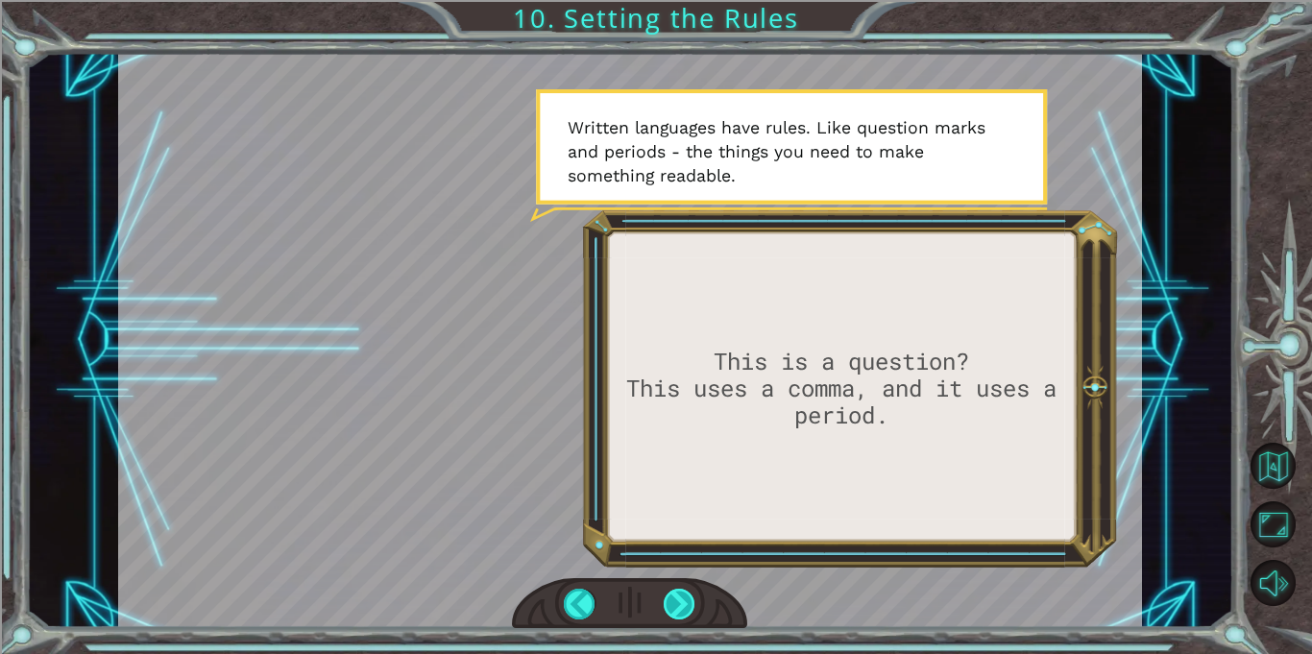
click at [694, 596] on div at bounding box center [680, 604] width 32 height 31
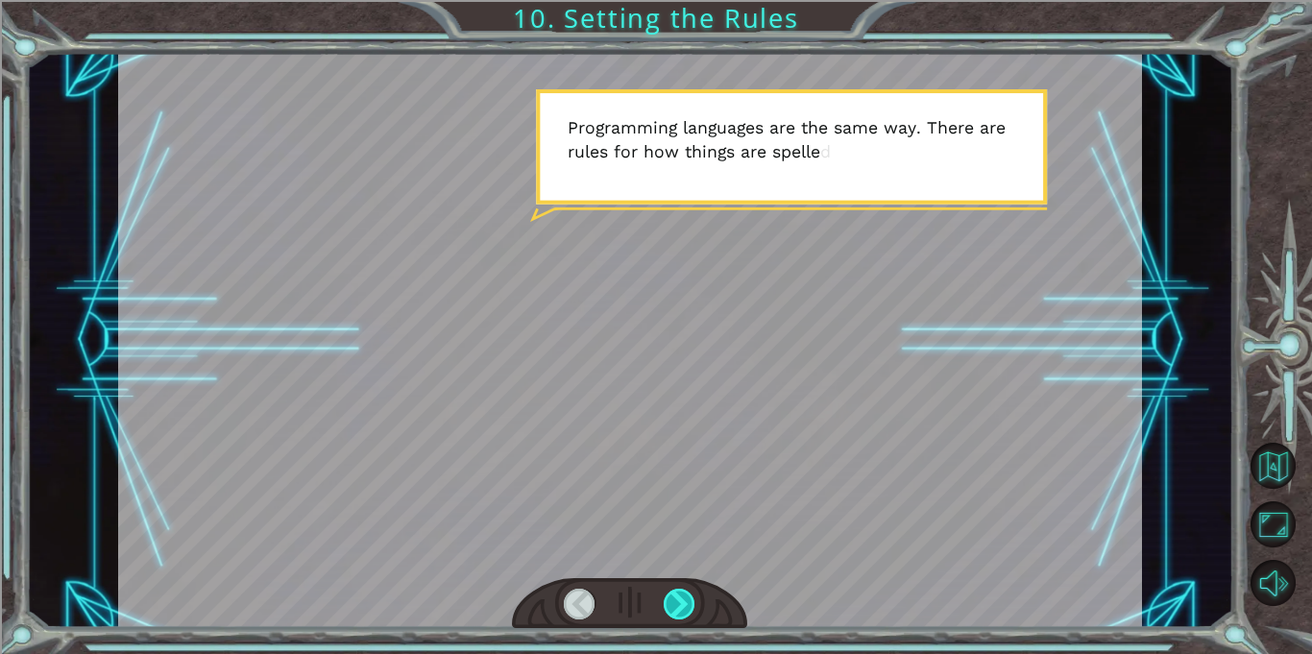
click at [694, 596] on div at bounding box center [680, 604] width 32 height 31
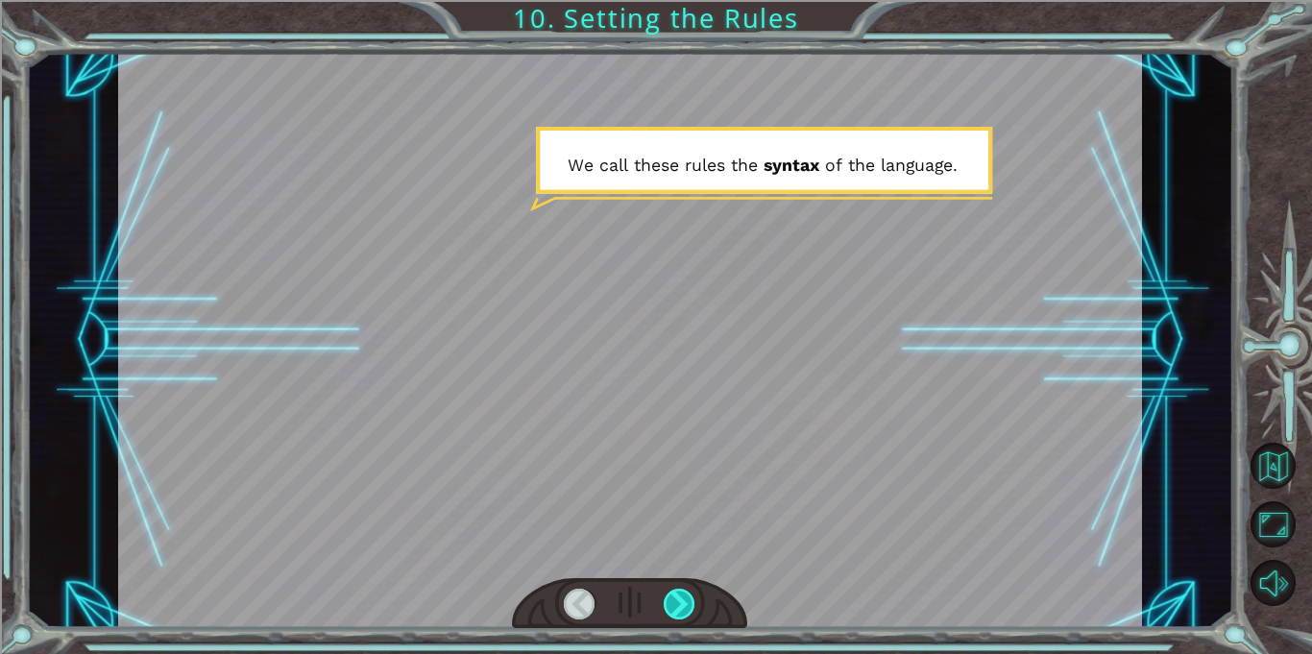
click at [694, 596] on div at bounding box center [680, 604] width 32 height 31
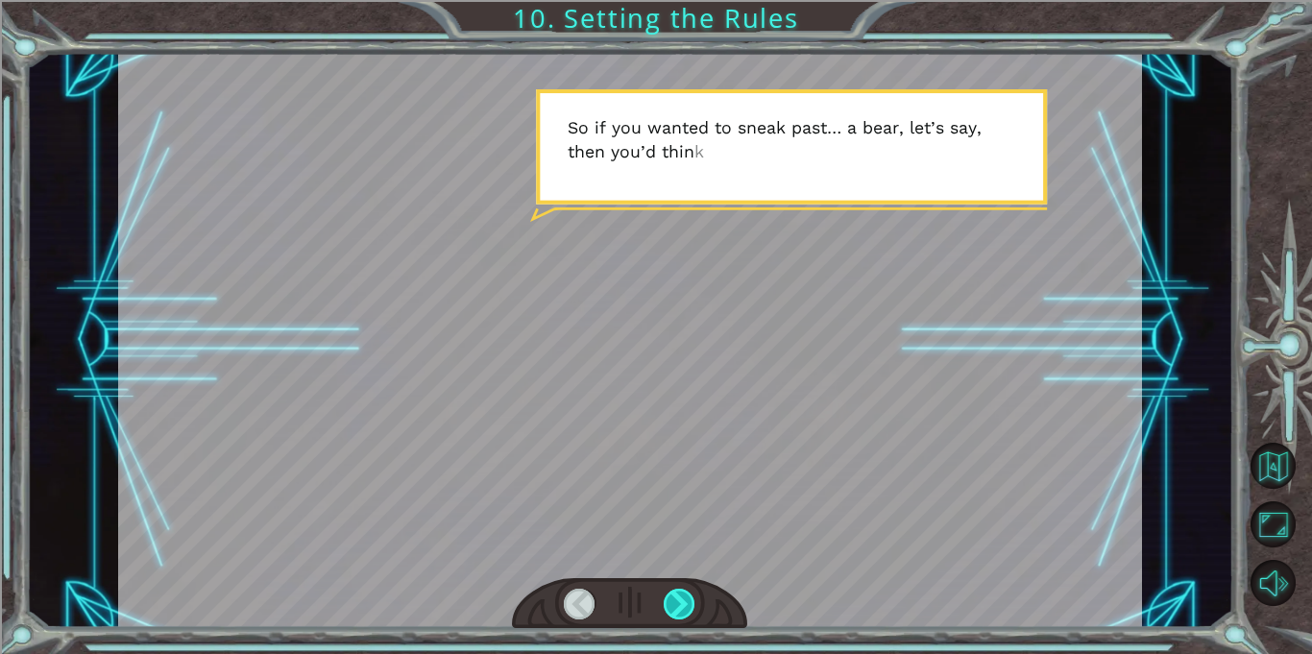
click at [694, 596] on div at bounding box center [680, 604] width 32 height 31
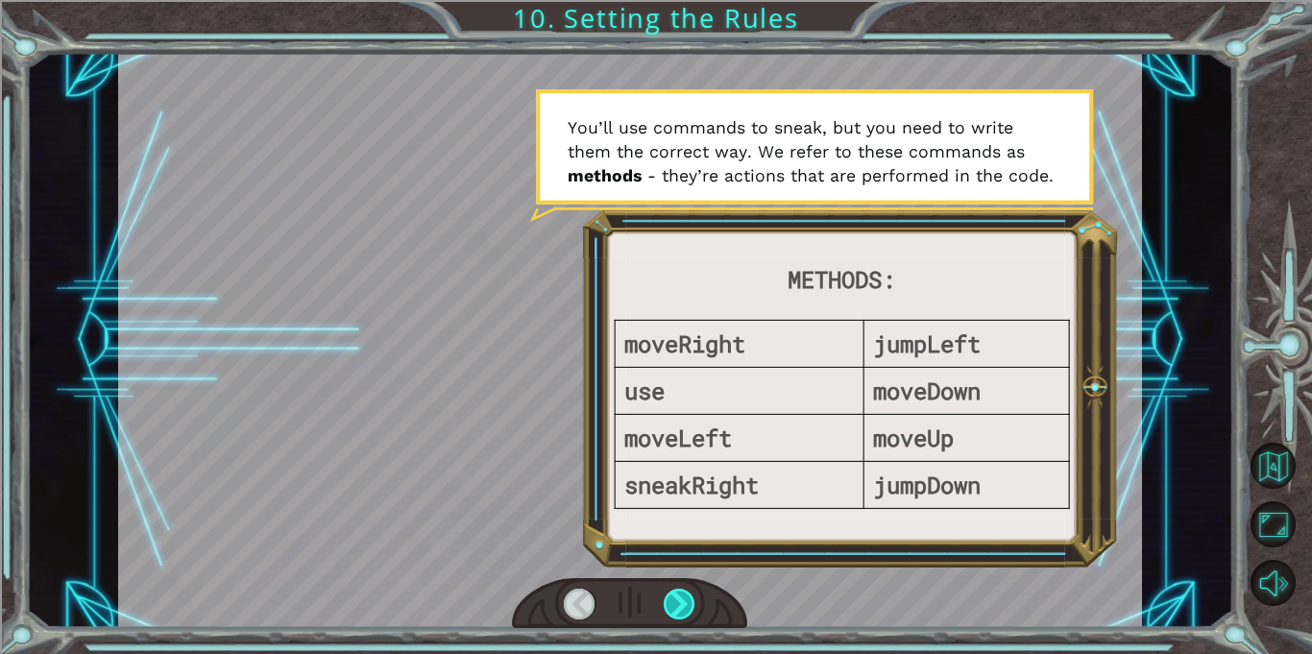
click at [694, 596] on div at bounding box center [680, 604] width 32 height 31
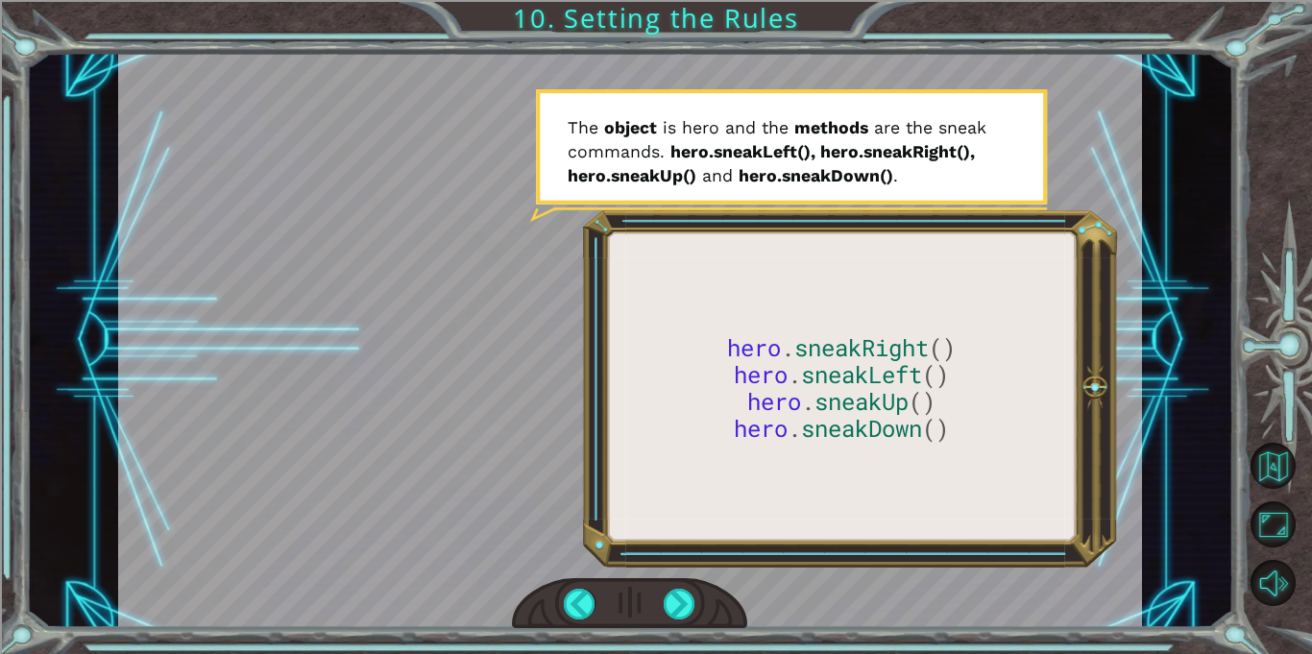
click at [680, 586] on div at bounding box center [629, 604] width 235 height 52
click at [682, 593] on div at bounding box center [680, 604] width 32 height 31
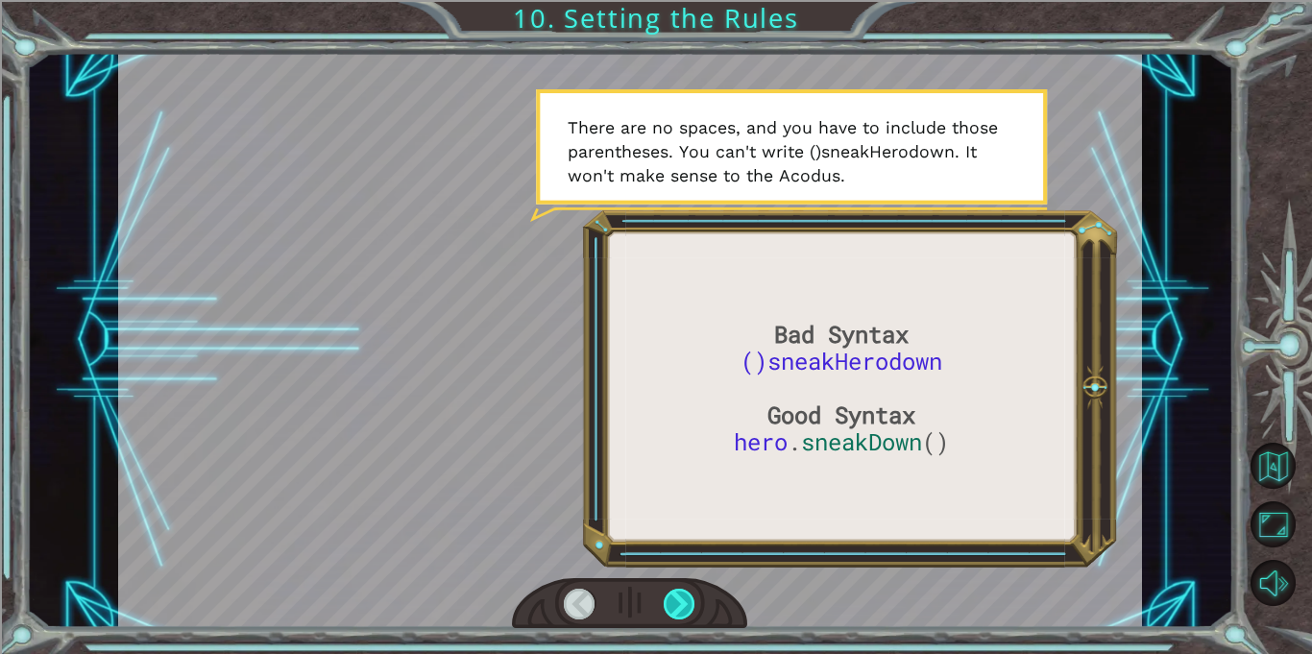
click at [682, 593] on div at bounding box center [680, 604] width 32 height 31
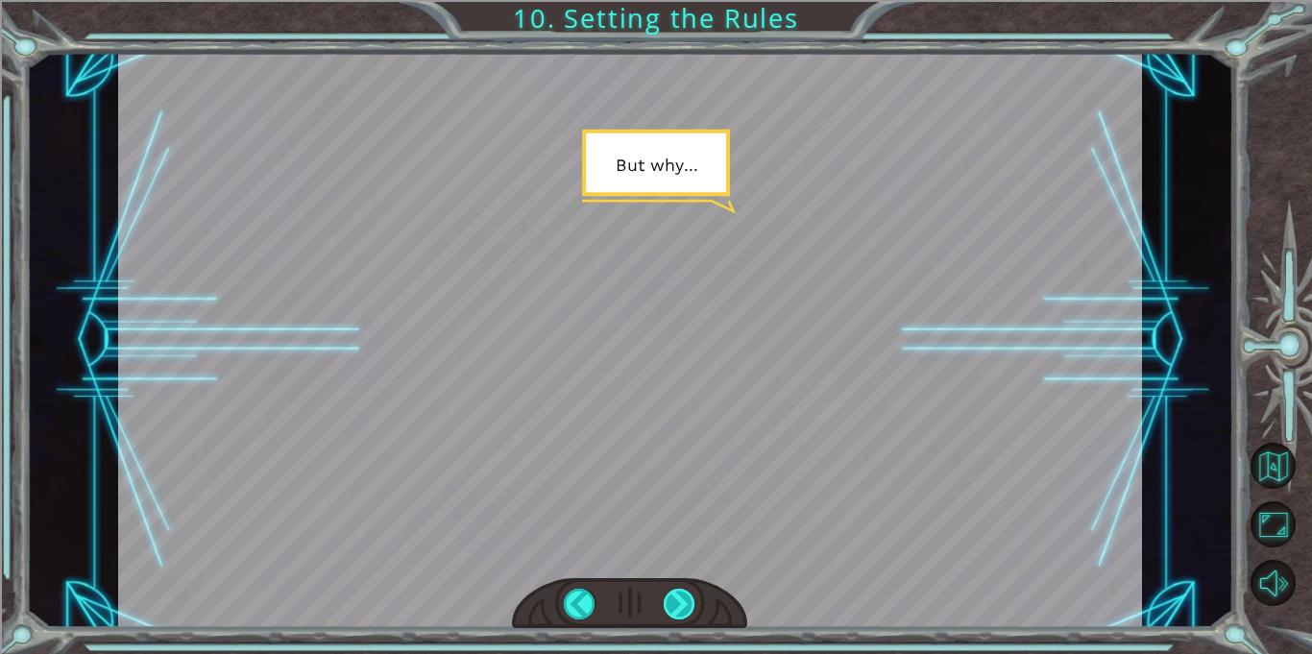
click at [682, 593] on div at bounding box center [680, 604] width 32 height 31
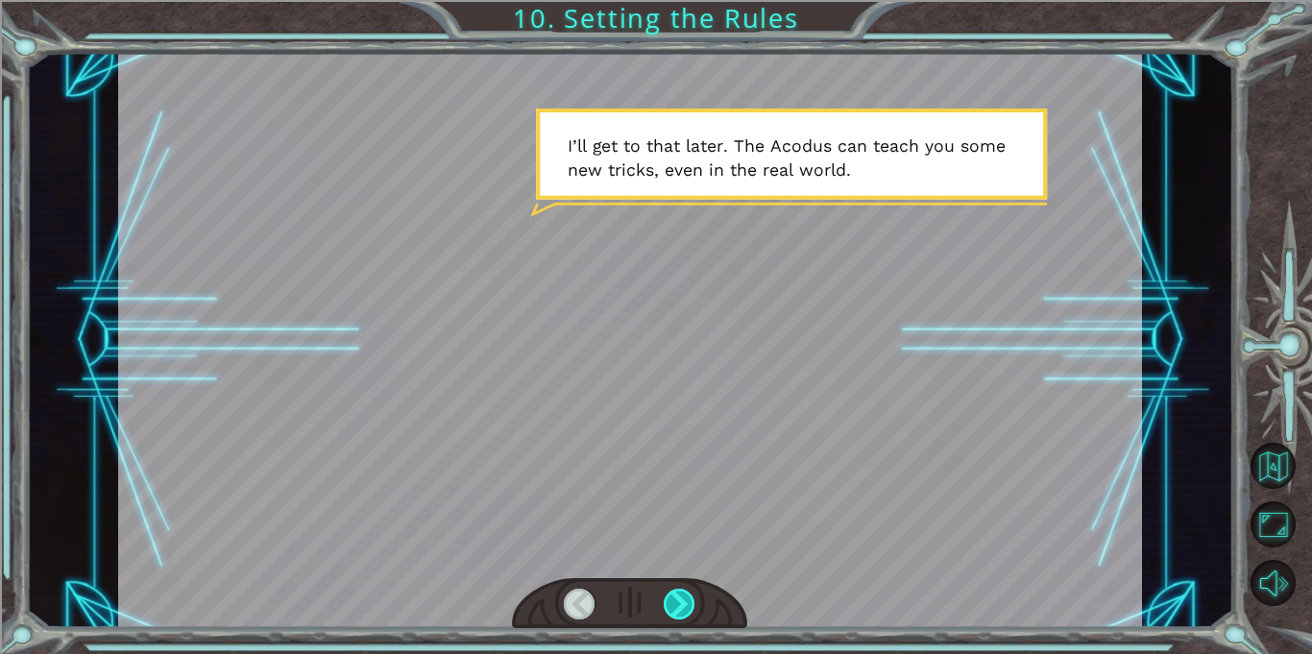
click at [682, 593] on div at bounding box center [680, 604] width 32 height 31
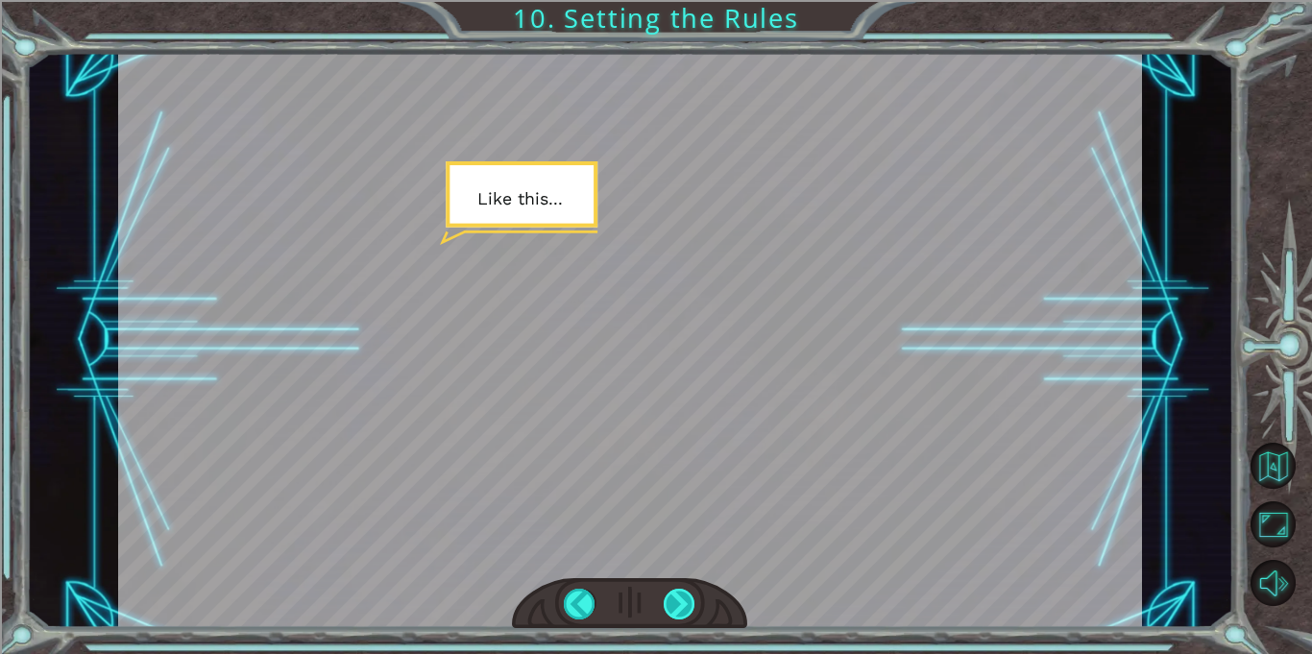
click at [682, 593] on div at bounding box center [680, 604] width 32 height 31
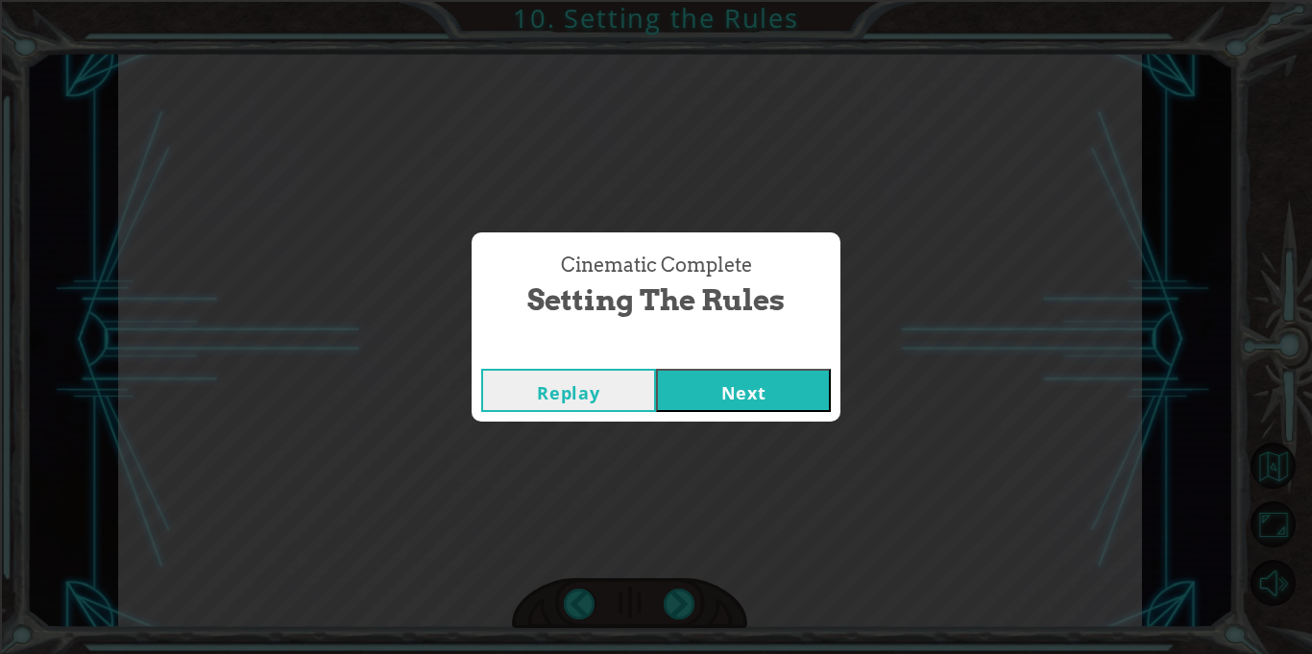
click at [710, 397] on button "Next" at bounding box center [743, 390] width 175 height 43
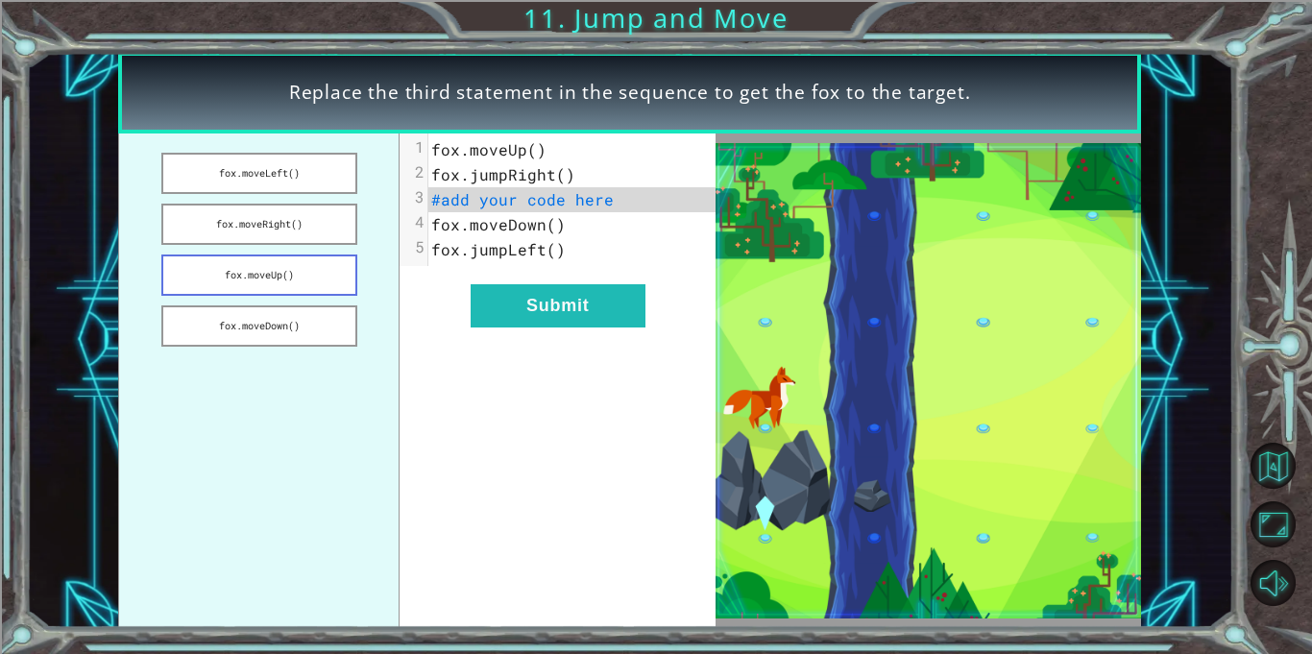
click at [279, 274] on button "fox.moveUp()" at bounding box center [259, 275] width 196 height 41
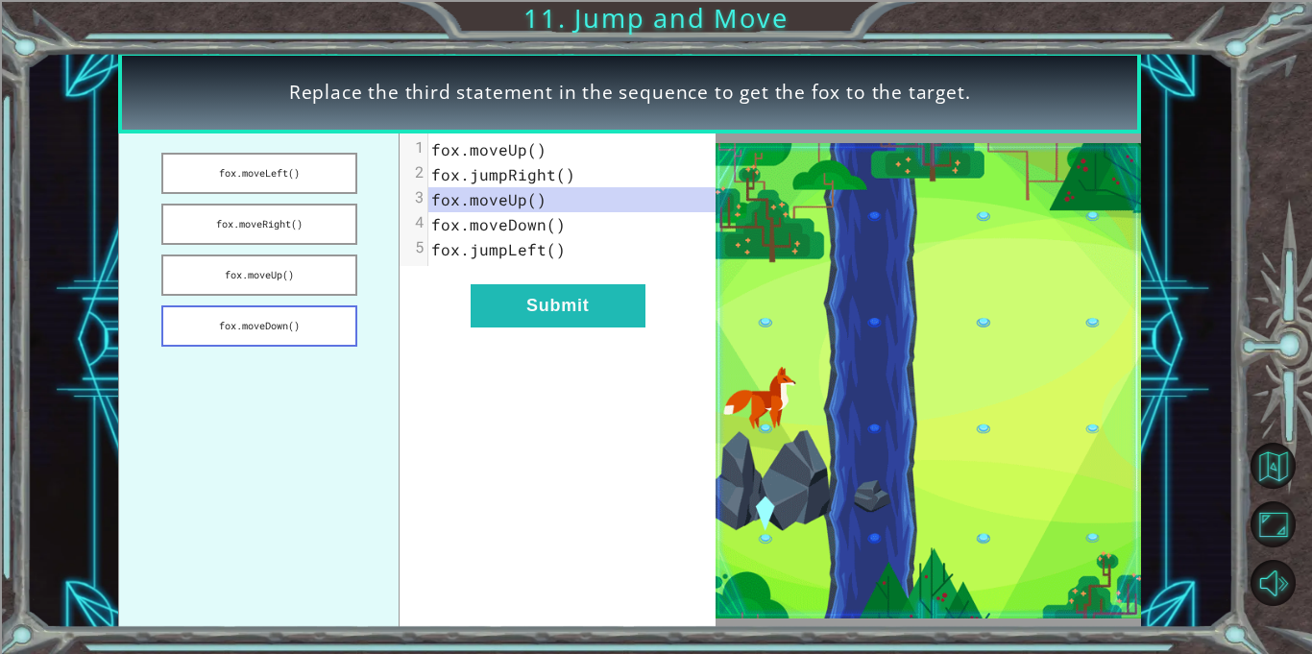
click at [311, 323] on button "fox.moveDown()" at bounding box center [259, 326] width 196 height 41
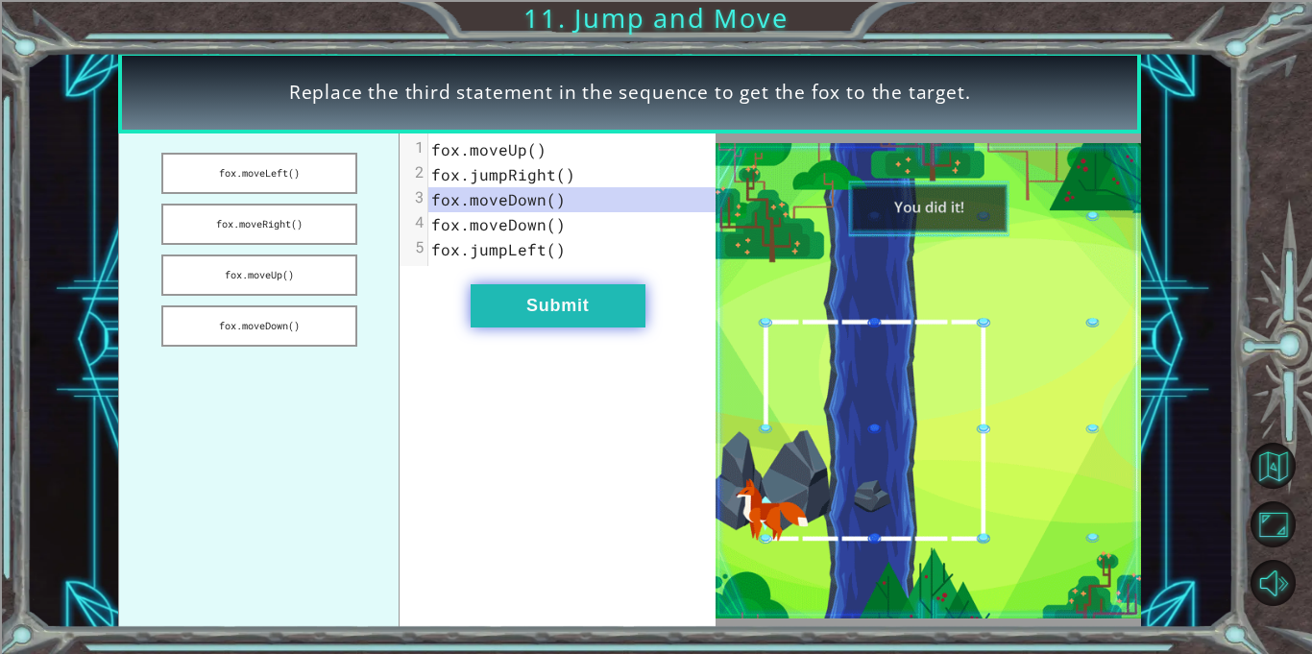
click at [548, 292] on button "Submit" at bounding box center [558, 305] width 175 height 43
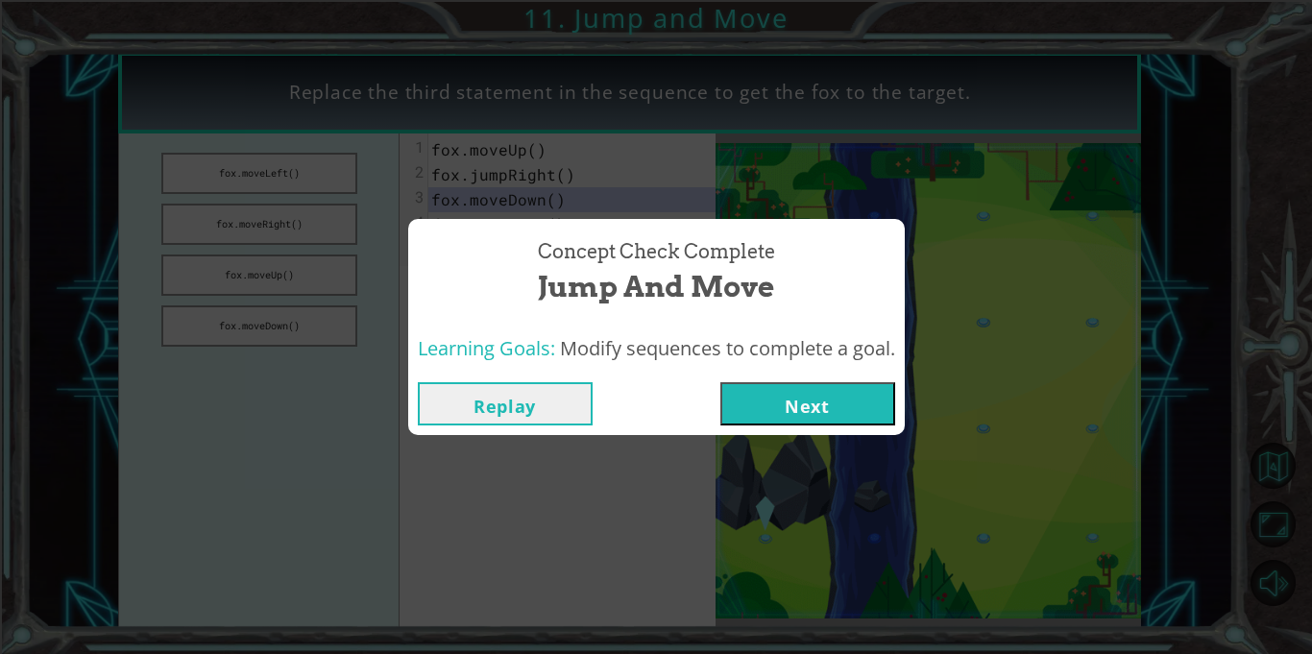
click at [854, 395] on button "Next" at bounding box center [808, 403] width 175 height 43
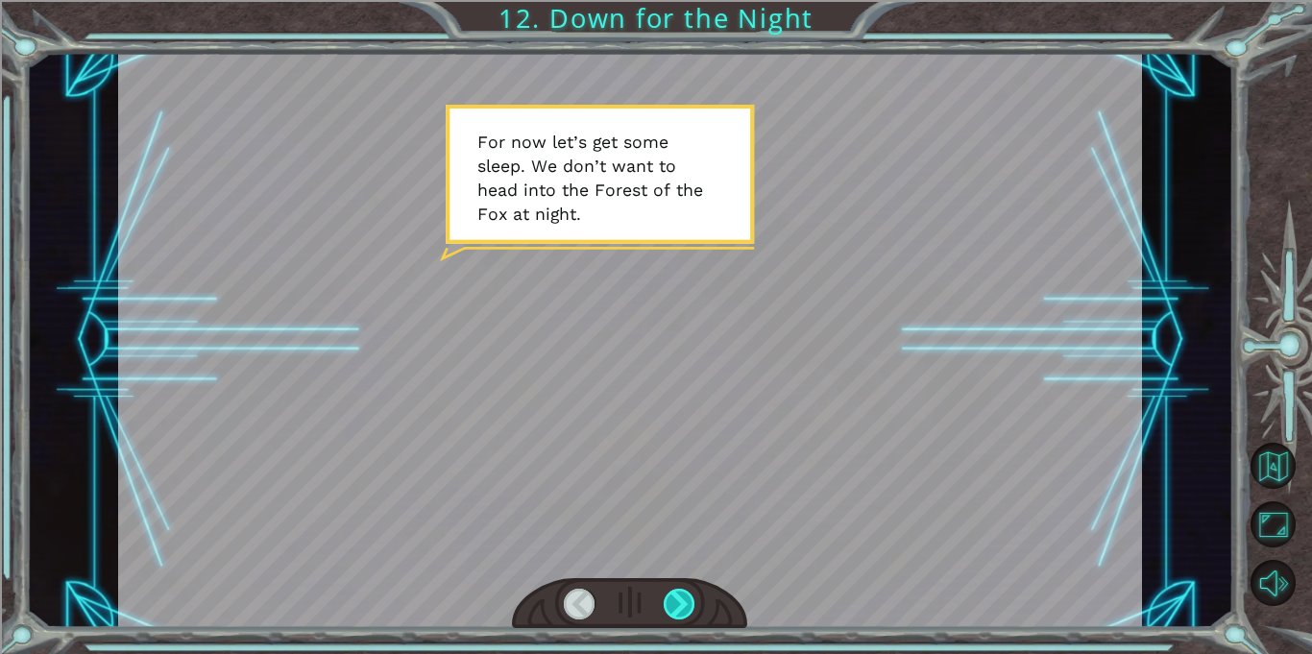
click at [674, 612] on div at bounding box center [680, 604] width 32 height 31
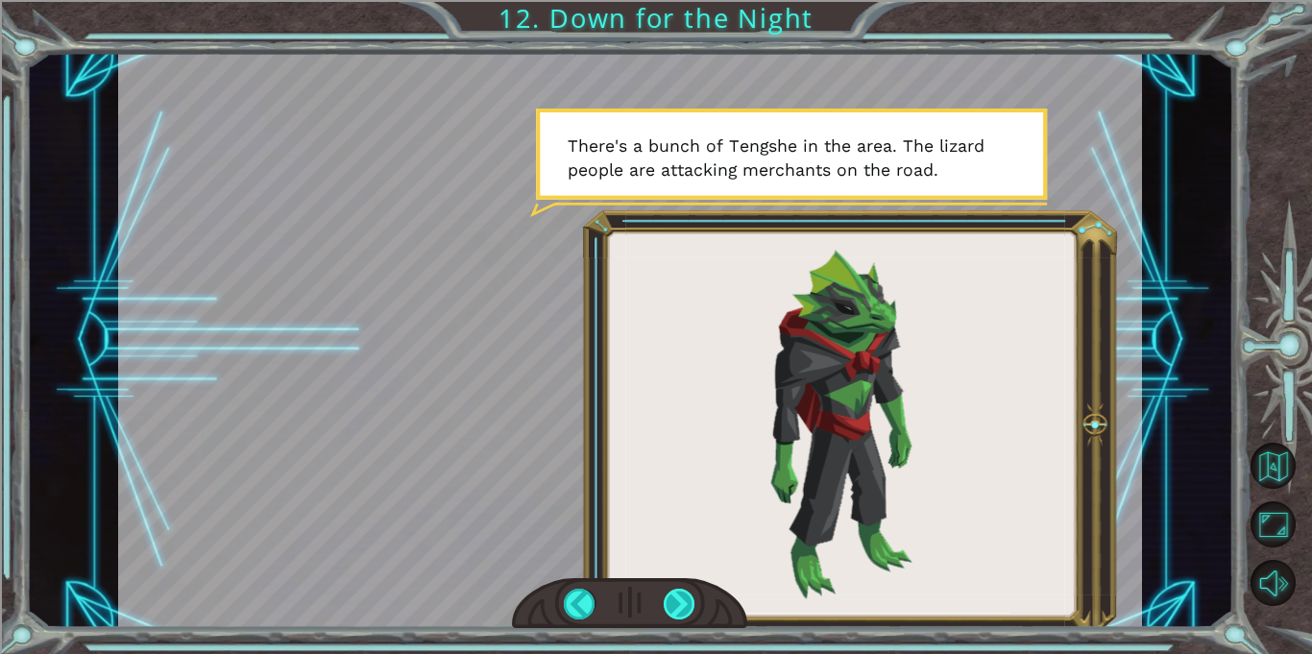
click at [674, 612] on div at bounding box center [680, 604] width 32 height 31
click at [665, 589] on div at bounding box center [680, 604] width 32 height 31
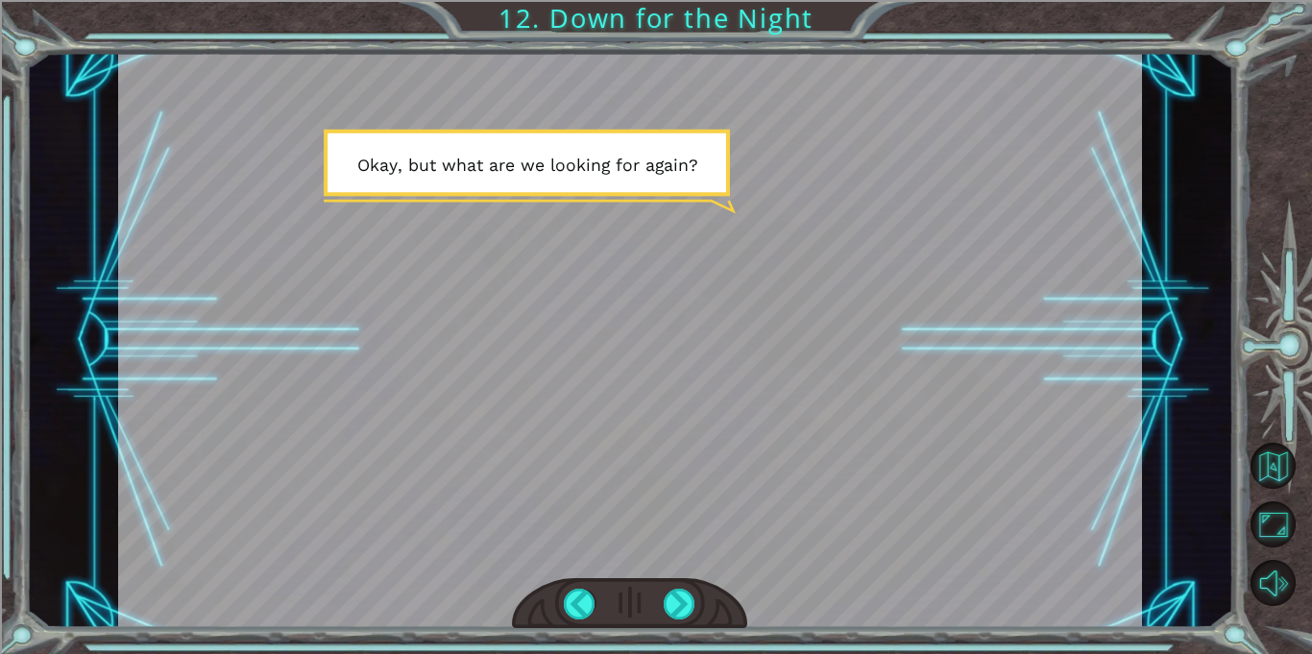
click at [660, 576] on div at bounding box center [630, 340] width 1024 height 576
click at [677, 598] on div at bounding box center [680, 604] width 32 height 31
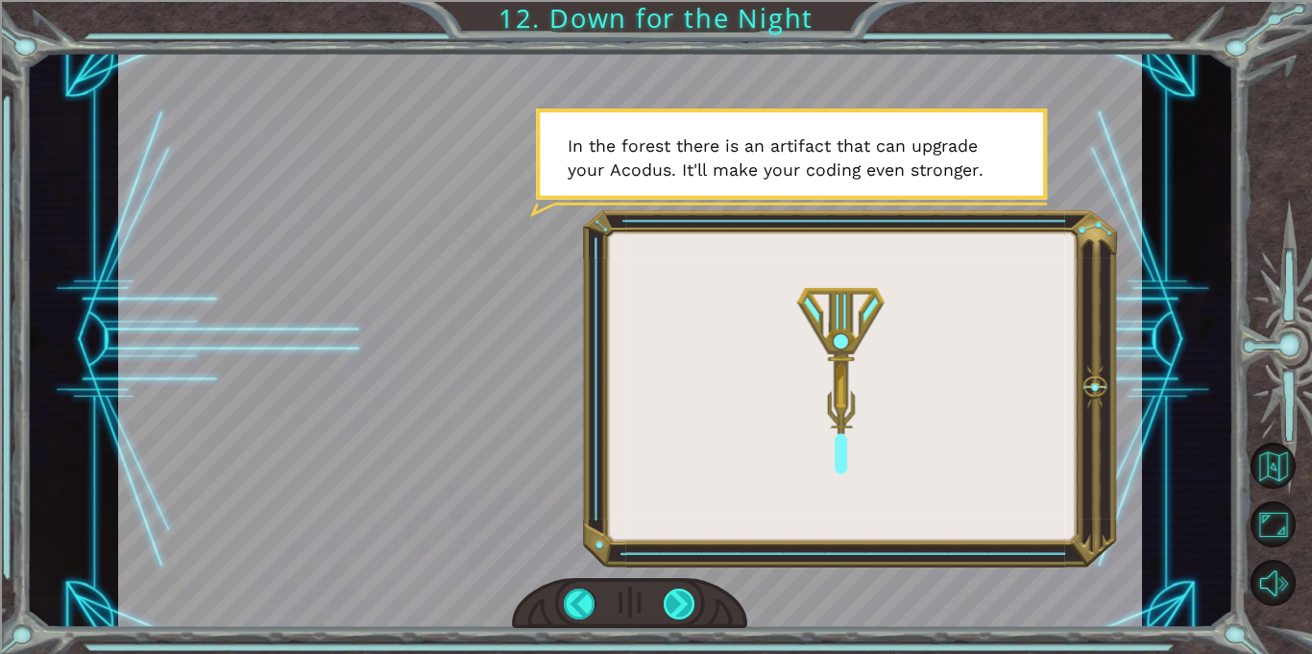
click at [684, 597] on div at bounding box center [680, 604] width 32 height 31
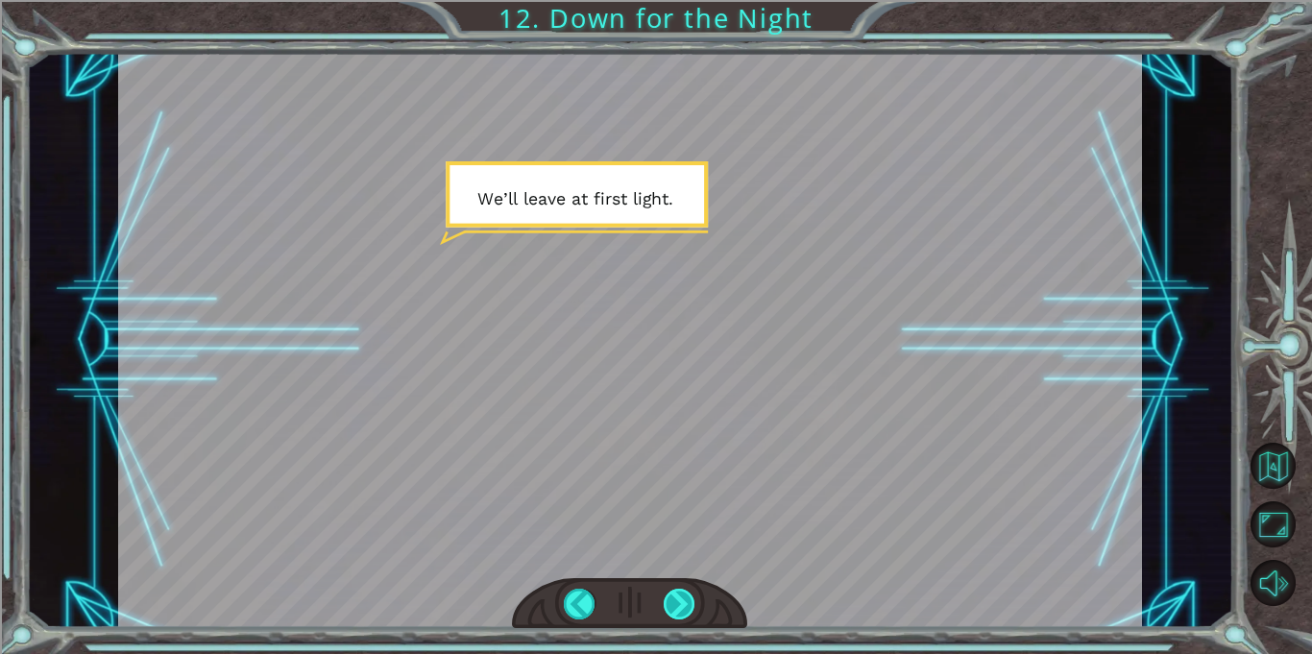
click at [684, 597] on div at bounding box center [680, 604] width 32 height 31
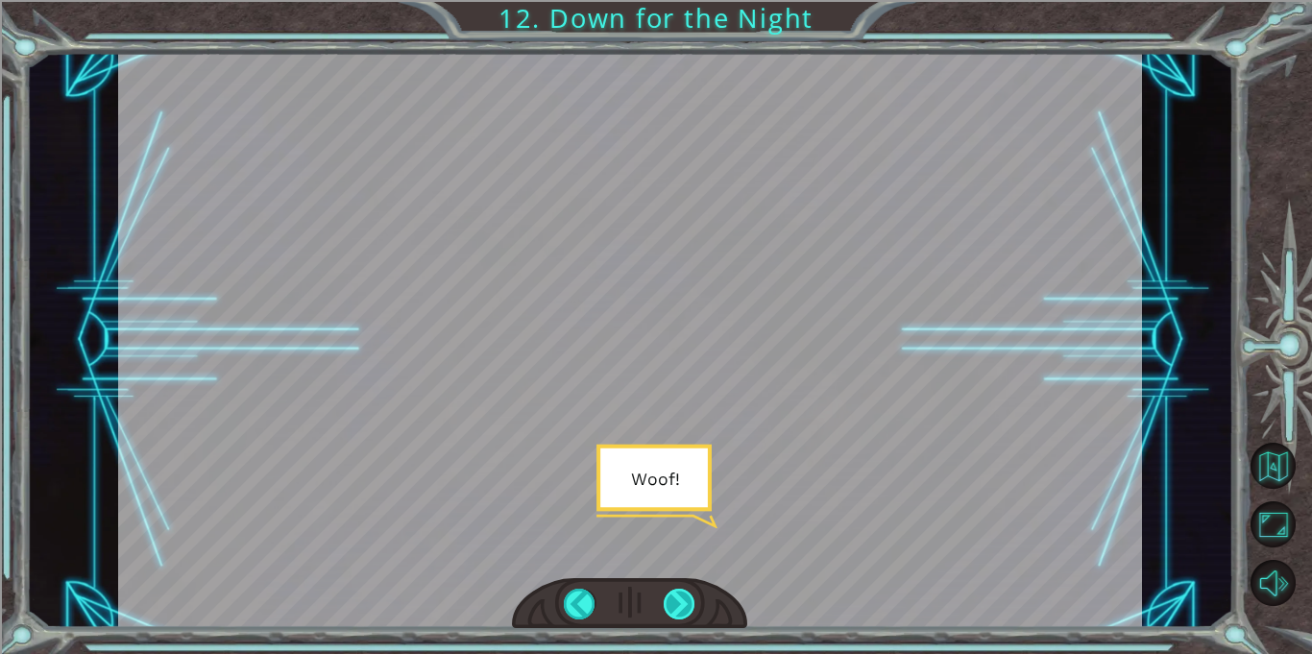
click at [684, 597] on div at bounding box center [680, 604] width 32 height 31
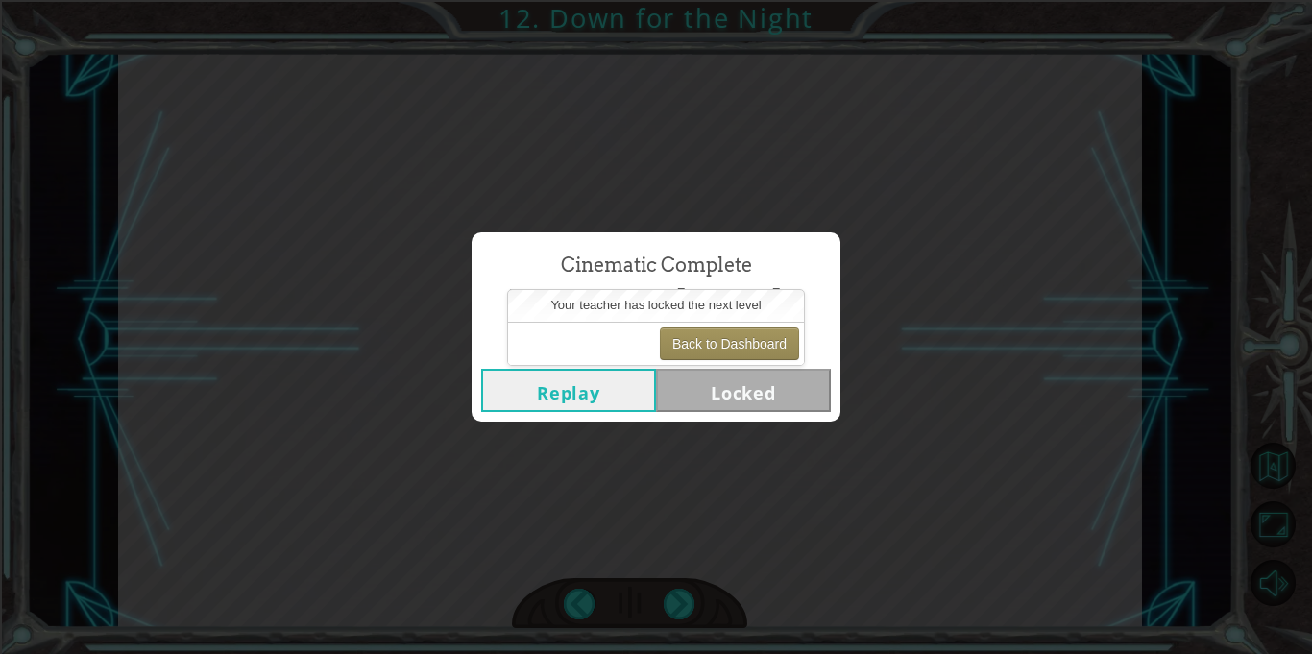
click at [667, 562] on div "Cinematic Complete Down for the Night Replay Locked" at bounding box center [656, 327] width 1312 height 654
click at [614, 391] on button "Replay" at bounding box center [568, 390] width 175 height 43
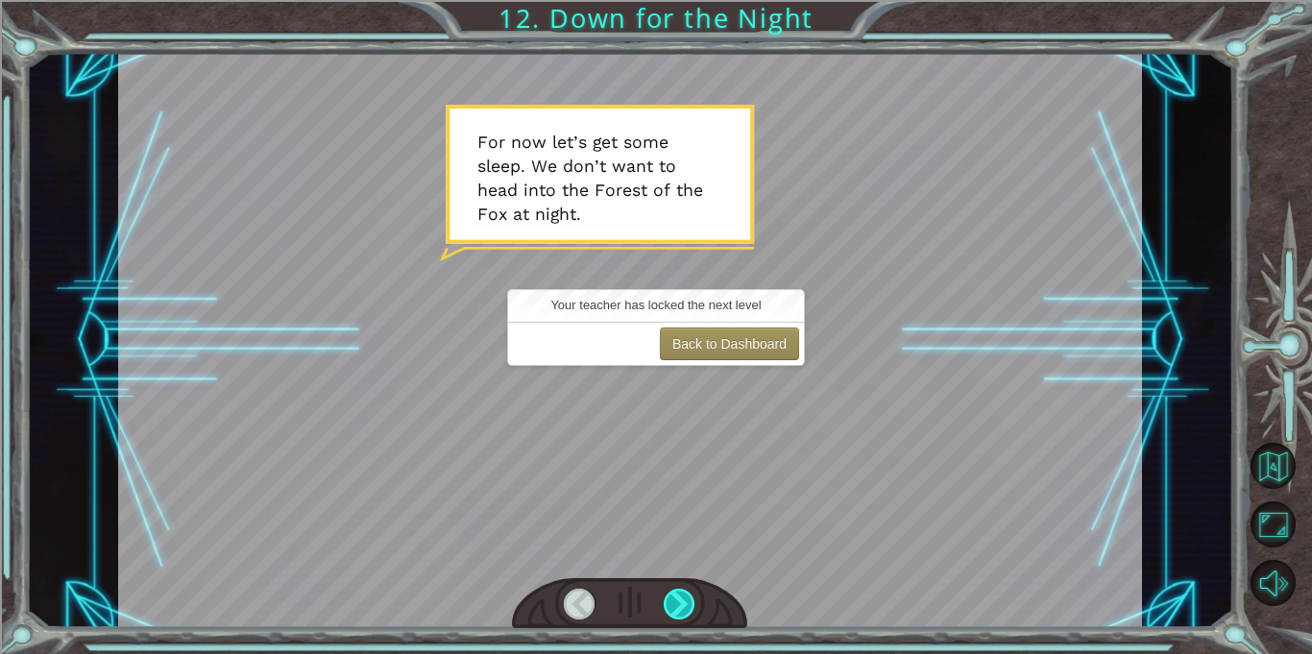
click at [685, 598] on div at bounding box center [680, 604] width 32 height 31
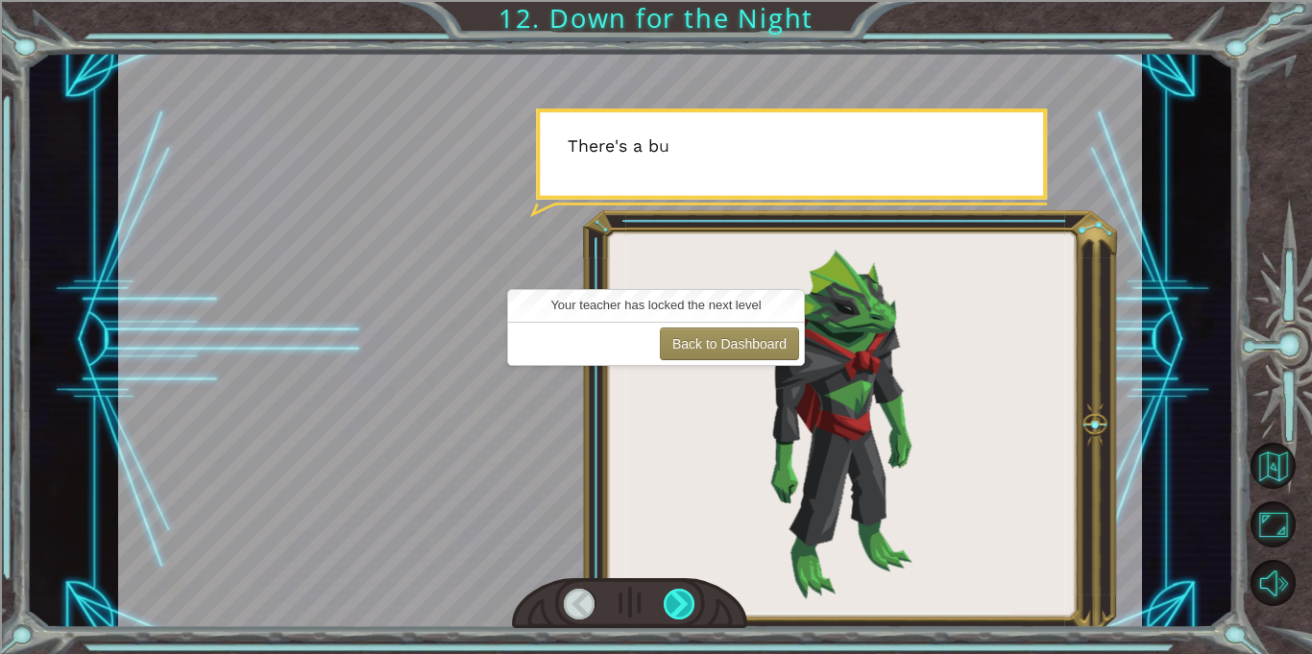
click at [685, 598] on div at bounding box center [680, 604] width 32 height 31
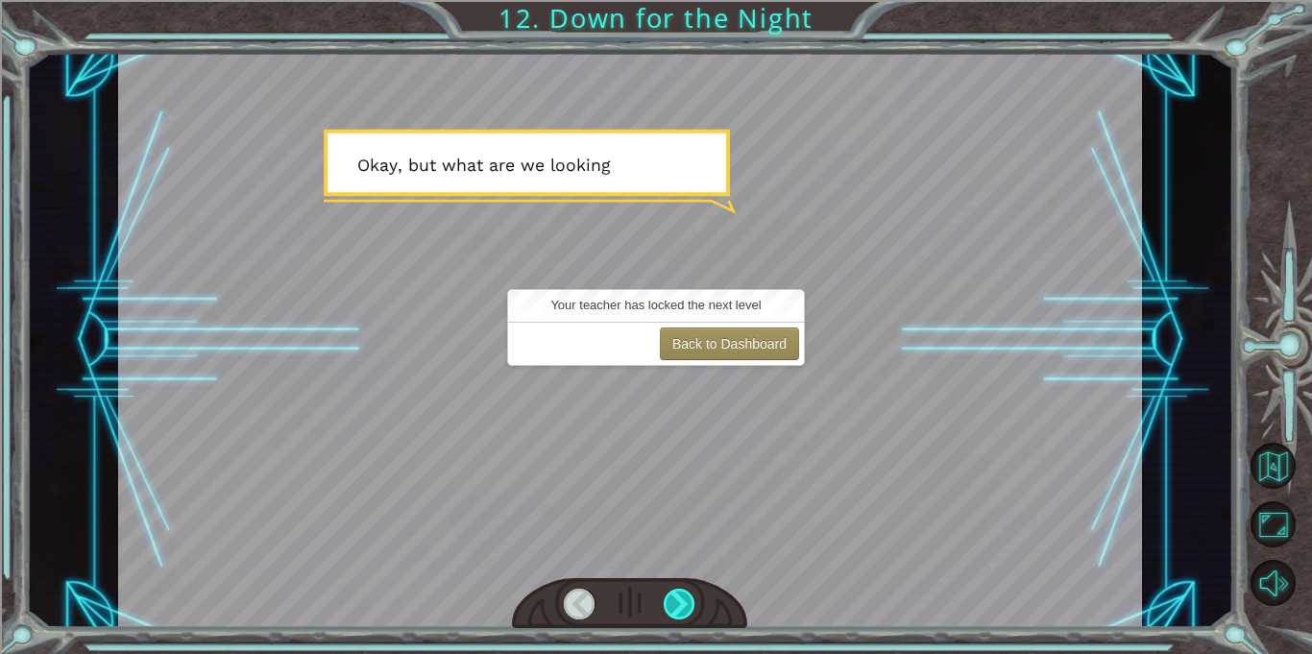
click at [682, 597] on div at bounding box center [680, 604] width 32 height 31
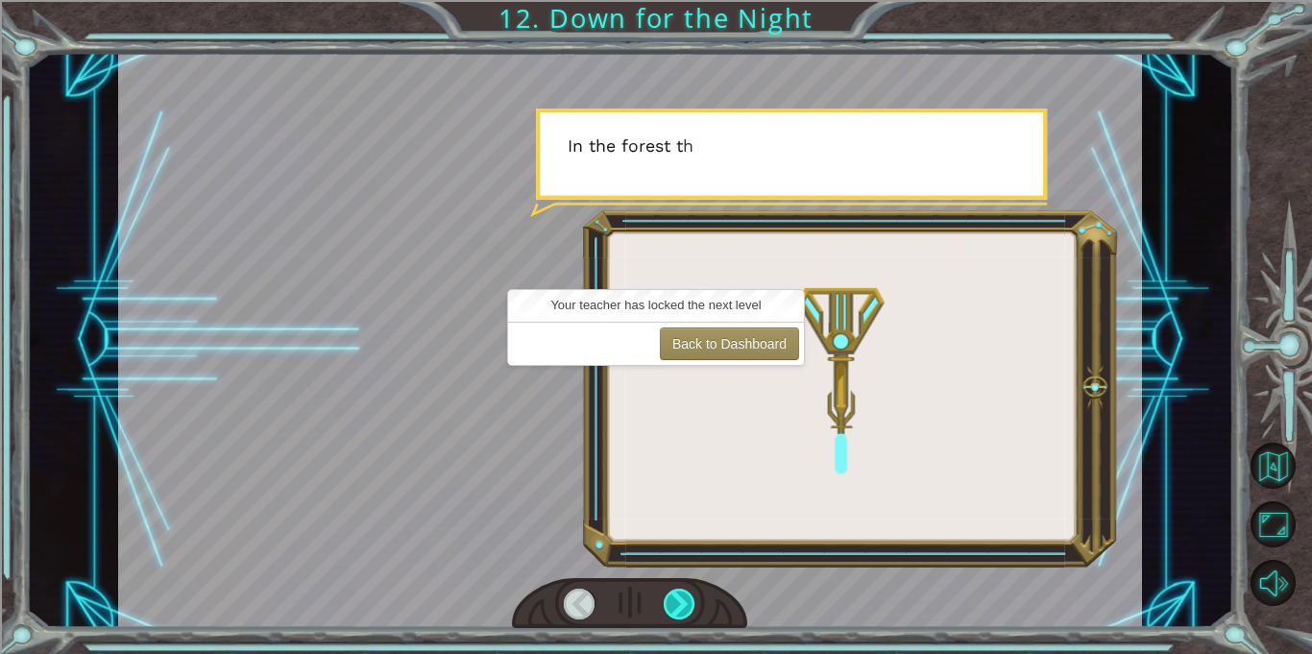
click at [681, 596] on div at bounding box center [680, 604] width 32 height 31
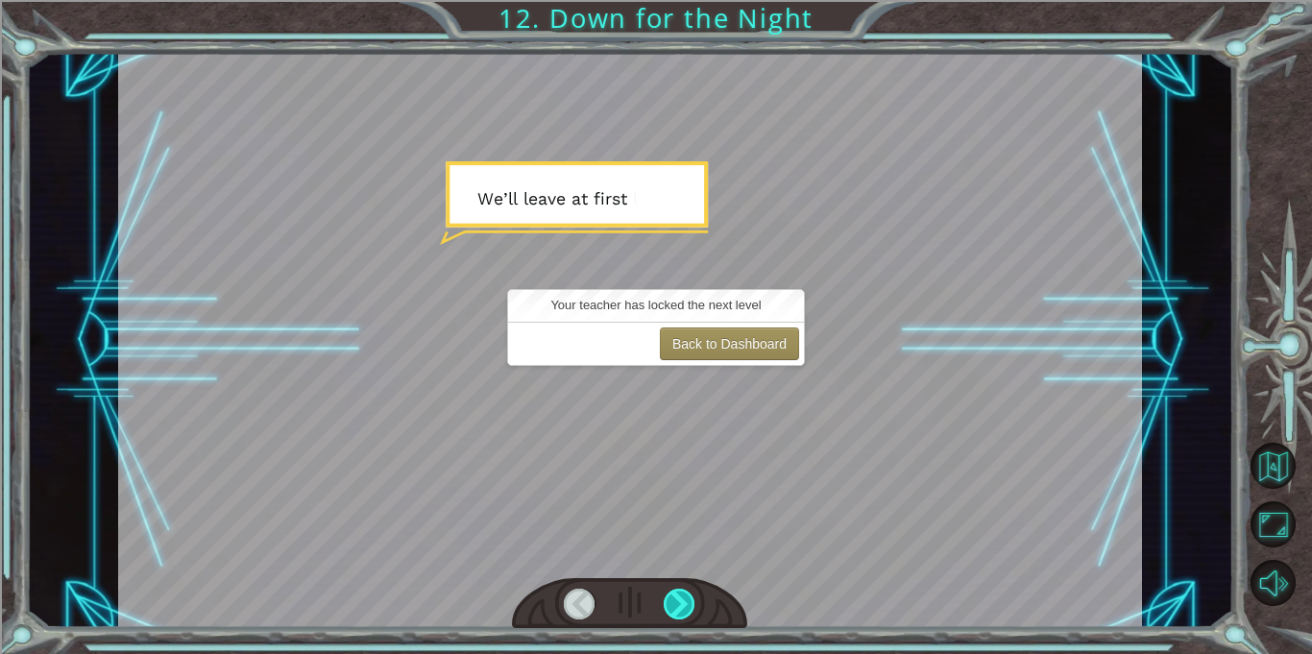
click at [681, 596] on div at bounding box center [680, 604] width 32 height 31
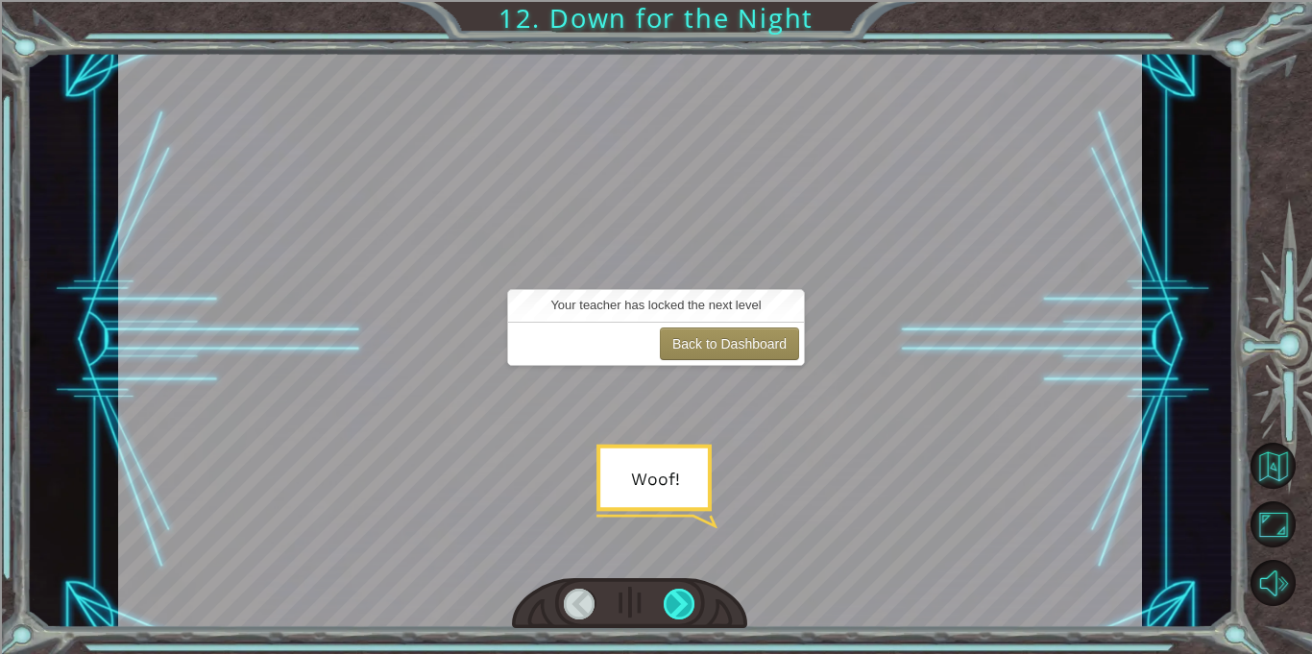
click at [681, 595] on div at bounding box center [680, 604] width 32 height 31
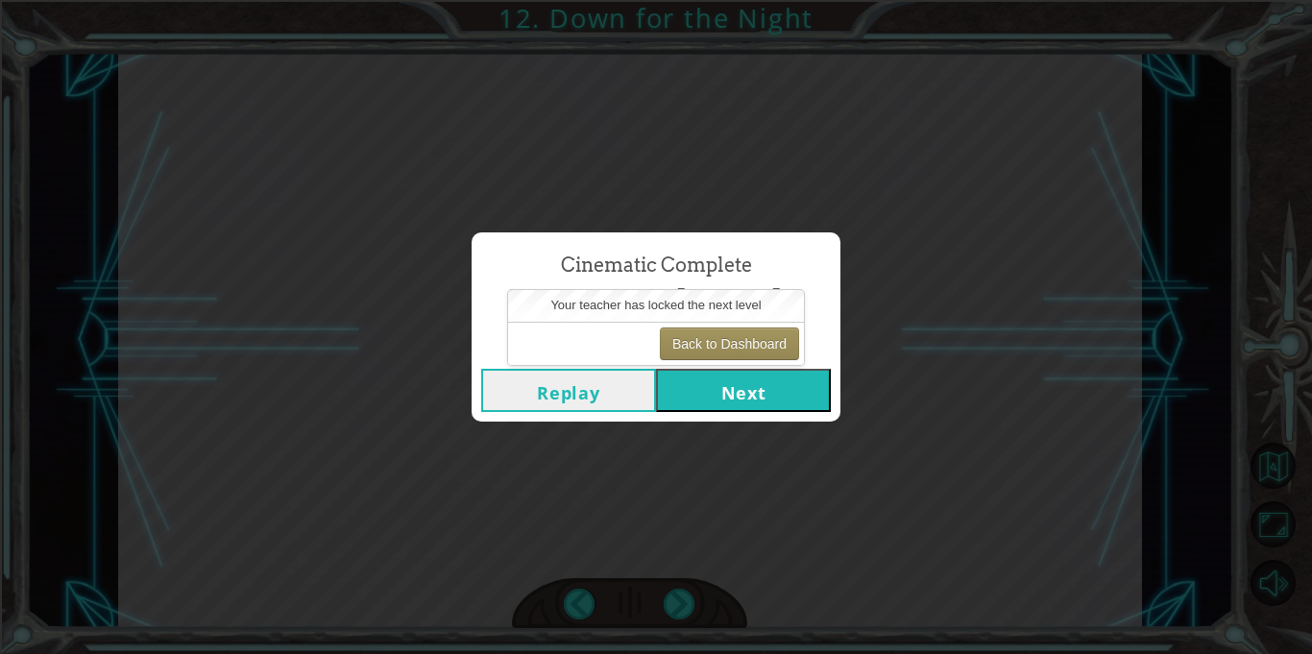
click at [701, 392] on button "Next" at bounding box center [743, 390] width 175 height 43
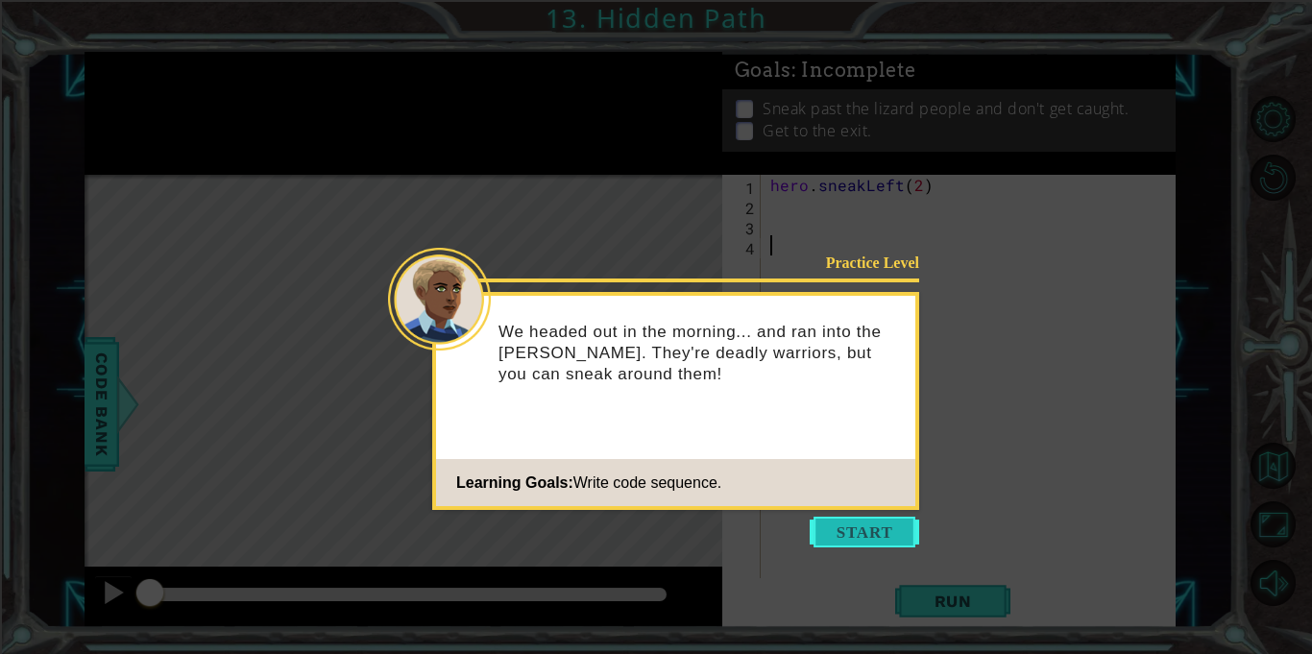
click at [904, 537] on button "Start" at bounding box center [865, 532] width 110 height 31
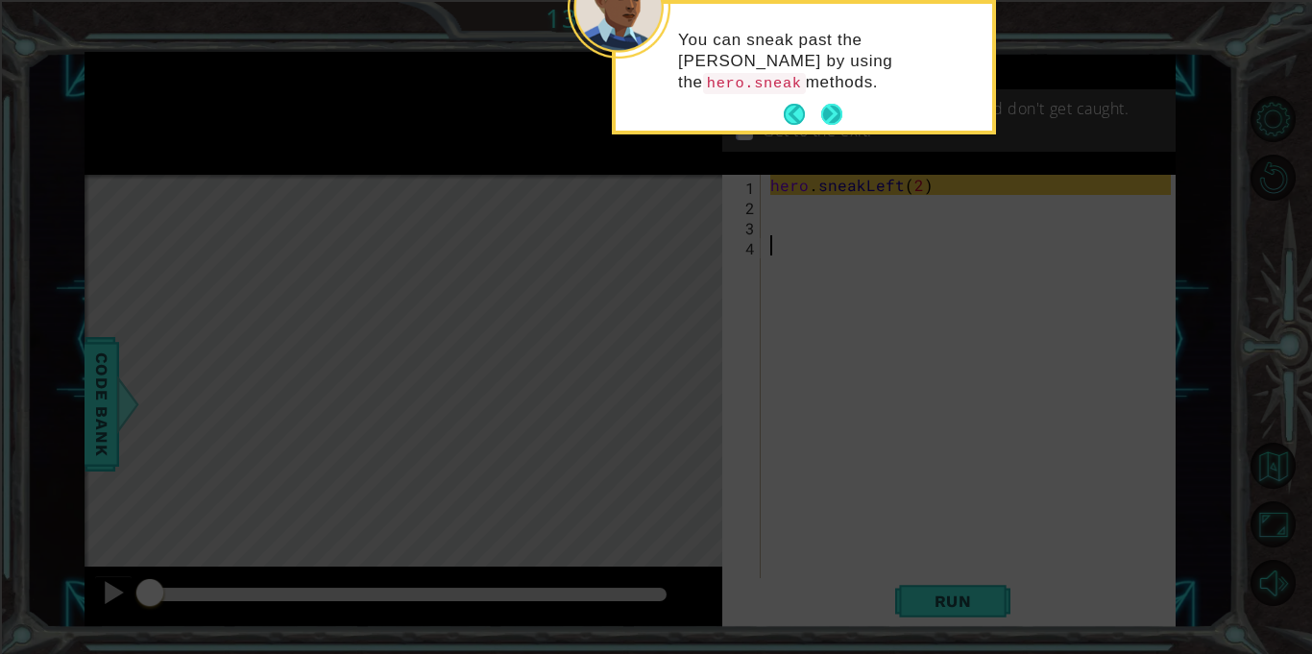
click at [835, 111] on button "Next" at bounding box center [831, 114] width 21 height 21
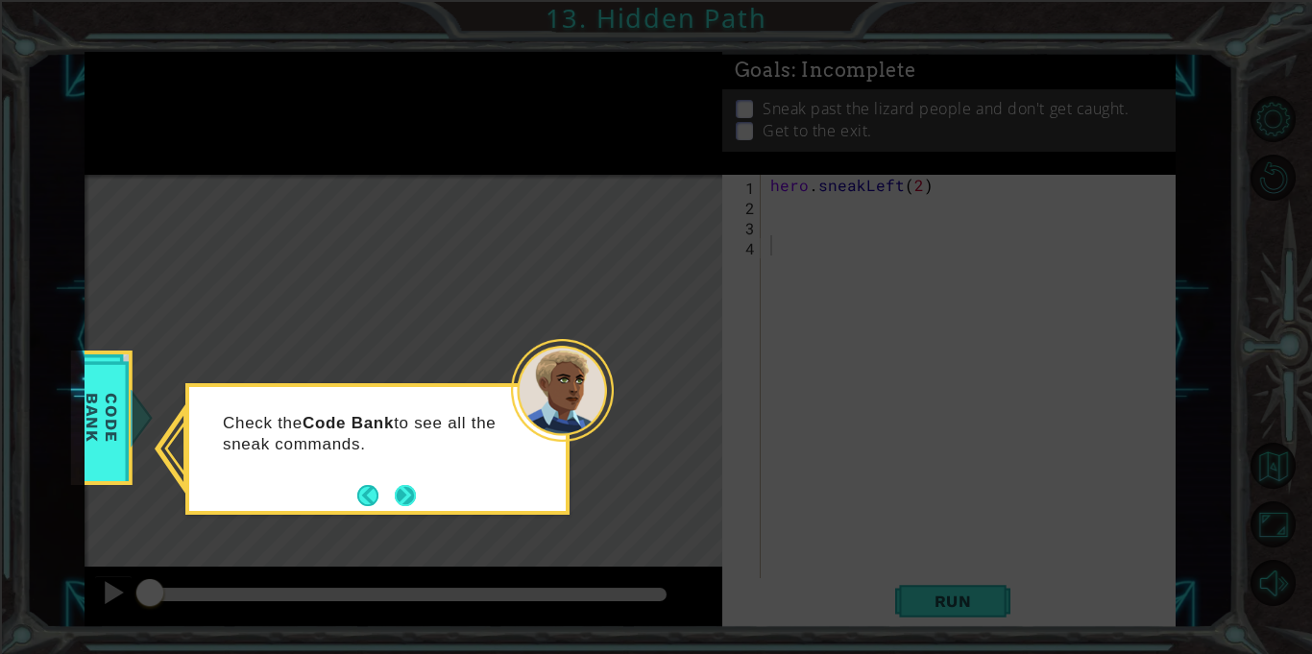
click at [412, 494] on button "Next" at bounding box center [405, 495] width 21 height 21
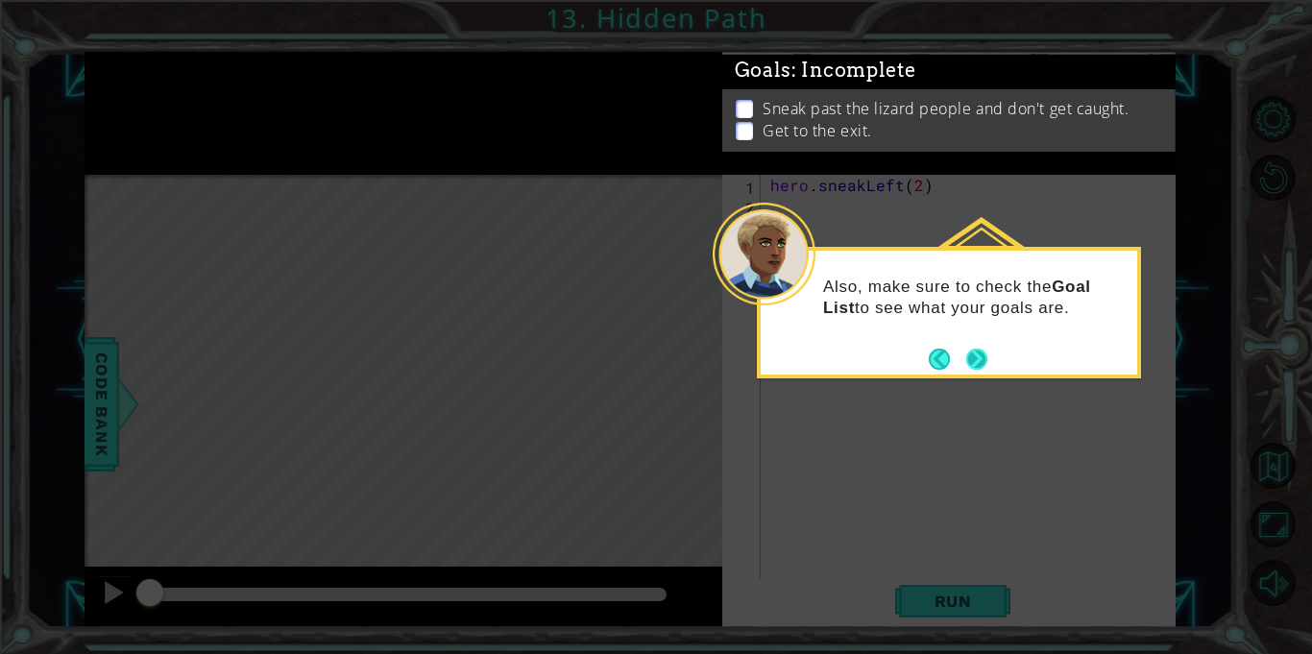
click at [980, 368] on button "Next" at bounding box center [977, 359] width 21 height 21
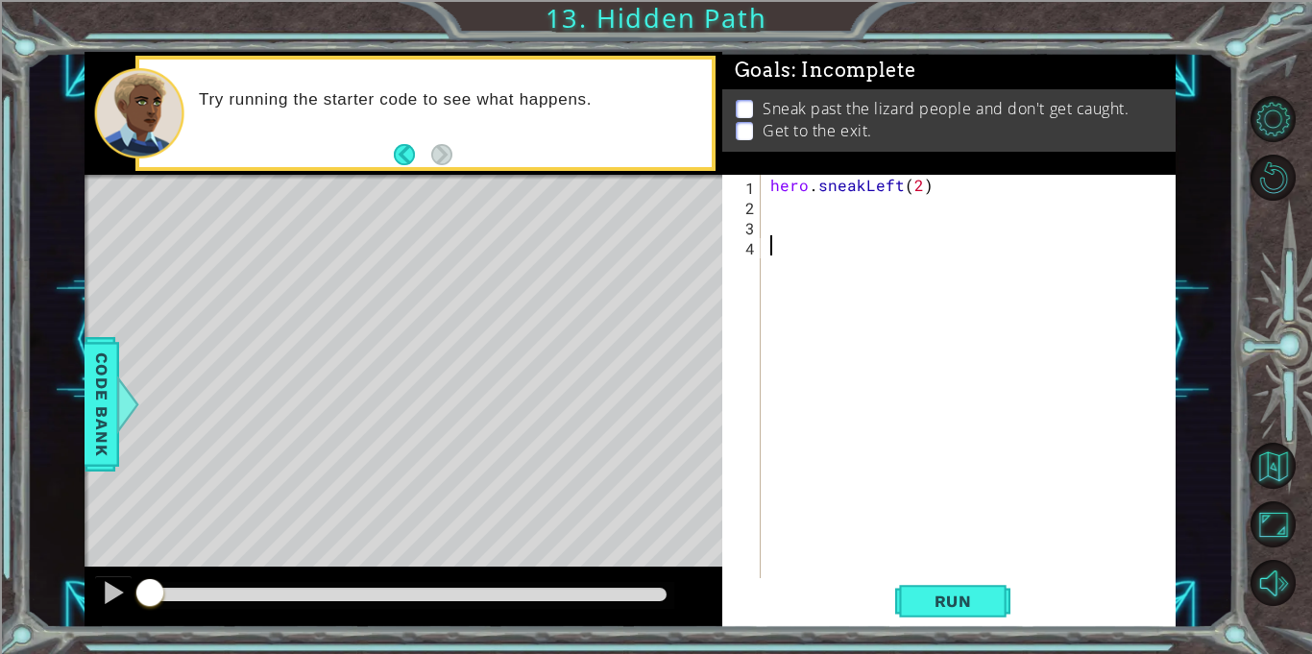
click at [821, 206] on div "hero . sneakLeft ( 2 )" at bounding box center [974, 397] width 414 height 444
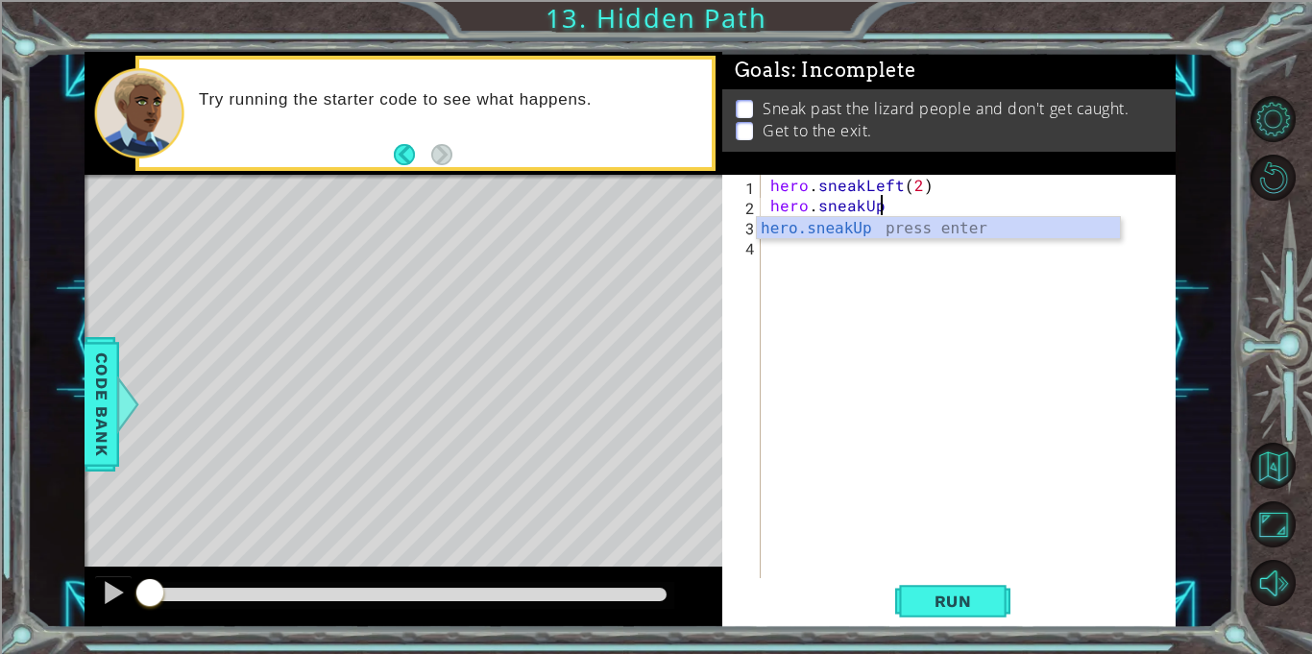
scroll to position [0, 6]
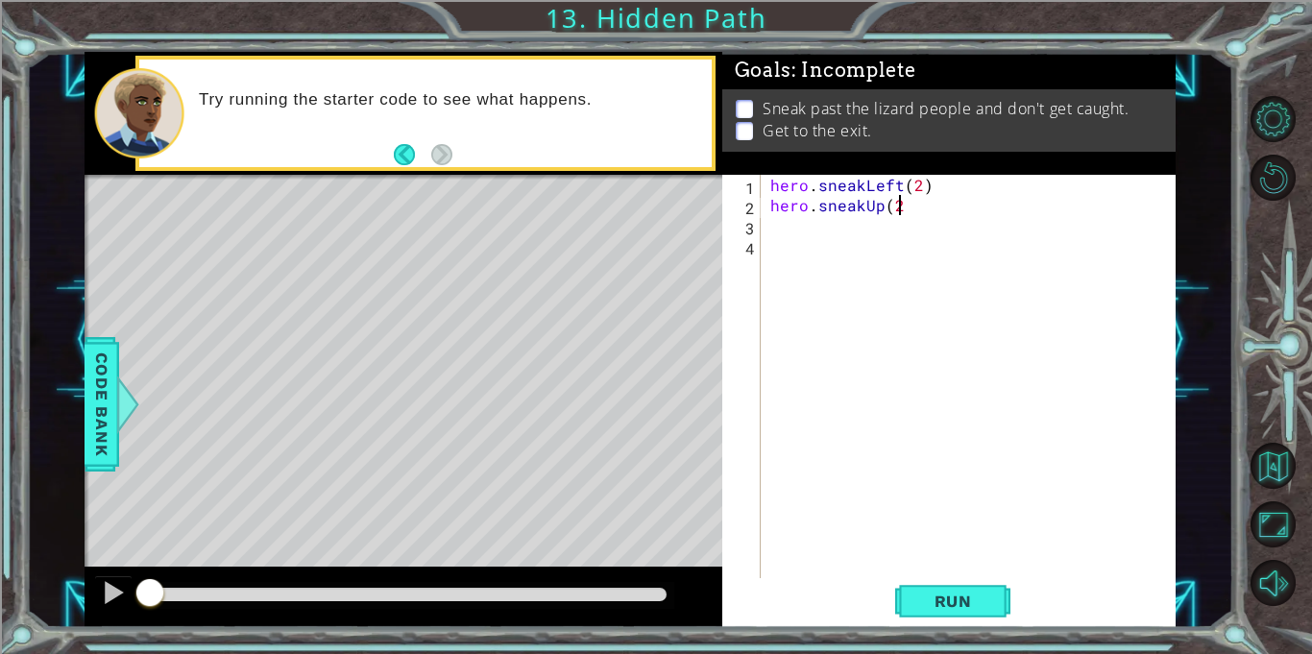
type textarea "hero.sneakUp(2)"
click at [826, 231] on div "hero . sneakLeft ( 2 ) hero . sneakUp ( 2 )" at bounding box center [974, 397] width 414 height 444
type textarea "hero.sneakRight(2)"
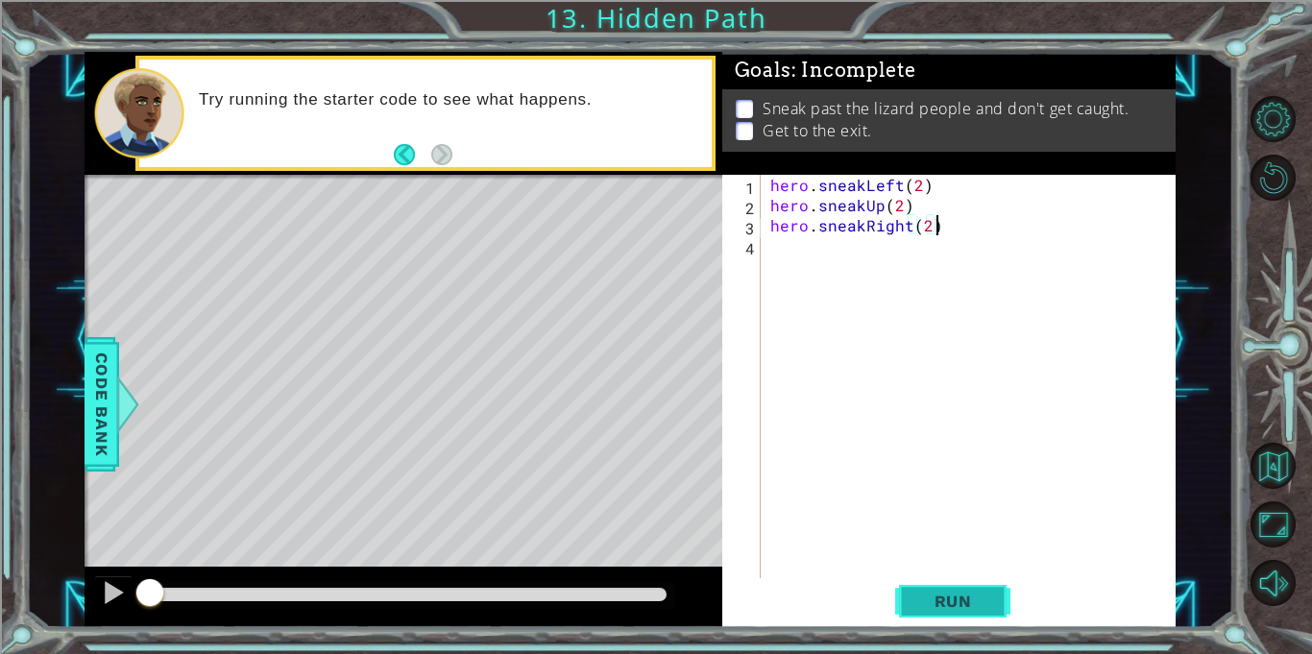
click at [977, 598] on span "Run" at bounding box center [954, 601] width 76 height 19
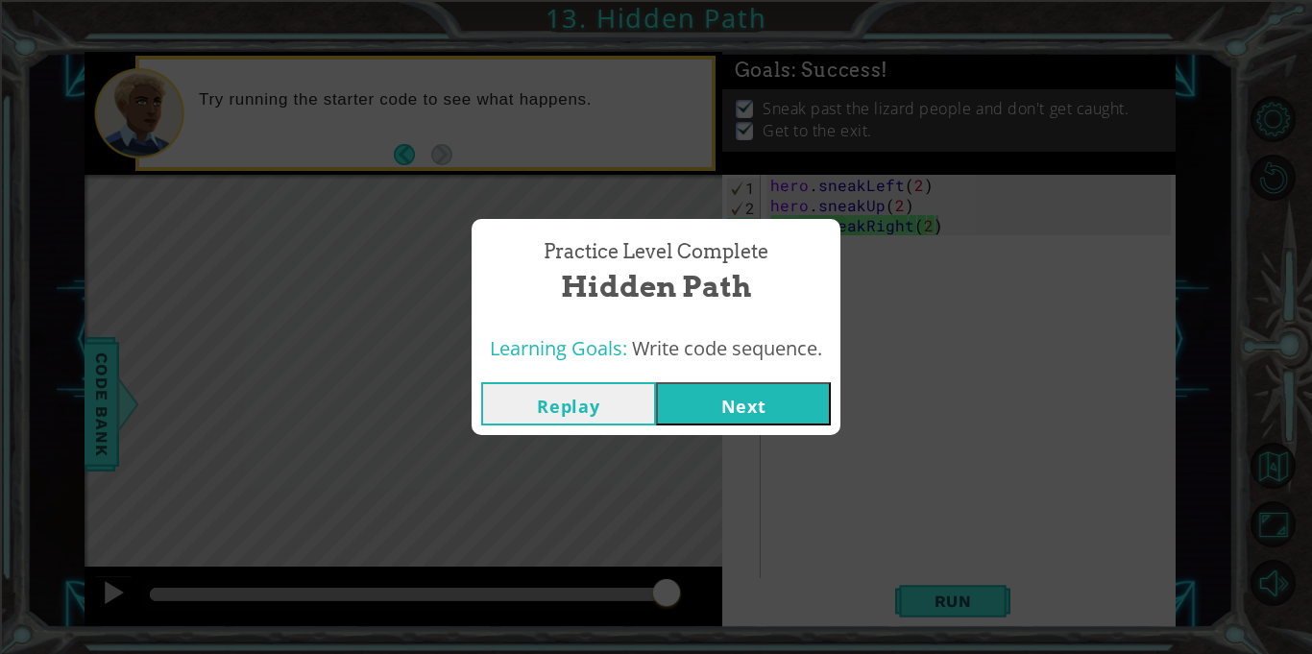
click at [732, 386] on button "Next" at bounding box center [743, 403] width 175 height 43
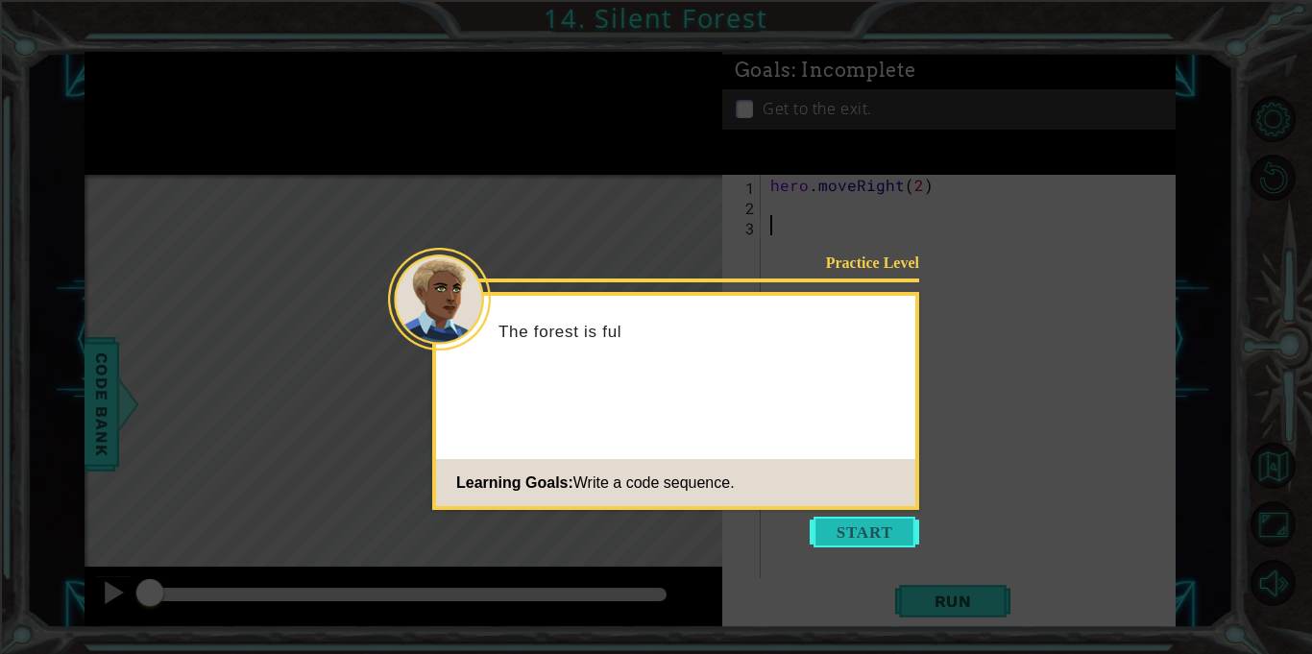
click at [884, 526] on button "Start" at bounding box center [865, 532] width 110 height 31
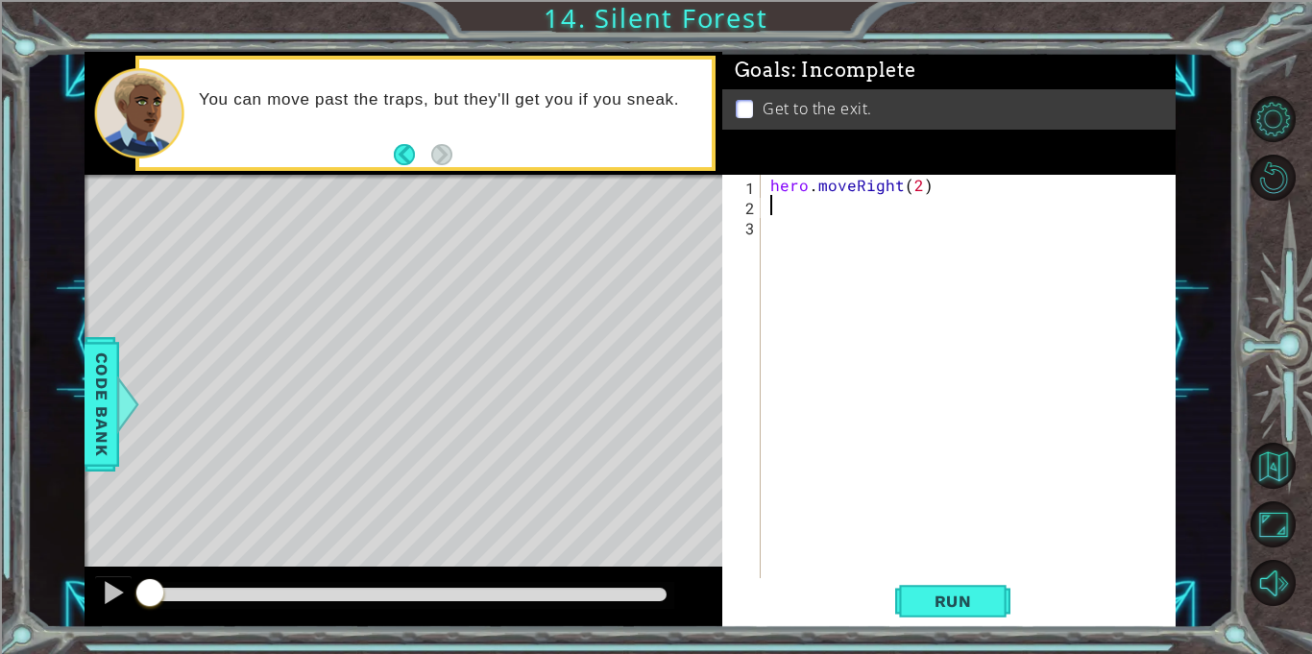
click at [821, 203] on div "hero . moveRight ( 2 )" at bounding box center [974, 397] width 414 height 444
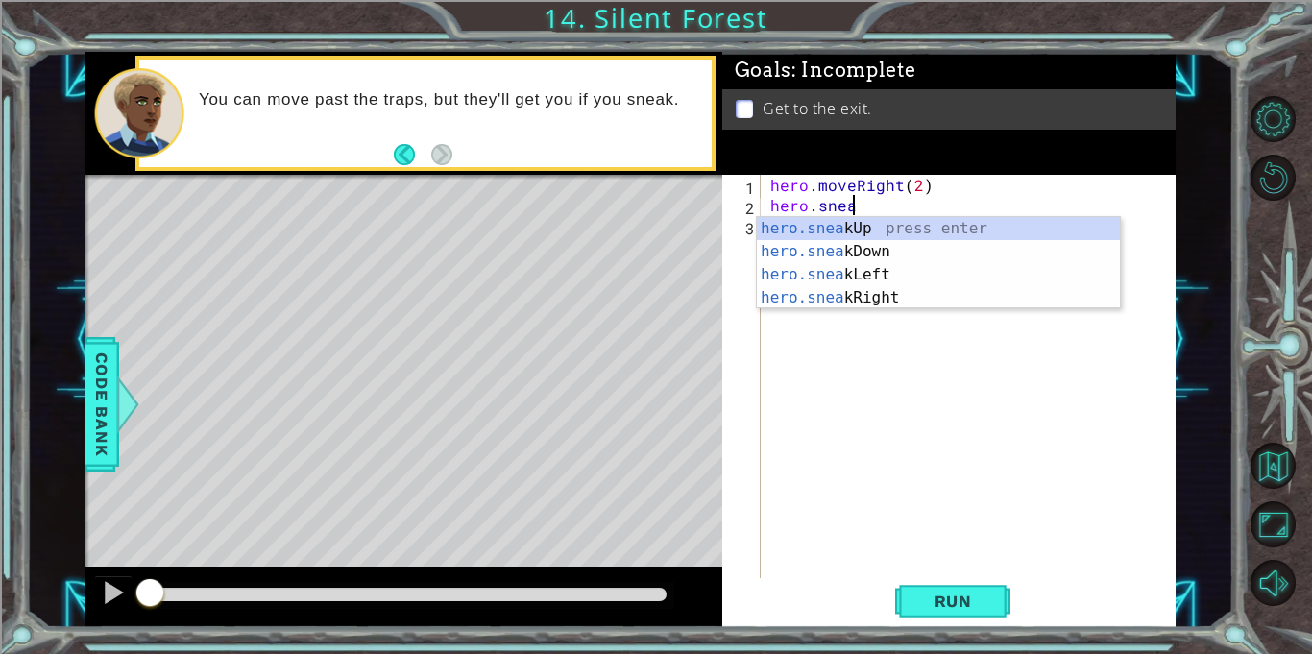
scroll to position [0, 5]
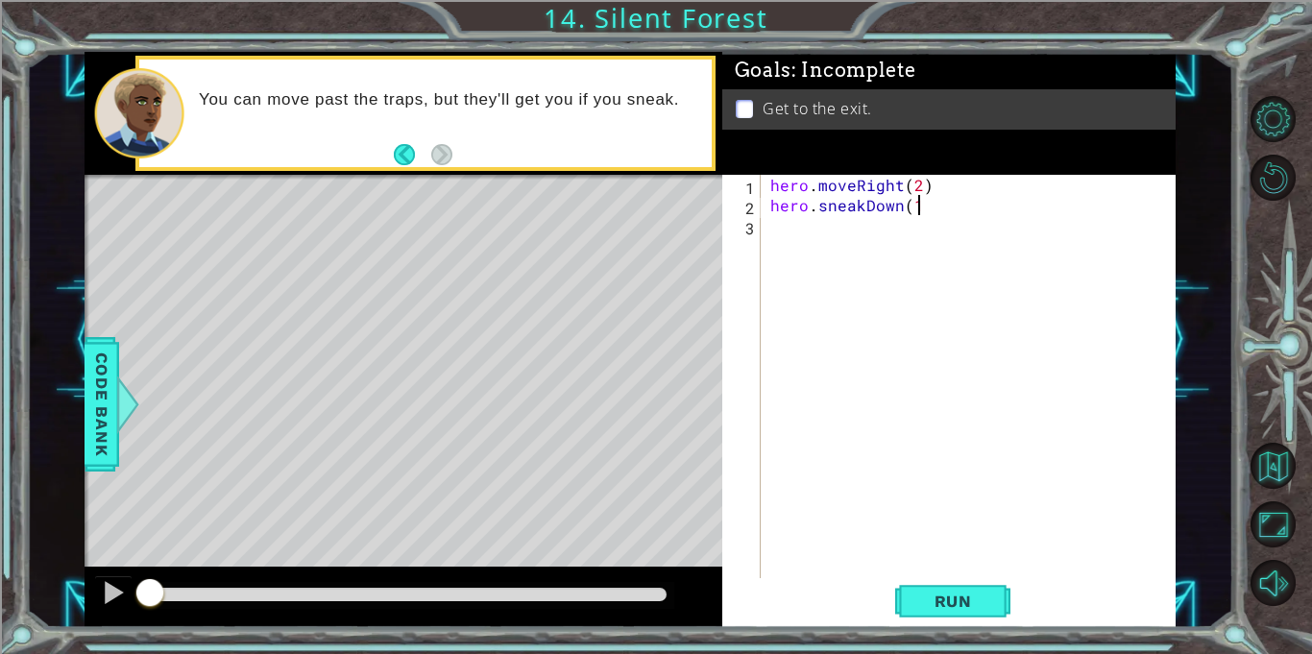
type textarea "hero.sneakDown(1)"
click at [834, 230] on div "hero . moveRight ( 2 ) hero . sneakDown ( 1 )" at bounding box center [974, 397] width 414 height 444
type textarea "hero.sneakRight(2)"
click at [847, 250] on div "hero . moveRight ( 2 ) hero . sneakDown ( 1 ) hero . sneakRight ( 2 )" at bounding box center [974, 397] width 414 height 444
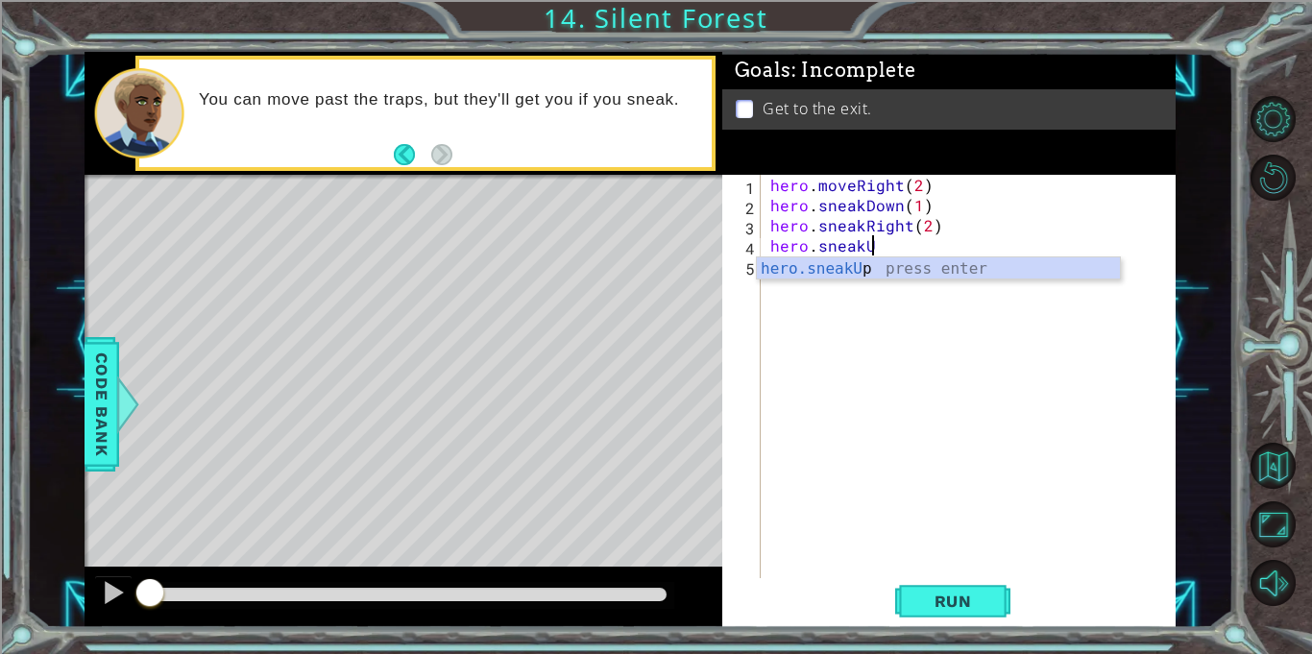
scroll to position [0, 6]
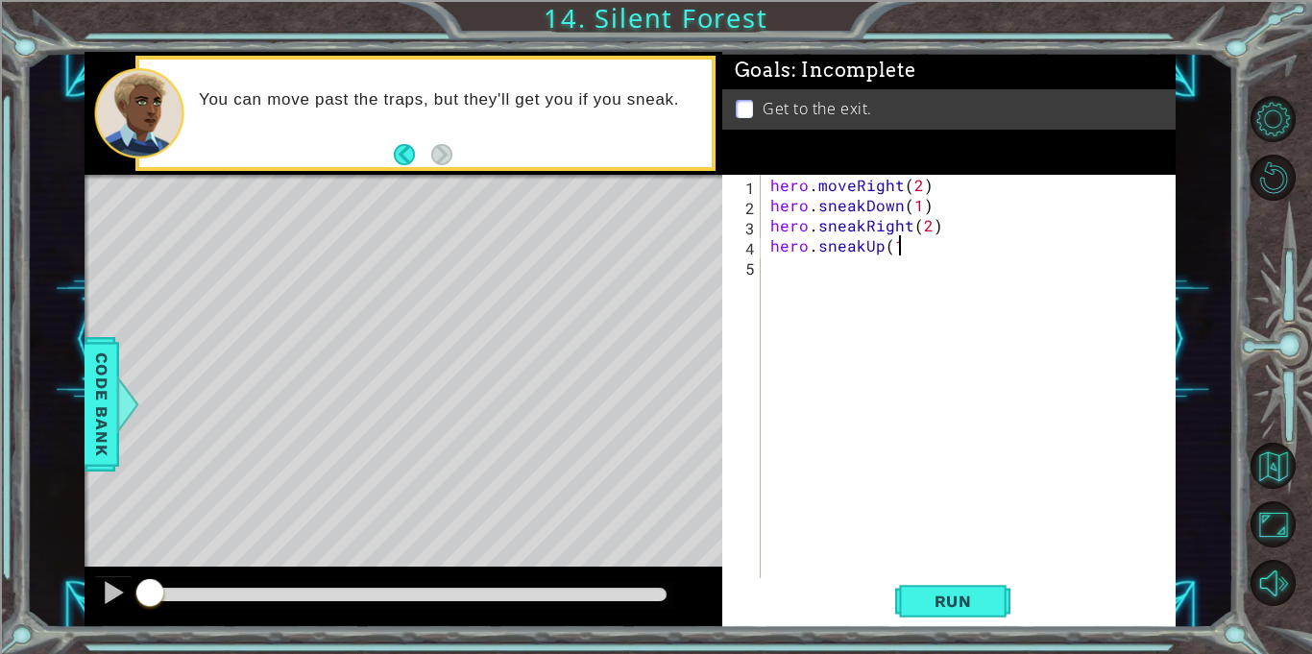
type textarea "hero.sneakUp(1)"
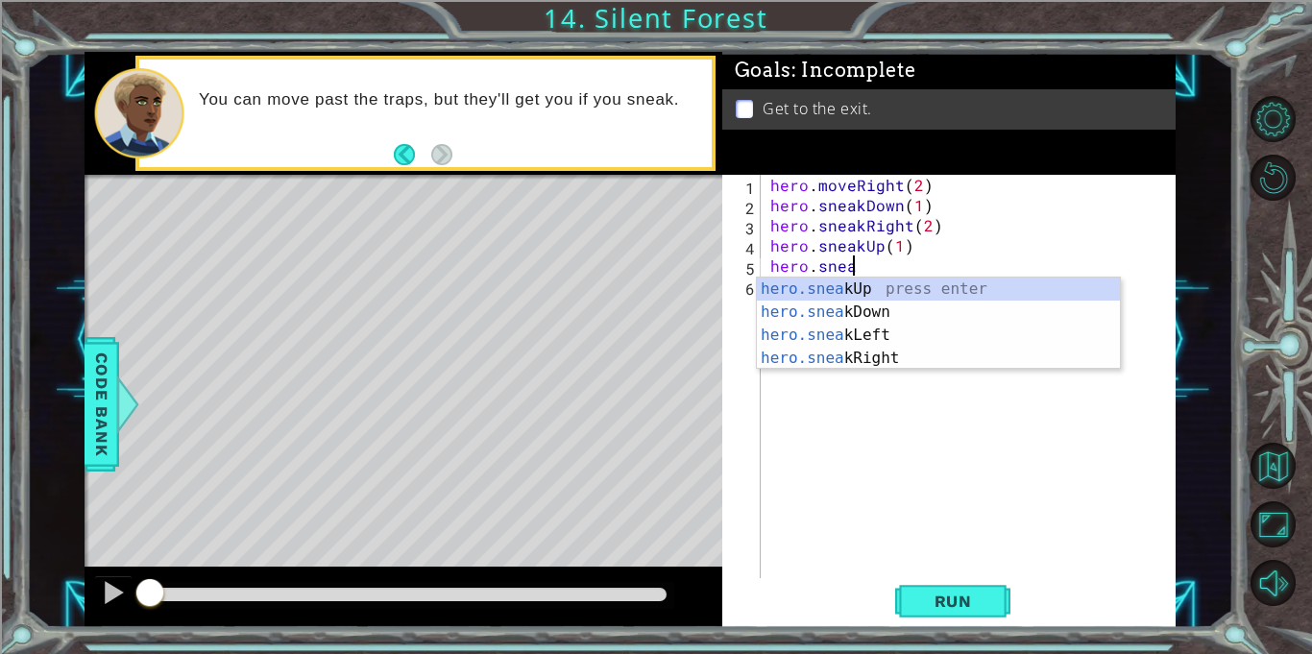
scroll to position [0, 5]
click at [887, 344] on div "hero.sneak Up press enter hero.sneak Down press enter hero.sneak Left press ent…" at bounding box center [938, 347] width 363 height 138
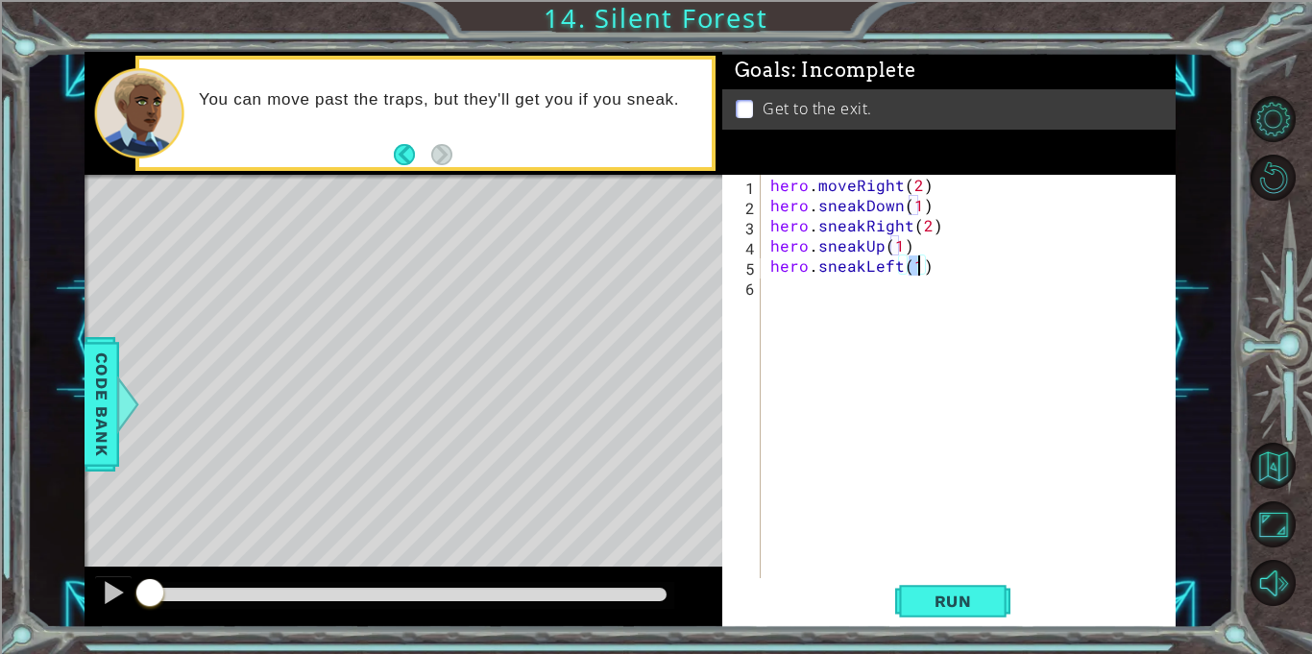
click at [896, 273] on div "hero . moveRight ( 2 ) hero . sneakDown ( 1 ) hero . sneakRight ( 2 ) hero . sn…" at bounding box center [974, 397] width 414 height 444
drag, startPoint x: 896, startPoint y: 273, endPoint x: 870, endPoint y: 271, distance: 26.0
click at [870, 271] on div "hero . moveRight ( 2 ) hero . sneakDown ( 1 ) hero . sneakRight ( 2 ) hero . sn…" at bounding box center [974, 397] width 414 height 444
click at [864, 270] on div "hero . moveRight ( 2 ) hero . sneakDown ( 1 ) hero . sneakRight ( 2 ) hero . sn…" at bounding box center [974, 397] width 414 height 444
drag, startPoint x: 864, startPoint y: 270, endPoint x: 897, endPoint y: 267, distance: 33.8
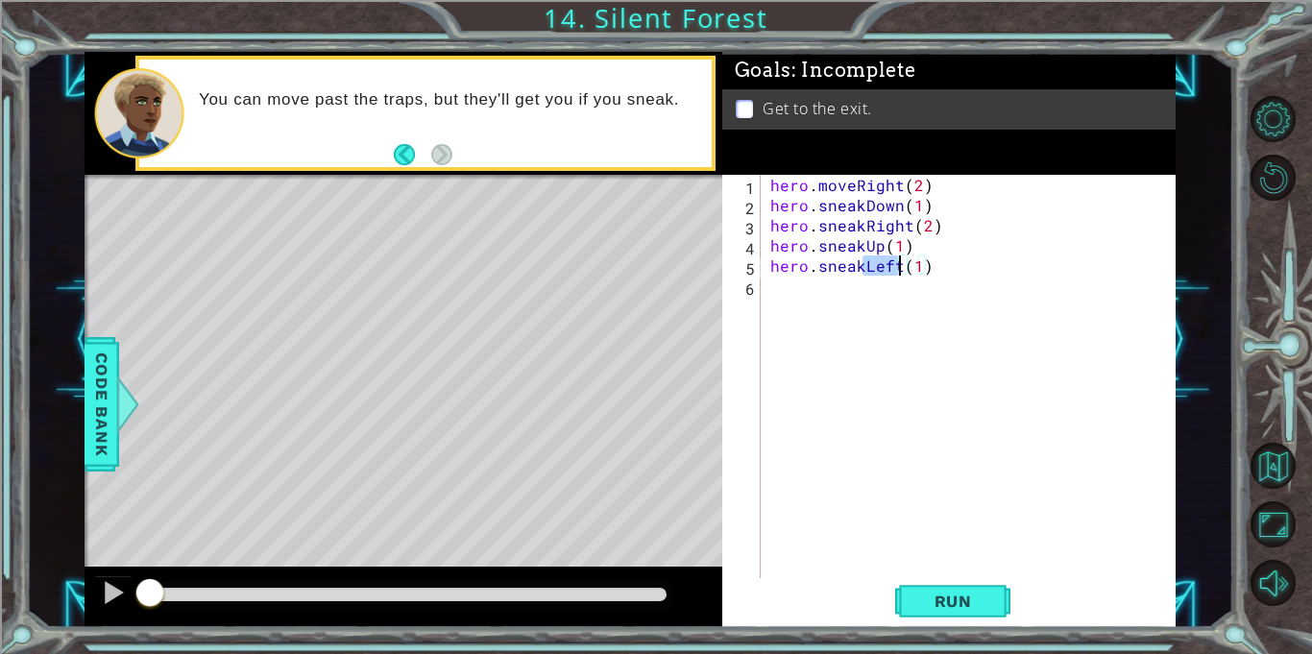
click at [897, 267] on div "hero . moveRight ( 2 ) hero . sneakDown ( 1 ) hero . sneakRight ( 2 ) hero . sn…" at bounding box center [974, 397] width 414 height 444
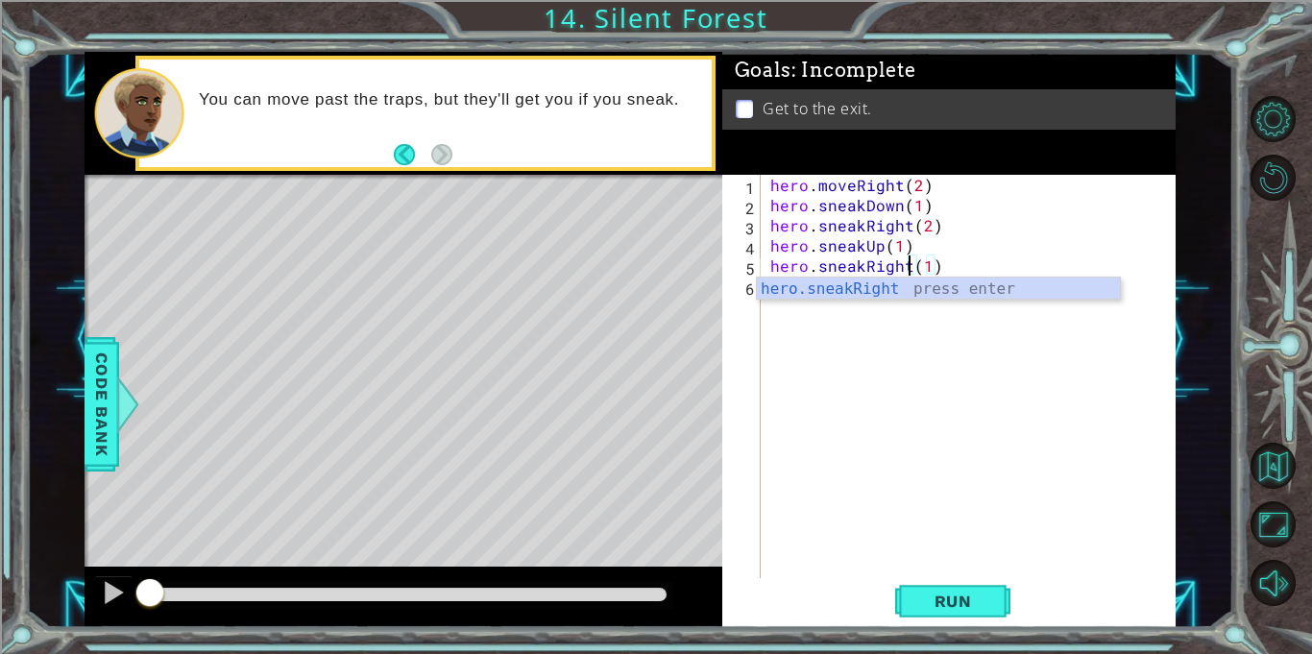
scroll to position [0, 9]
click at [959, 612] on button "Run" at bounding box center [952, 601] width 115 height 45
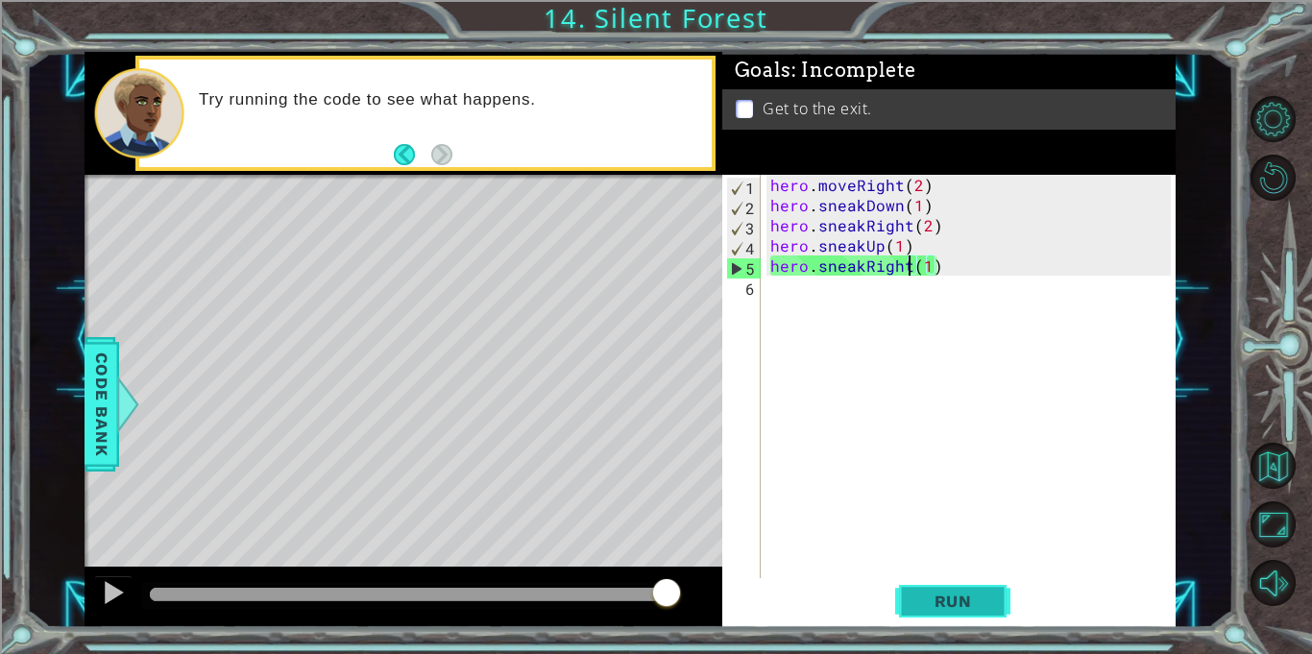
click at [944, 597] on span "Run" at bounding box center [954, 601] width 76 height 19
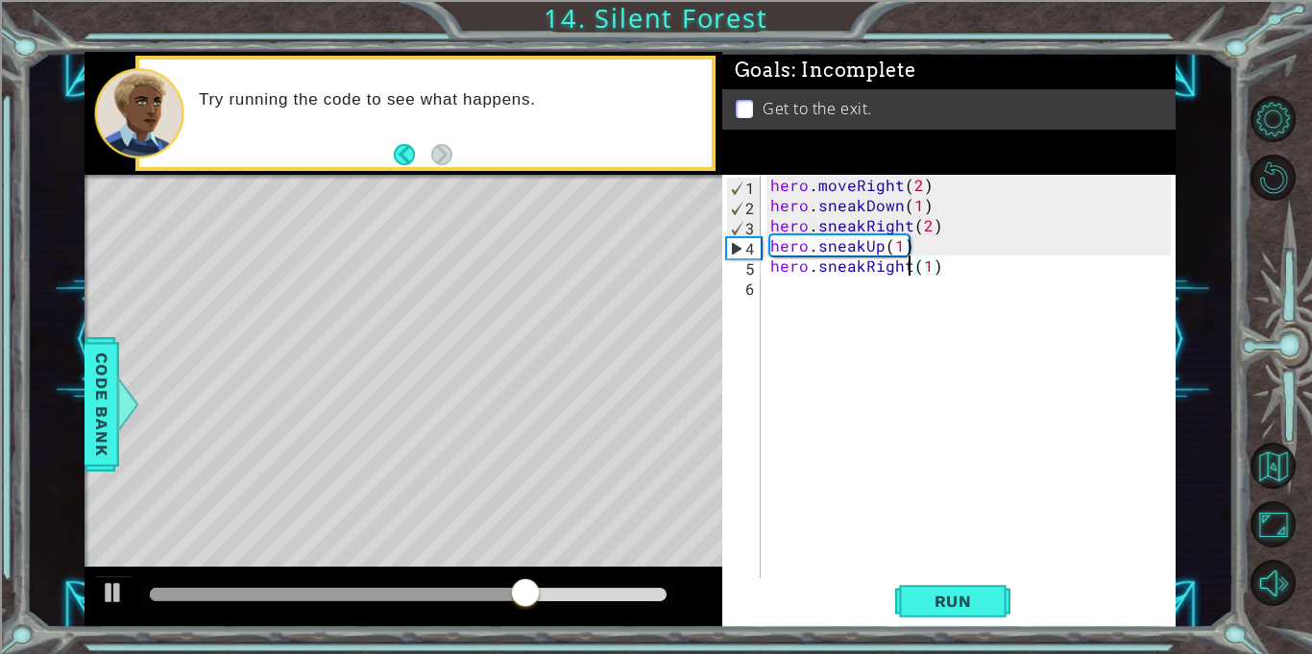
click at [861, 265] on div "hero . moveRight ( 2 ) hero . sneakDown ( 1 ) hero . sneakRight ( 2 ) hero . sn…" at bounding box center [974, 397] width 414 height 444
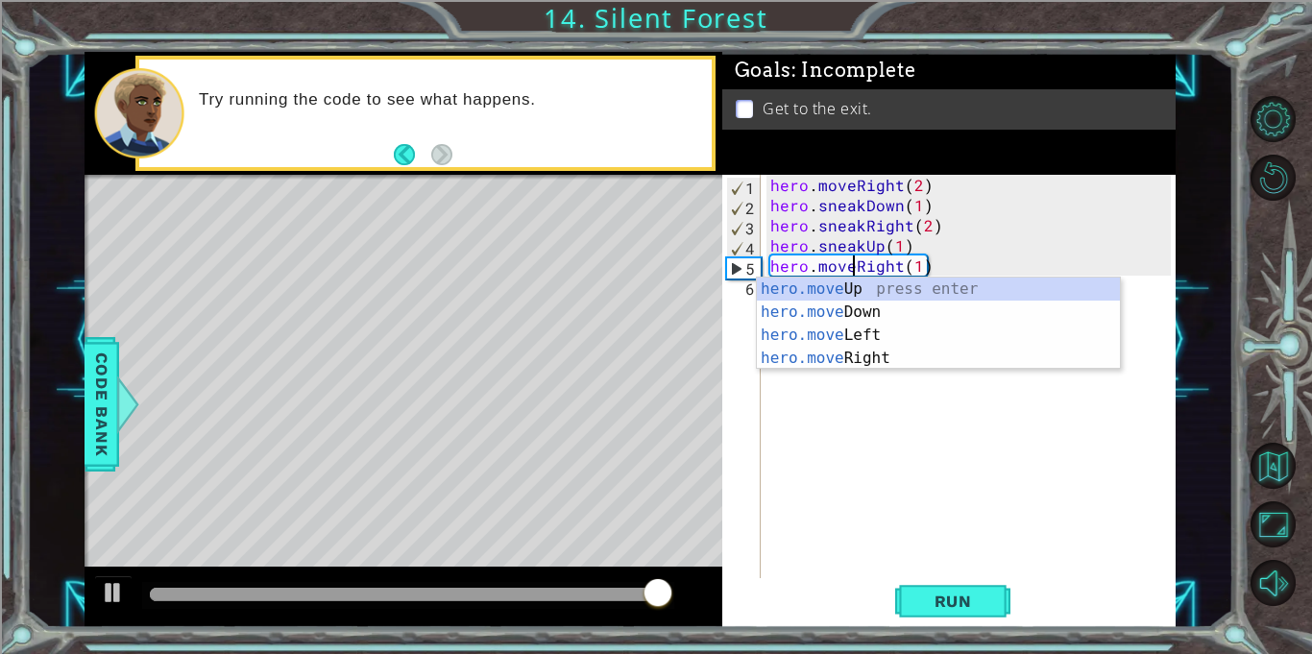
scroll to position [0, 5]
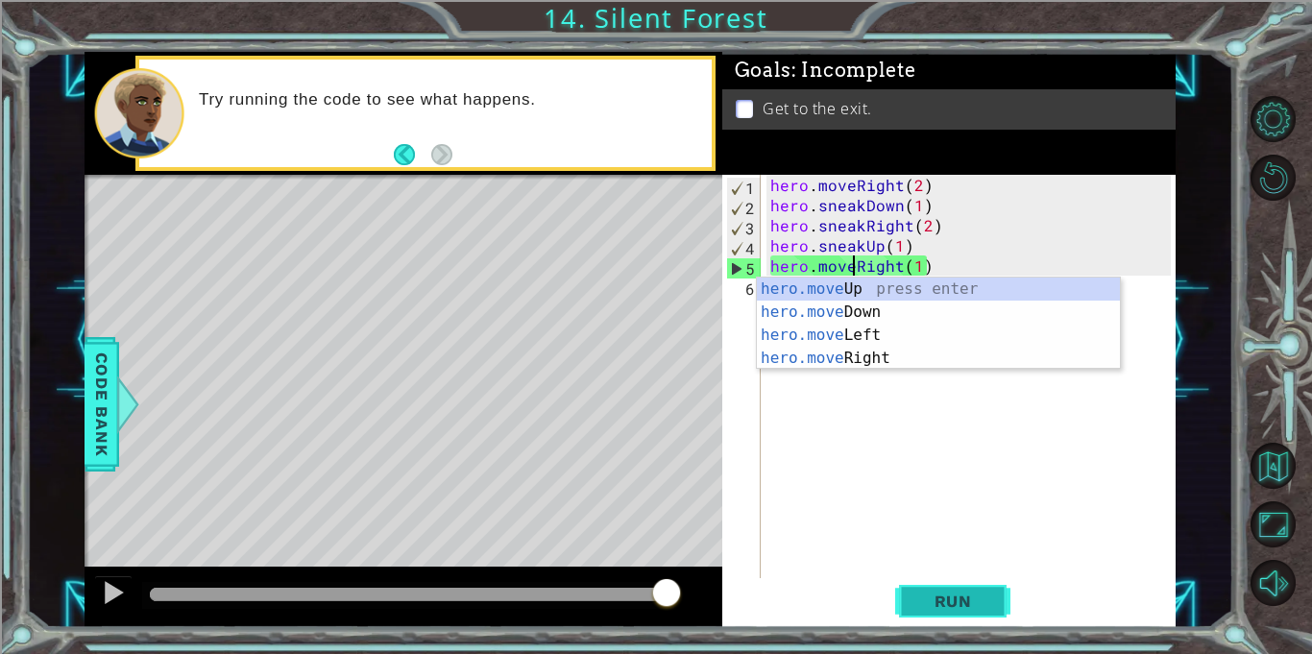
type textarea "hero.moveRight(1)"
click at [948, 597] on span "Run" at bounding box center [954, 601] width 76 height 19
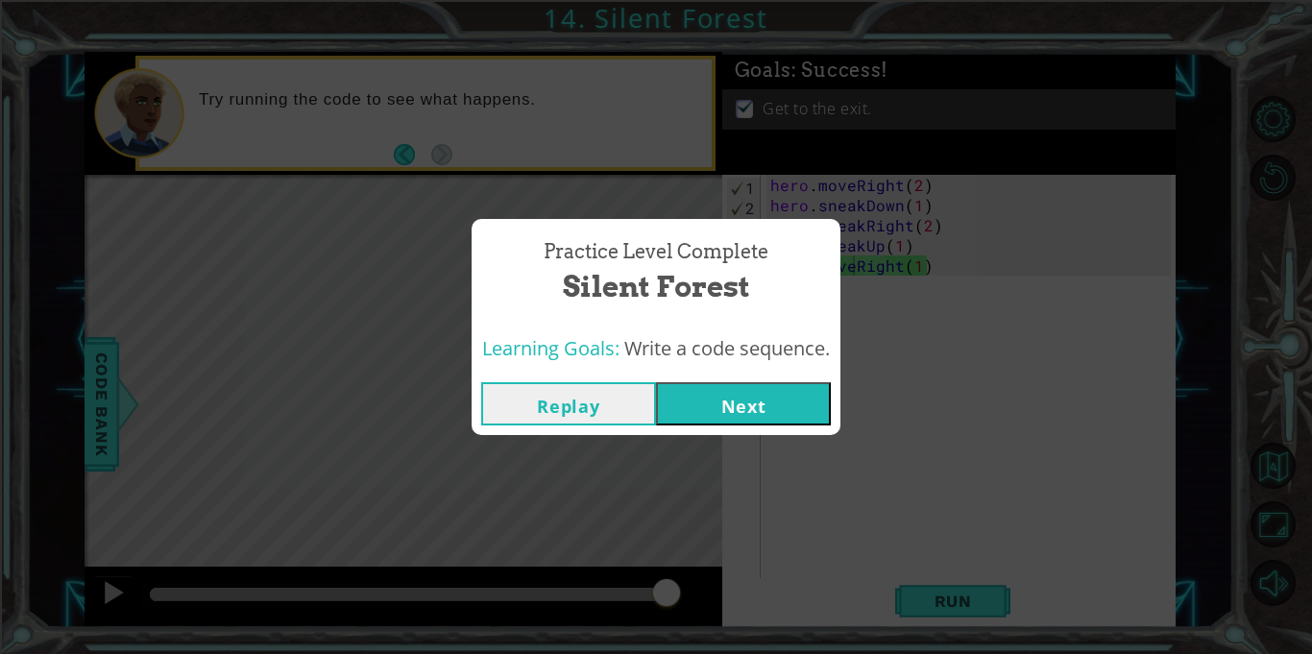
click at [702, 395] on button "Next" at bounding box center [743, 403] width 175 height 43
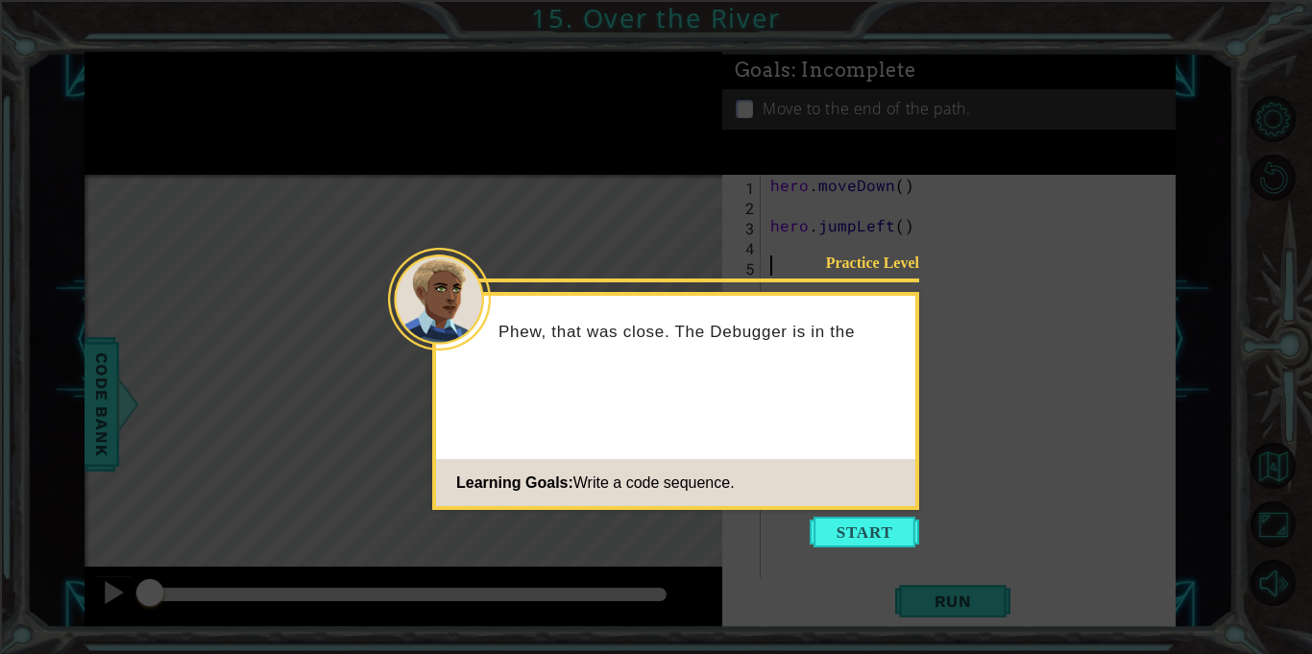
click at [1011, 159] on icon at bounding box center [656, 327] width 1312 height 654
click at [884, 526] on button "Start" at bounding box center [865, 532] width 110 height 31
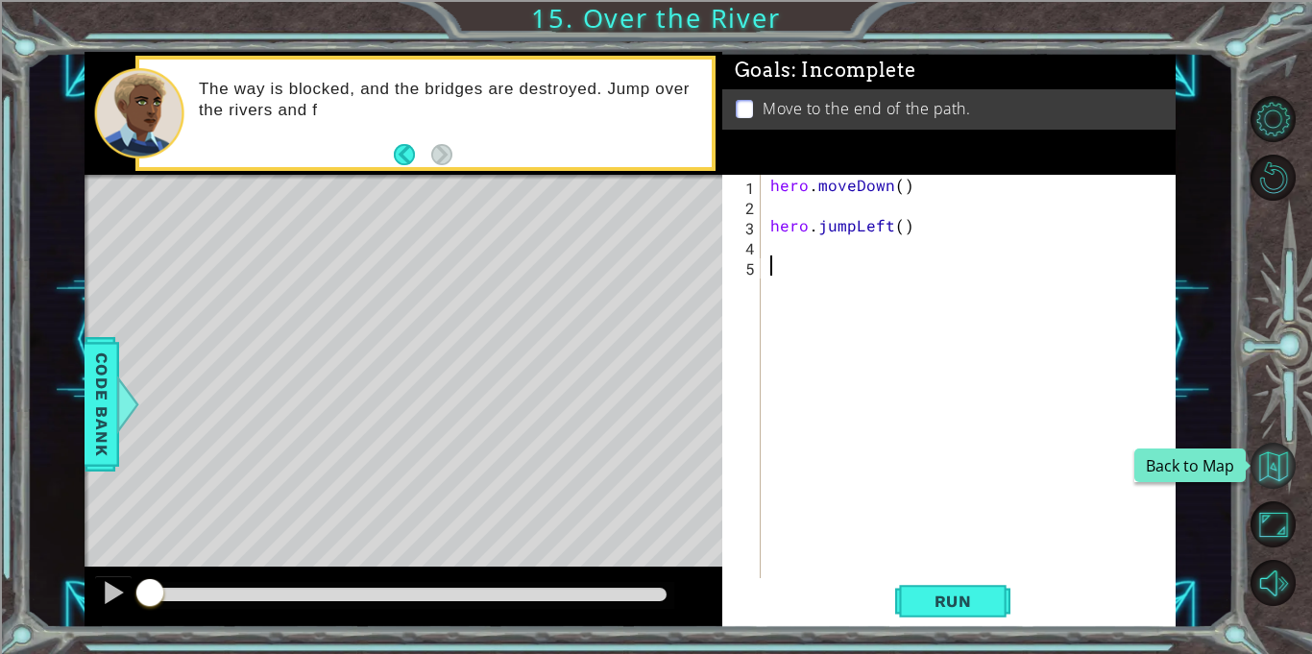
click at [1282, 472] on button "Back to Map" at bounding box center [1274, 466] width 46 height 46
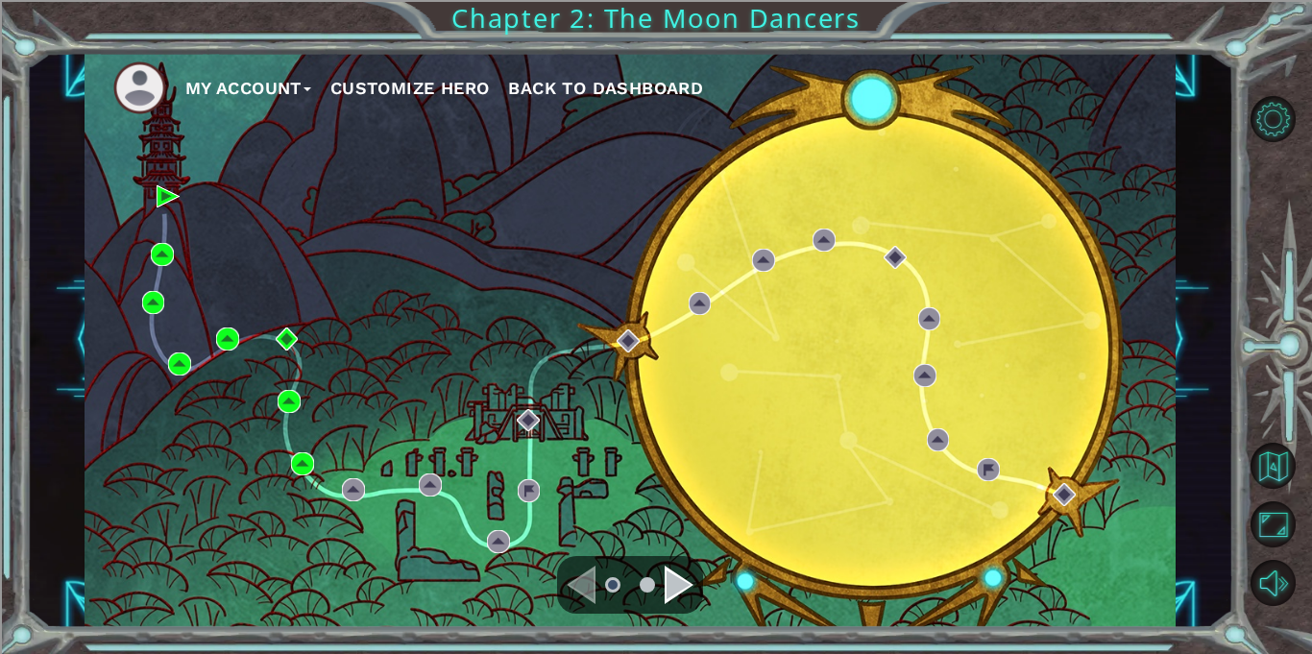
click at [291, 87] on button "My Account" at bounding box center [248, 88] width 126 height 29
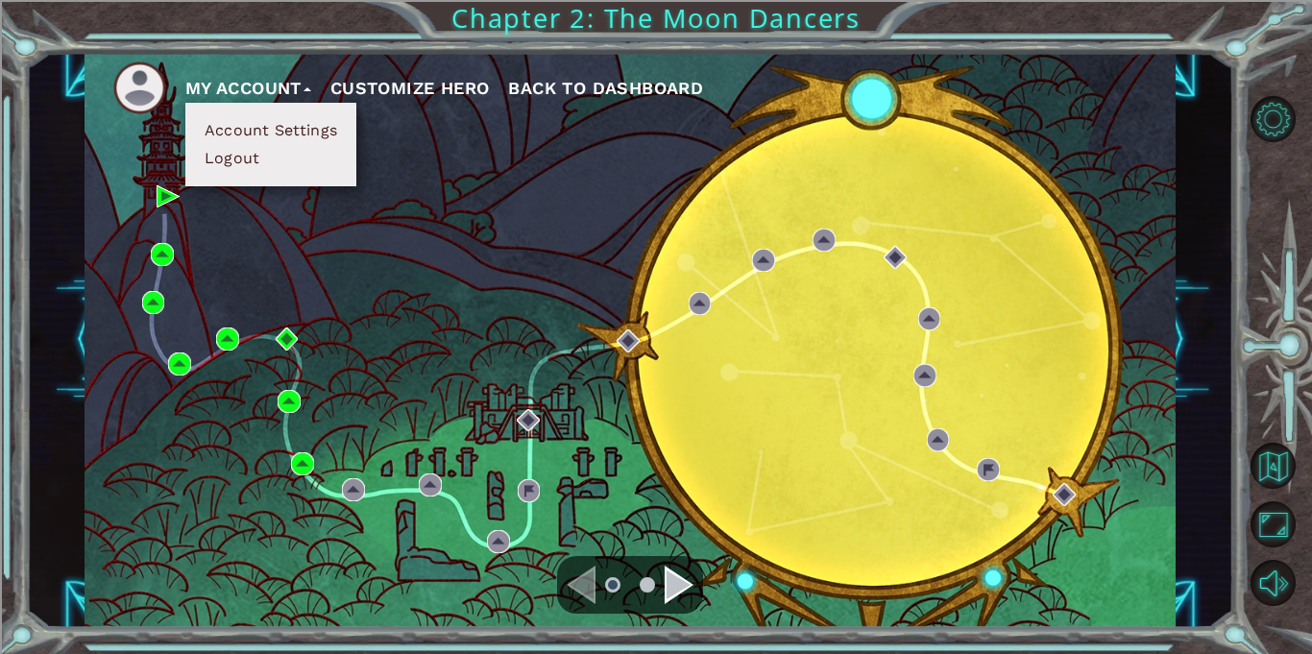
click at [246, 165] on button "Logout" at bounding box center [232, 158] width 67 height 21
